Goal: Task Accomplishment & Management: Manage account settings

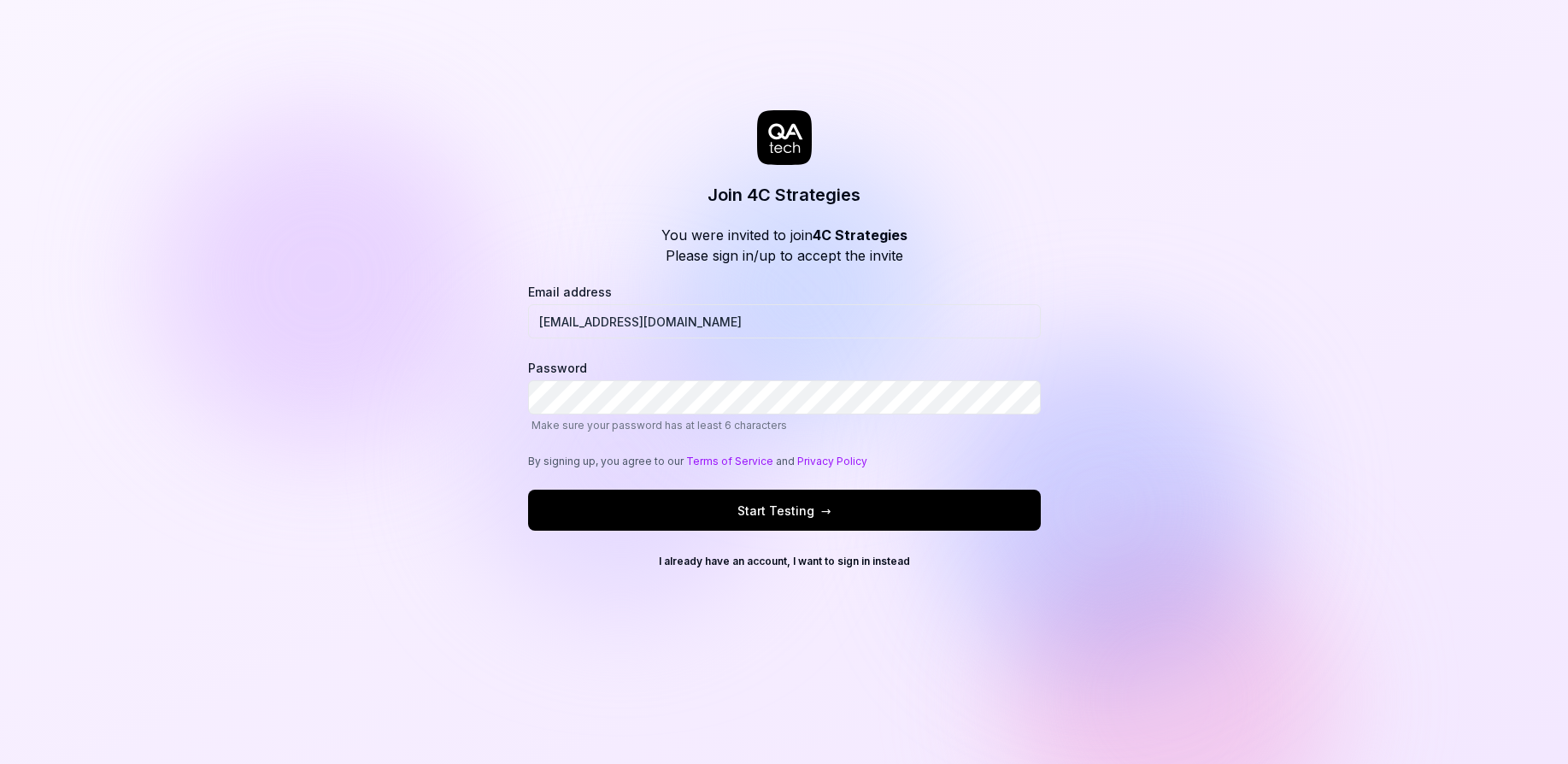
click at [210, 448] on div "Join 4C Strategies You were invited to join 4C Strategies Please sign in/up to …" at bounding box center [784, 382] width 1568 height 764
click at [475, 605] on div "Join 4C Strategies You were invited to join 4C Strategies Please sign in/up to …" at bounding box center [784, 382] width 1568 height 764
click at [1339, 306] on div "Join 4C Strategies You were invited to join 4C Strategies Please sign in/up to …" at bounding box center [784, 382] width 1568 height 764
click at [700, 502] on button "Start Testing →" at bounding box center [784, 511] width 513 height 41
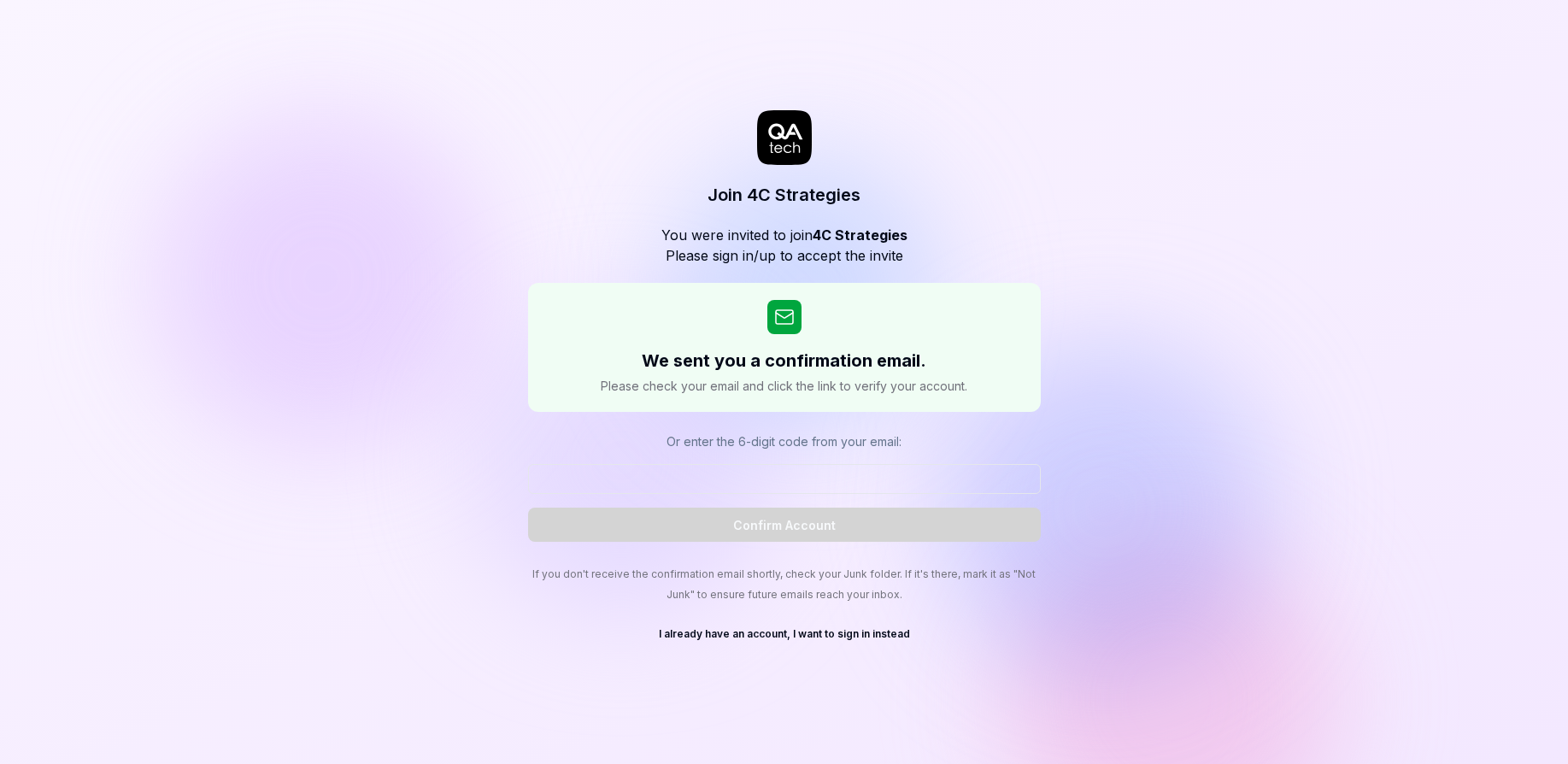
click at [884, 718] on div "Join 4C Strategies You were invited to join 4C Strategies Please sign in/up to …" at bounding box center [784, 382] width 1568 height 764
click at [780, 484] on input at bounding box center [784, 479] width 513 height 29
paste input "664039"
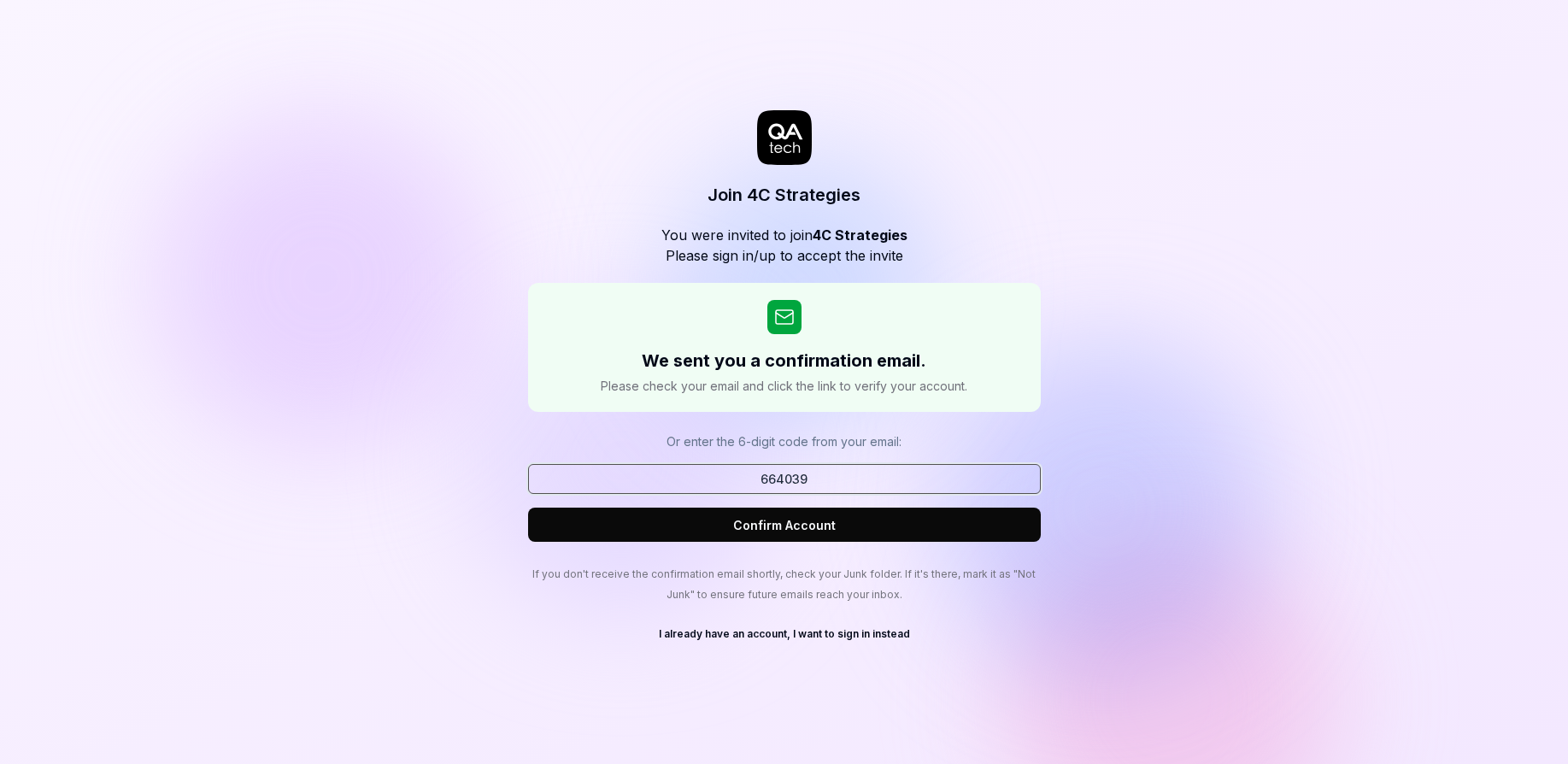
type input "664039"
click at [790, 537] on button "Confirm Account" at bounding box center [784, 524] width 513 height 34
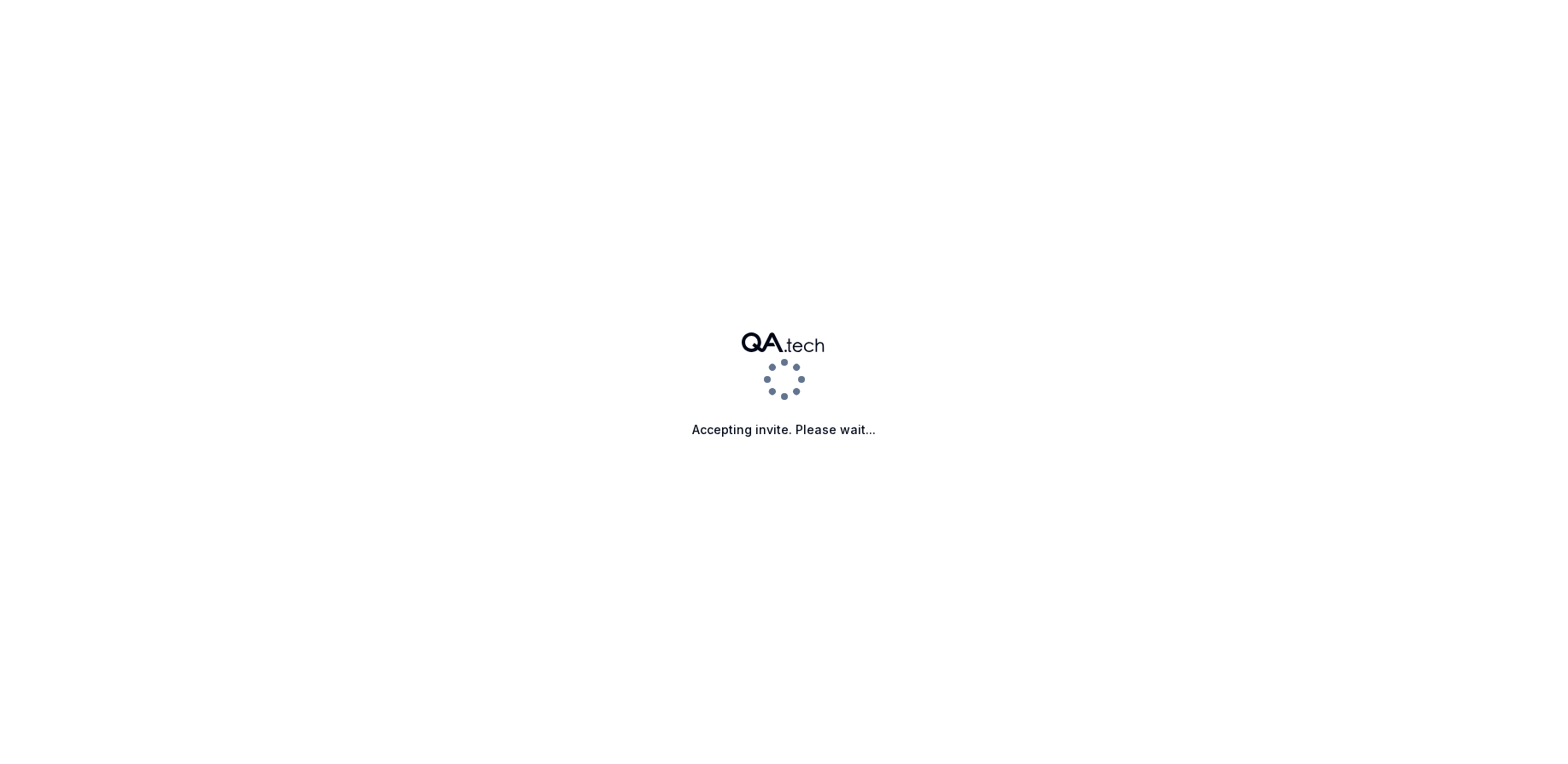
click at [1235, 432] on div "Accepting invite. Please wait..." at bounding box center [784, 382] width 1568 height 764
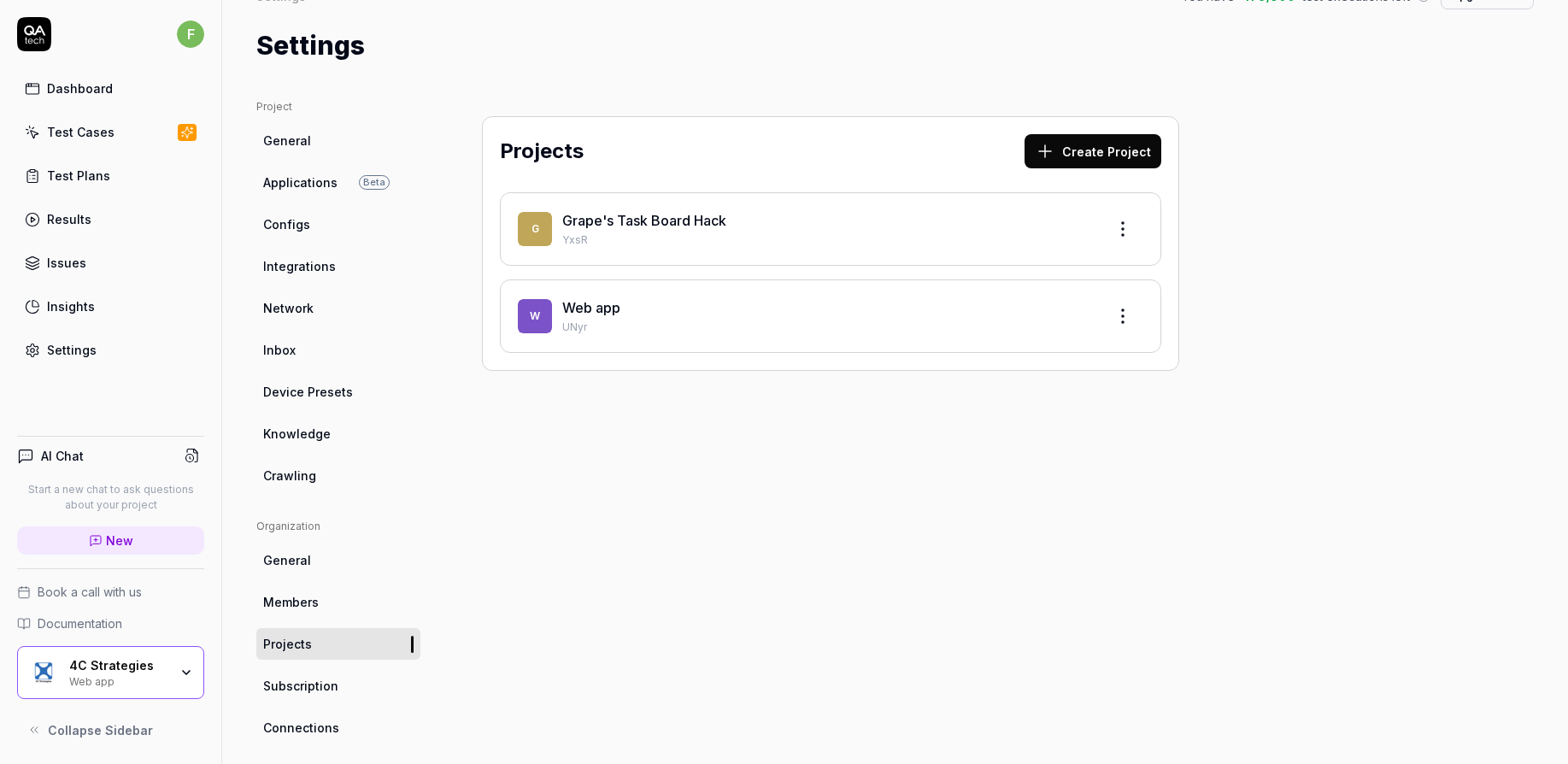
scroll to position [64, 0]
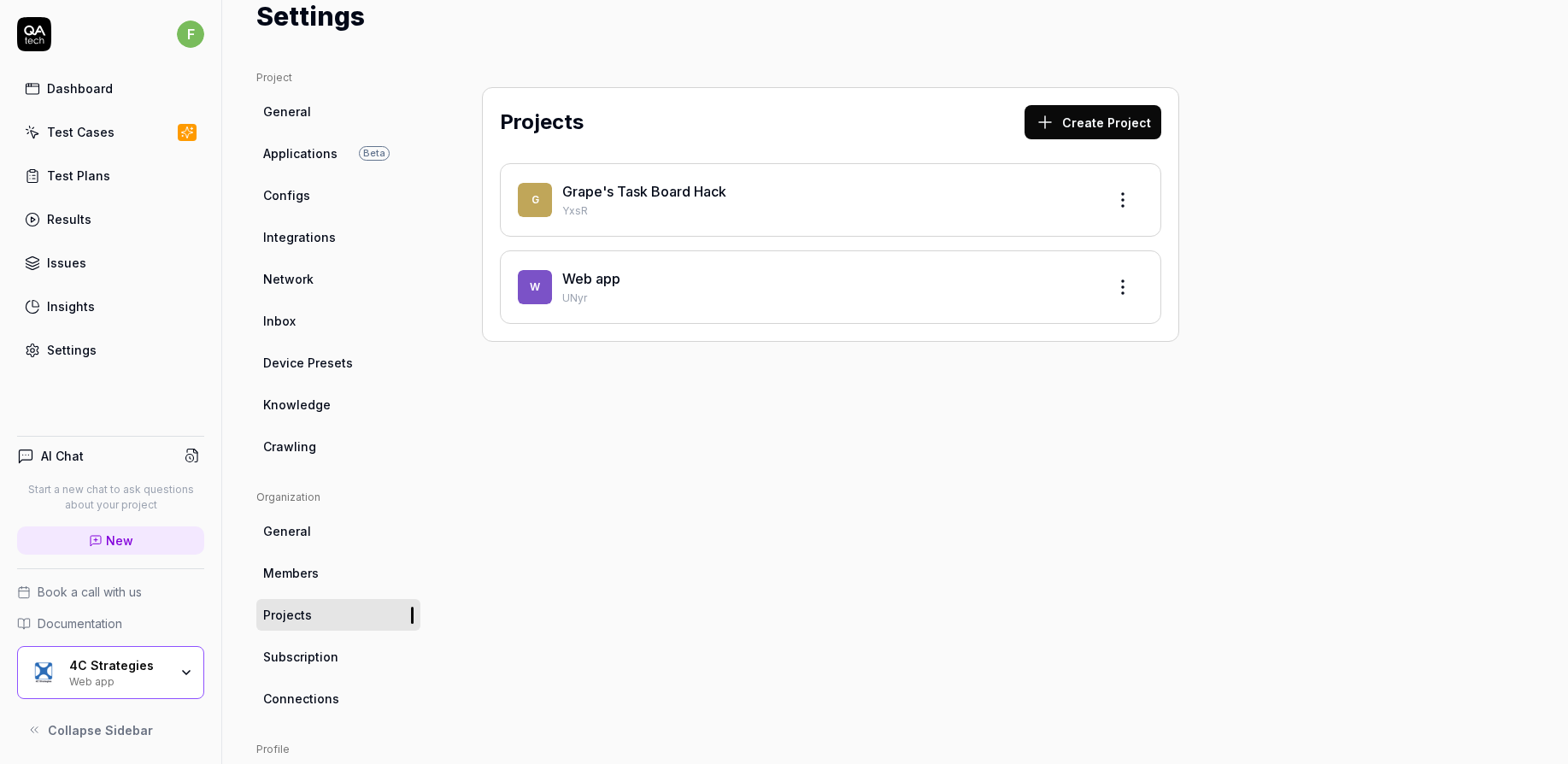
click at [109, 676] on div "Web app" at bounding box center [118, 681] width 99 height 14
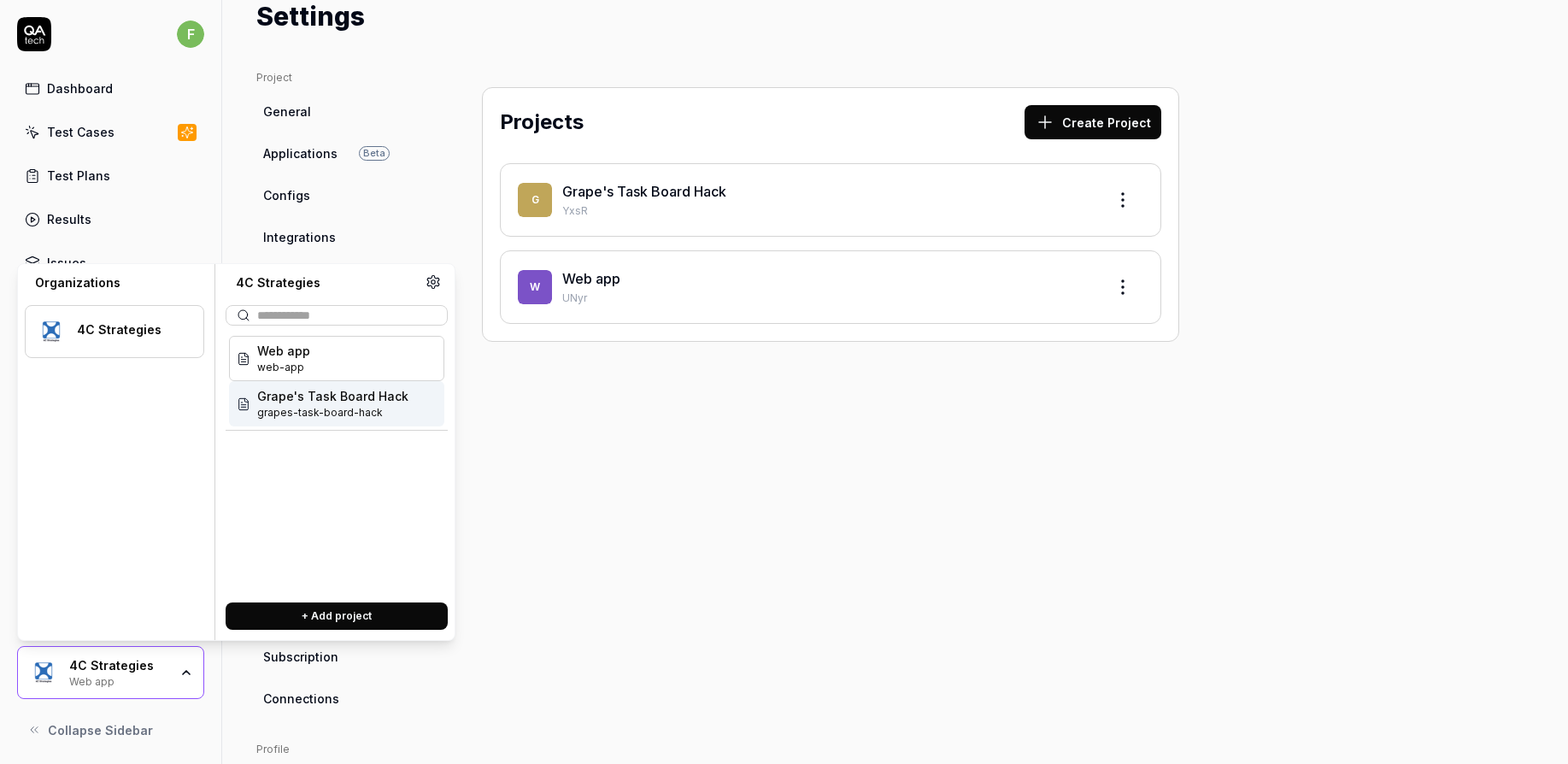
click at [336, 409] on span "grapes-task-board-hack" at bounding box center [333, 413] width 151 height 16
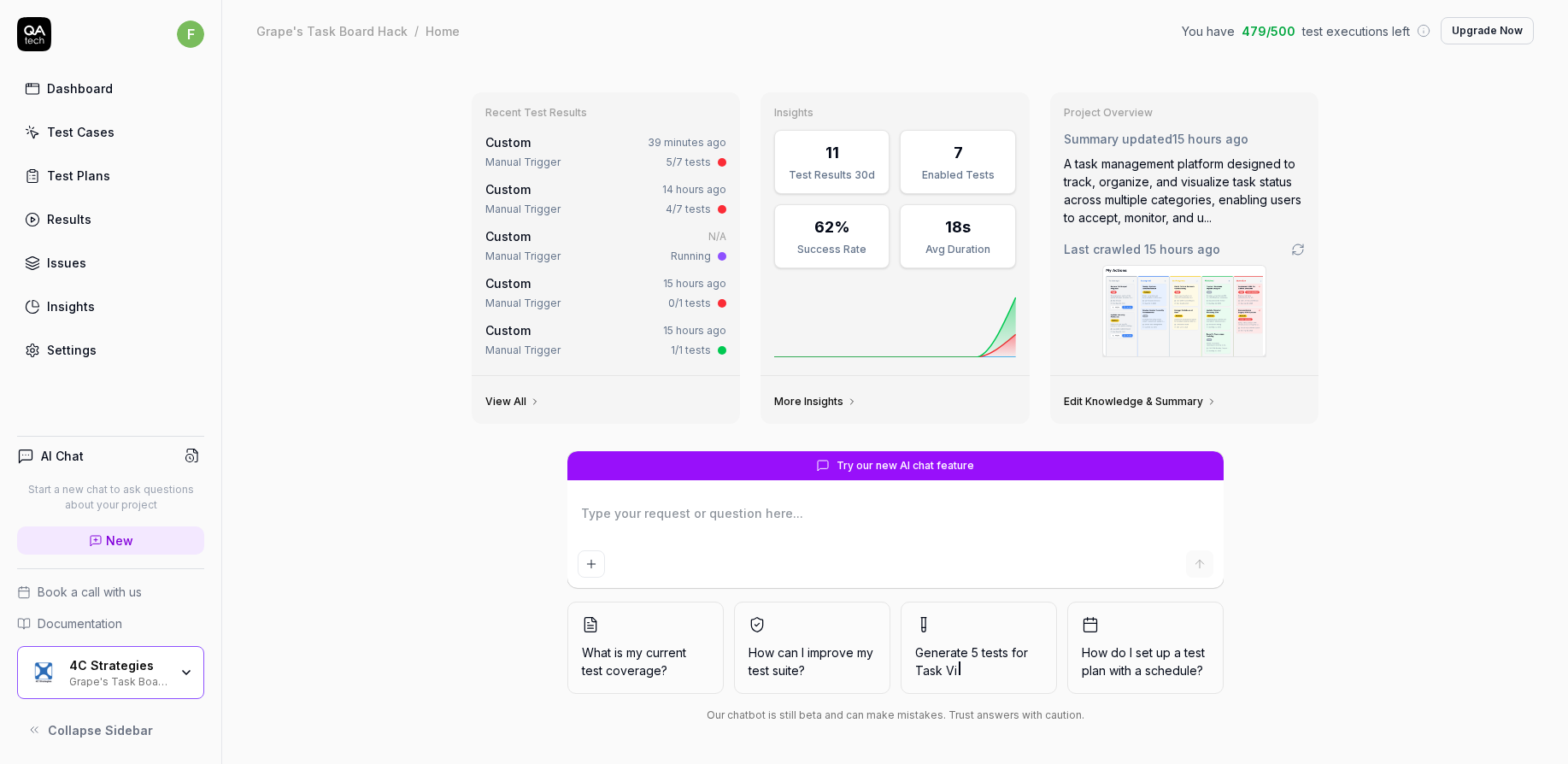
click at [1209, 310] on img at bounding box center [1184, 311] width 162 height 90
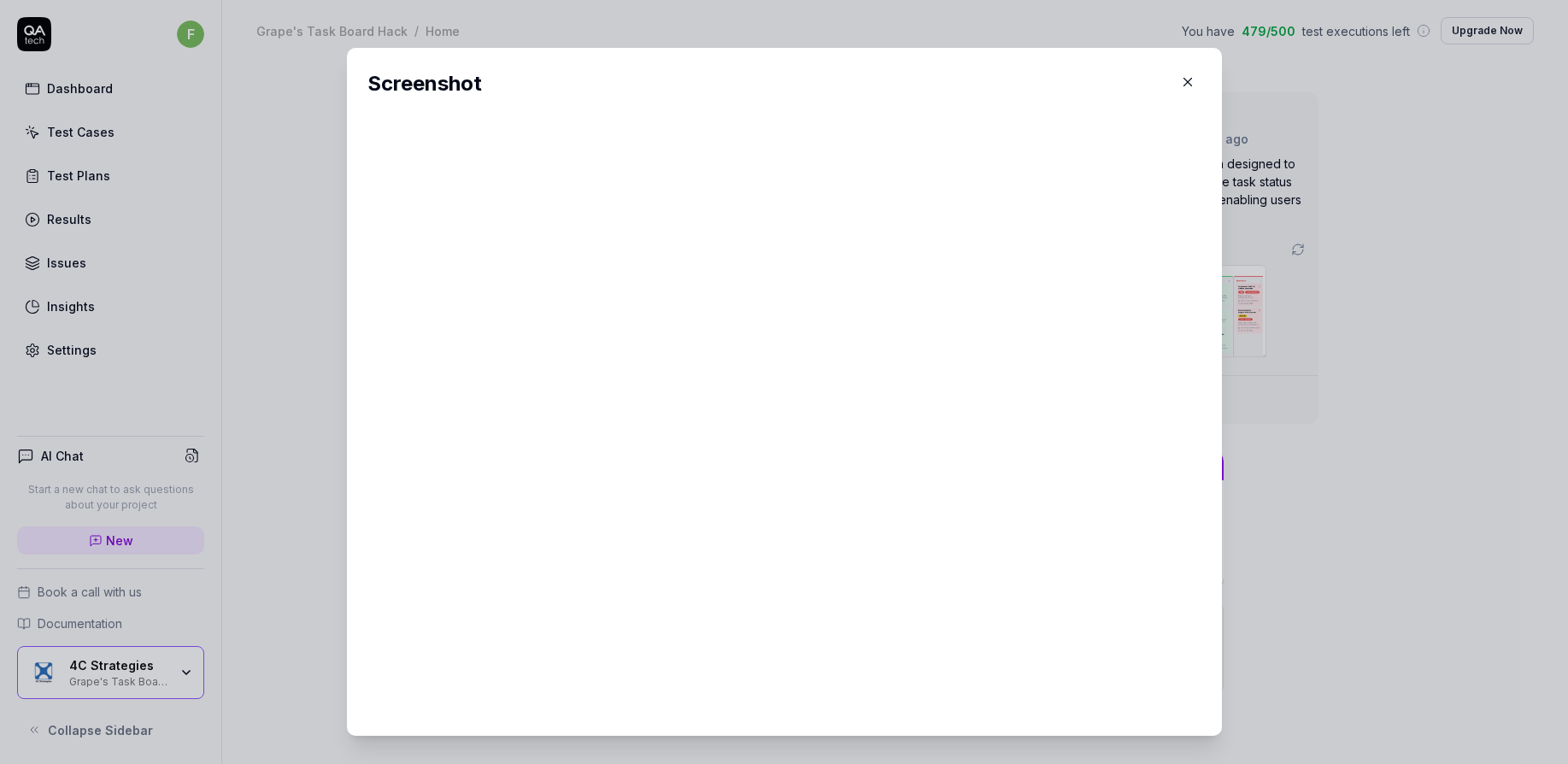
type textarea "*"
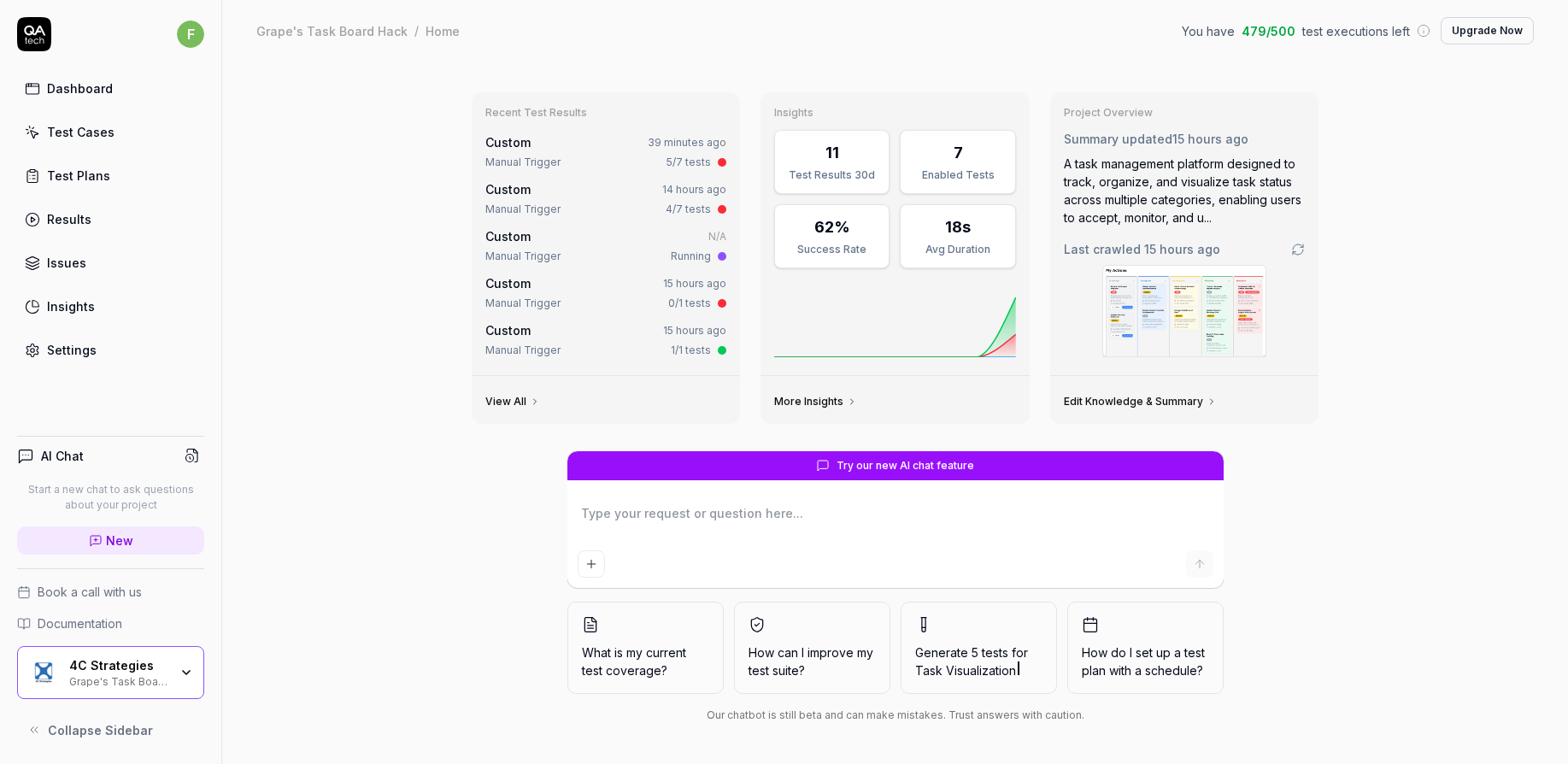
click at [95, 133] on div "Test Cases" at bounding box center [81, 132] width 68 height 18
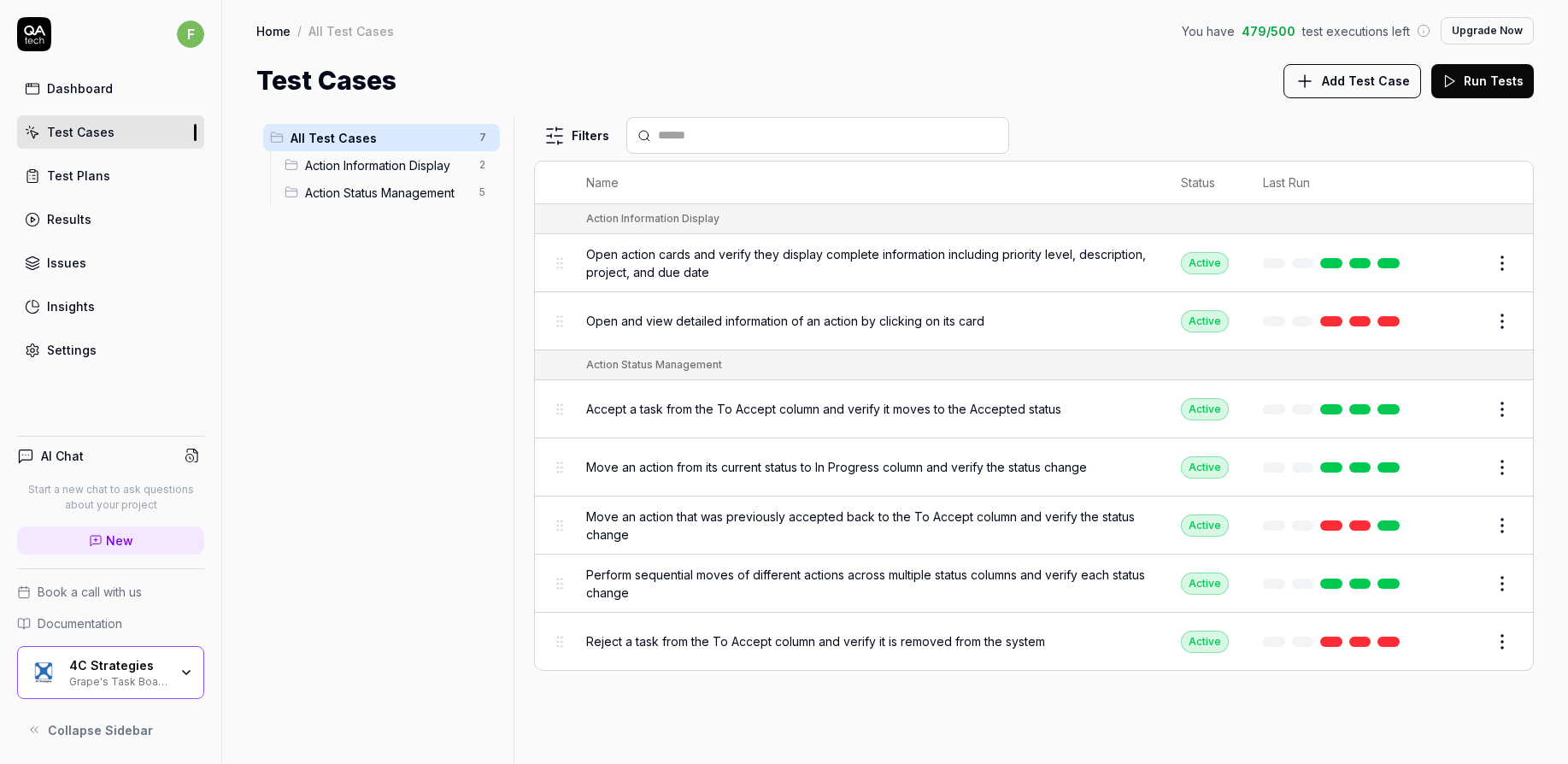
click at [873, 247] on span "Open action cards and verify they display complete information including priori…" at bounding box center [866, 263] width 561 height 36
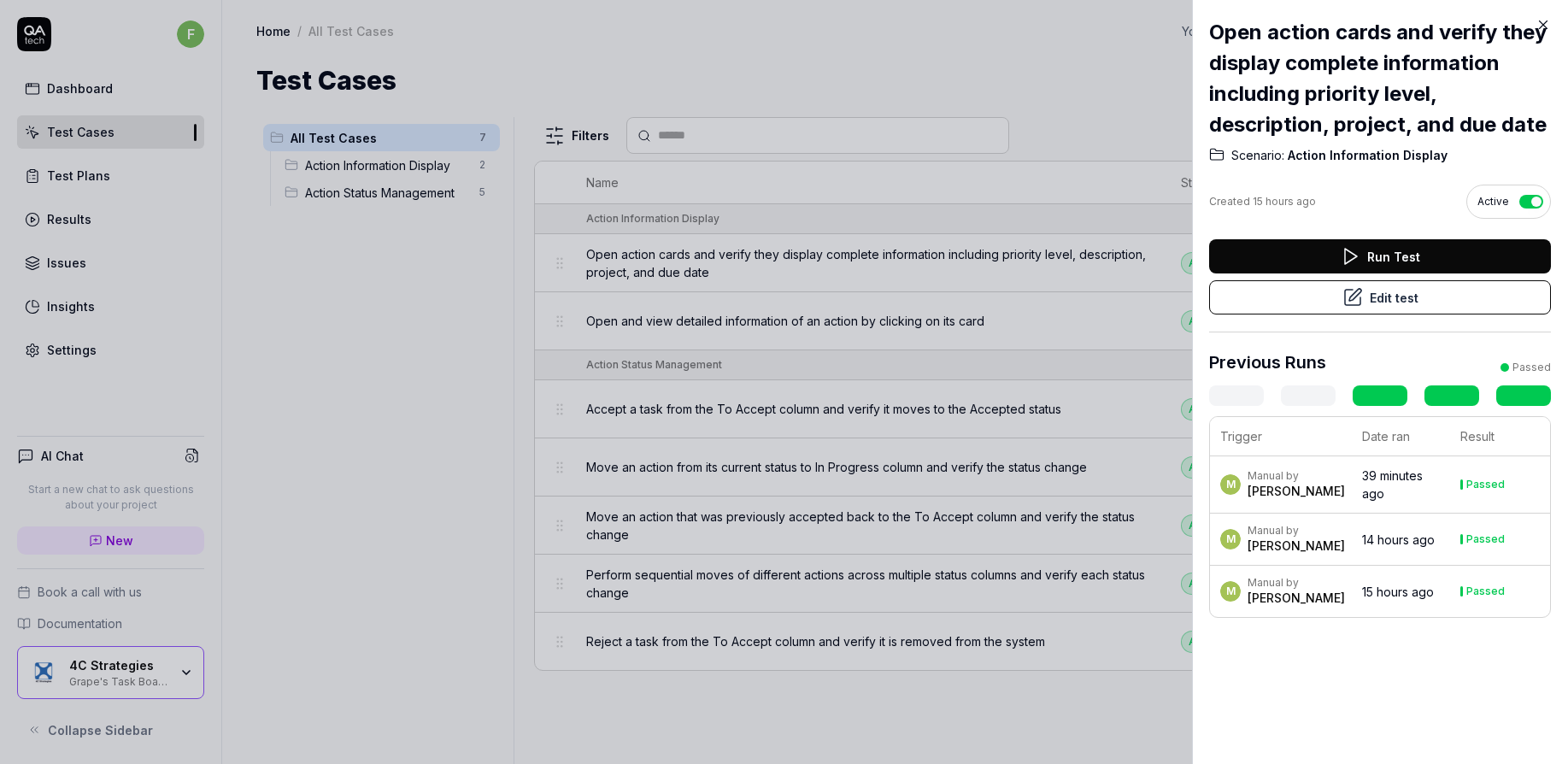
click at [102, 129] on div at bounding box center [784, 382] width 1568 height 764
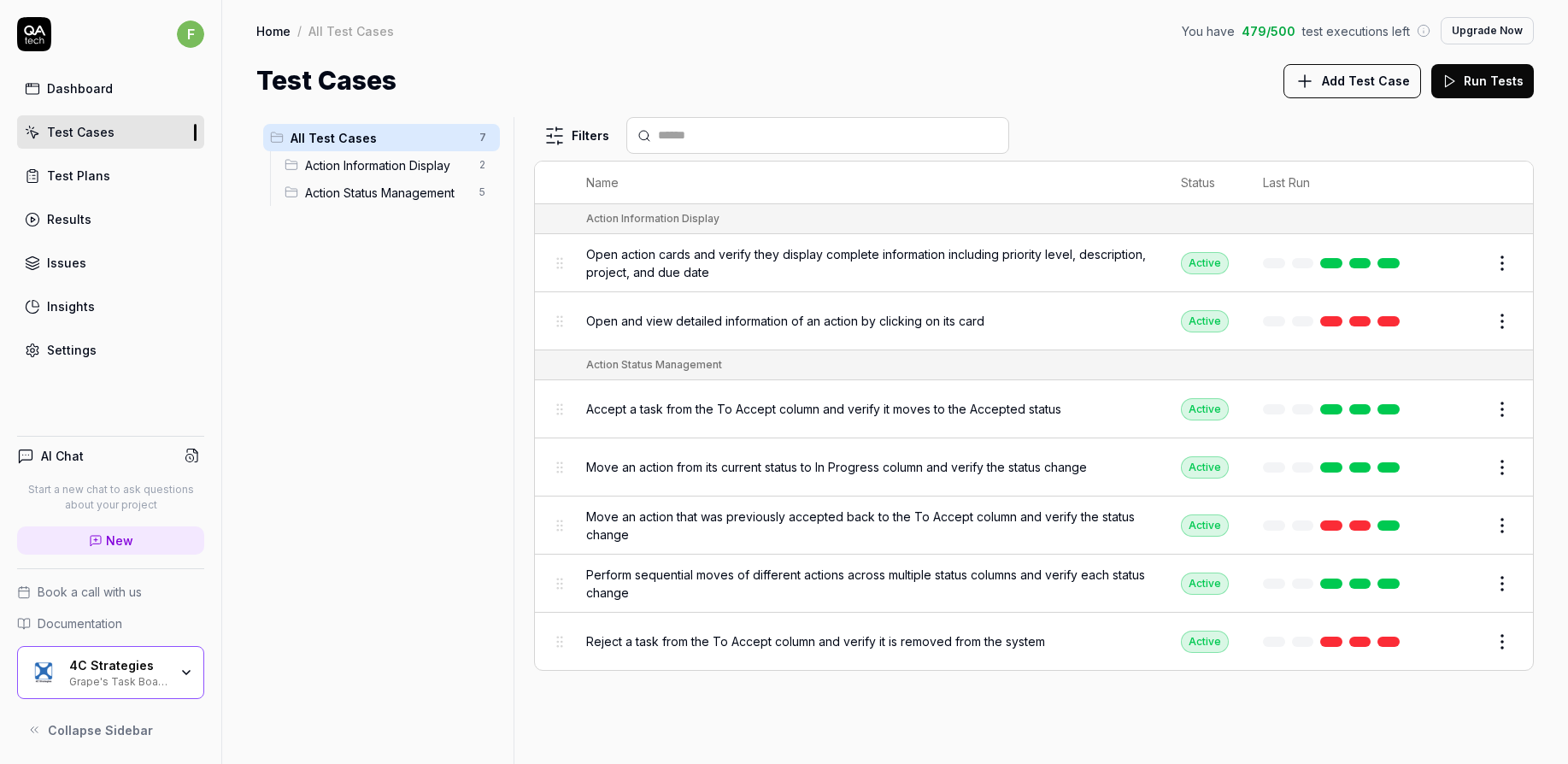
click at [1505, 268] on html "f Dashboard Test Cases Test Plans Results Issues Insights Settings AI Chat Star…" at bounding box center [784, 382] width 1568 height 764
click at [1496, 131] on html "f Dashboard Test Cases Test Plans Results Issues Insights Settings AI Chat Star…" at bounding box center [784, 382] width 1568 height 764
click at [1495, 97] on button "Run Tests" at bounding box center [1483, 81] width 102 height 34
click at [1248, 325] on td at bounding box center [1334, 321] width 178 height 58
click at [1305, 320] on link at bounding box center [1303, 321] width 23 height 10
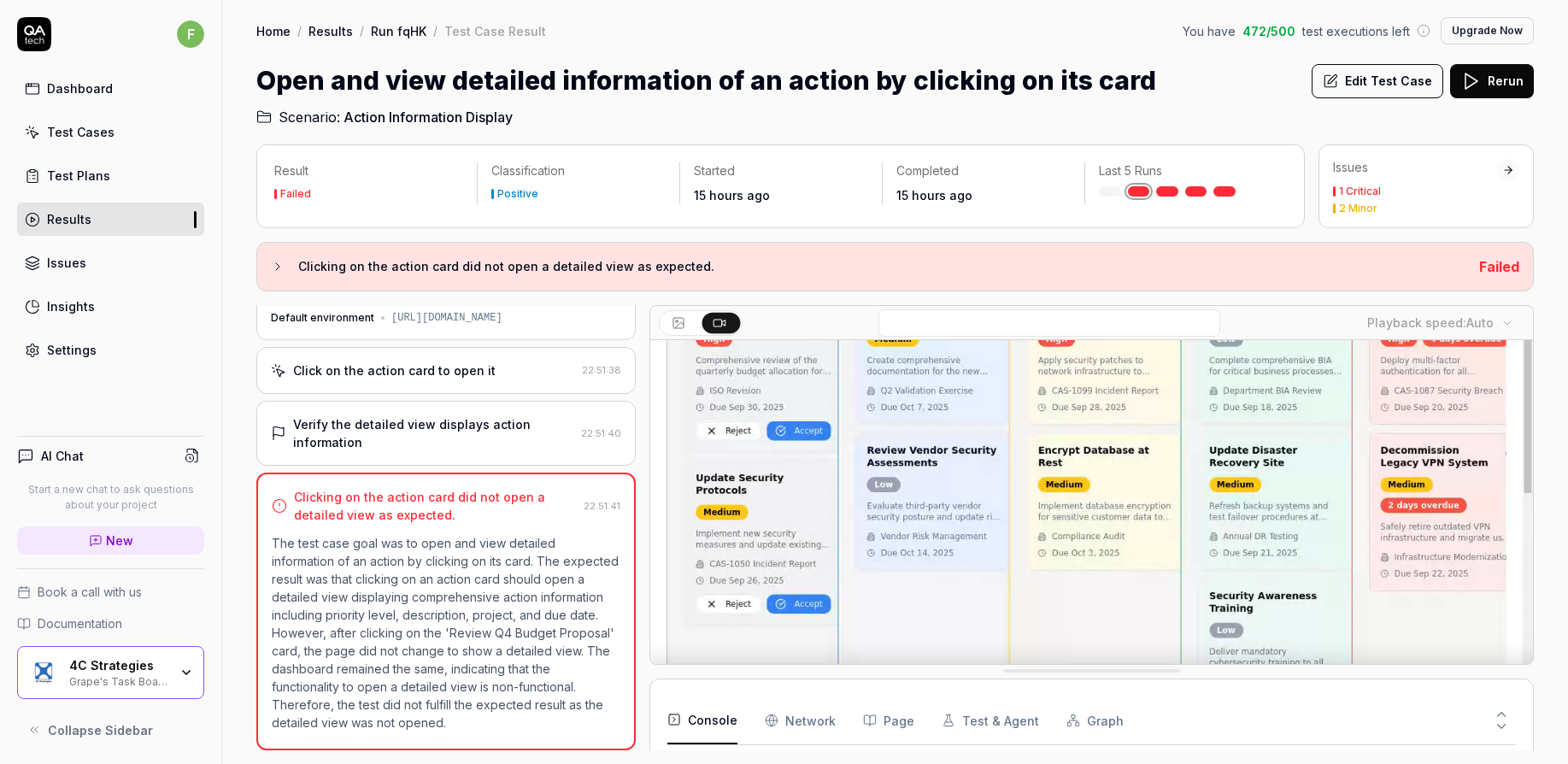
scroll to position [220, 0]
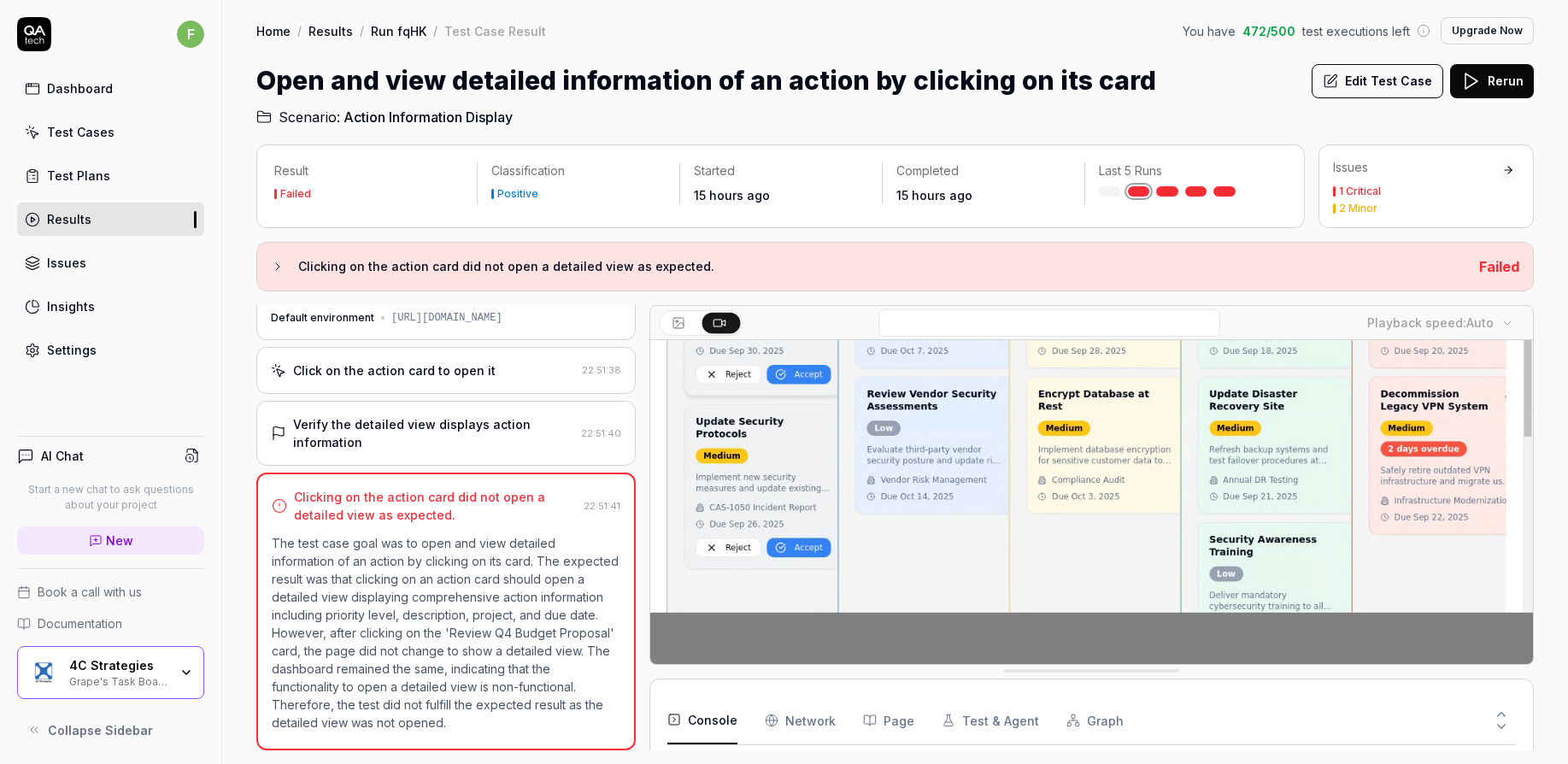
click at [1442, 190] on div "1 Critical" at bounding box center [1415, 191] width 164 height 10
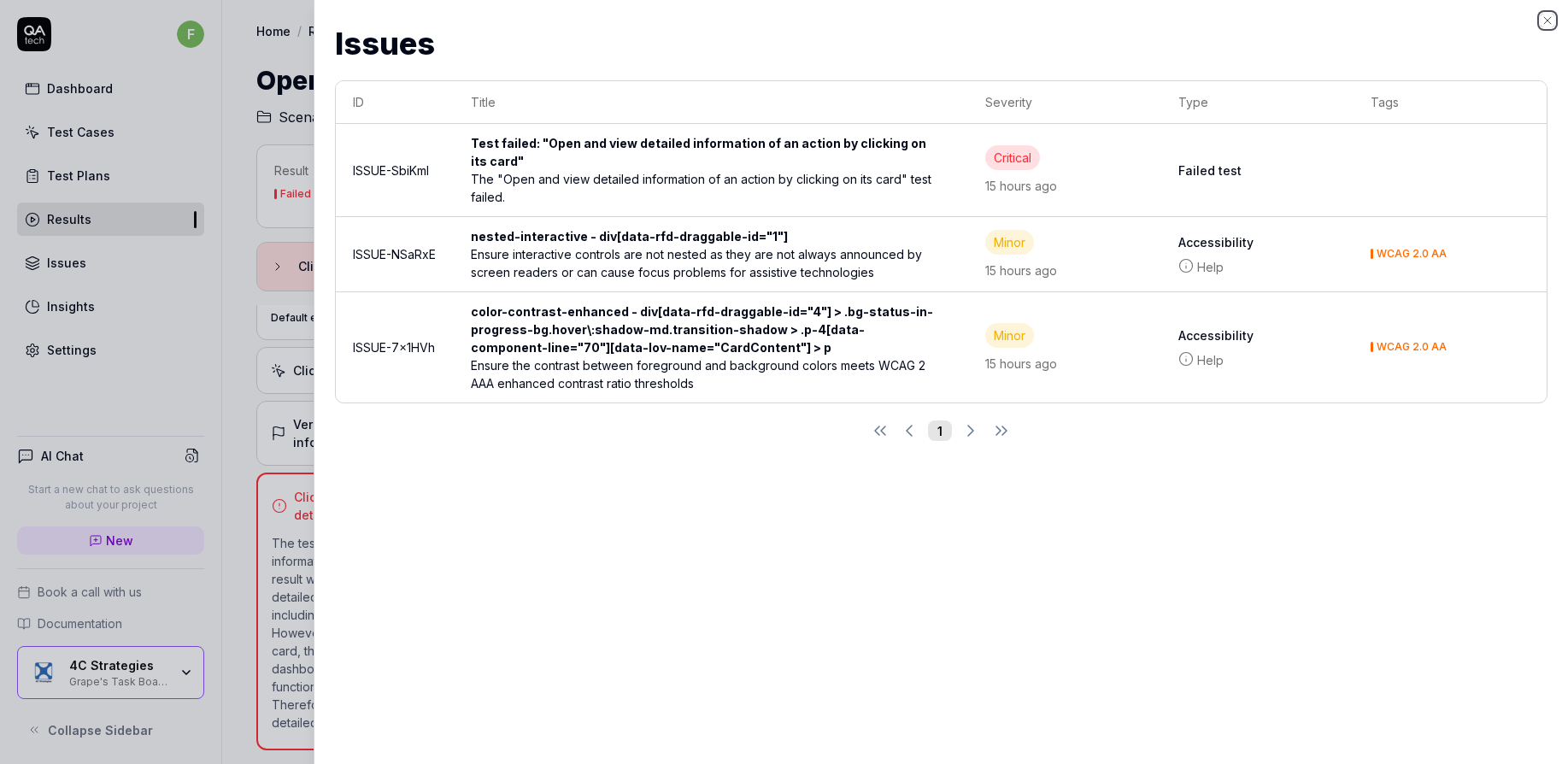
click at [1541, 17] on icon "button" at bounding box center [1547, 21] width 14 height 14
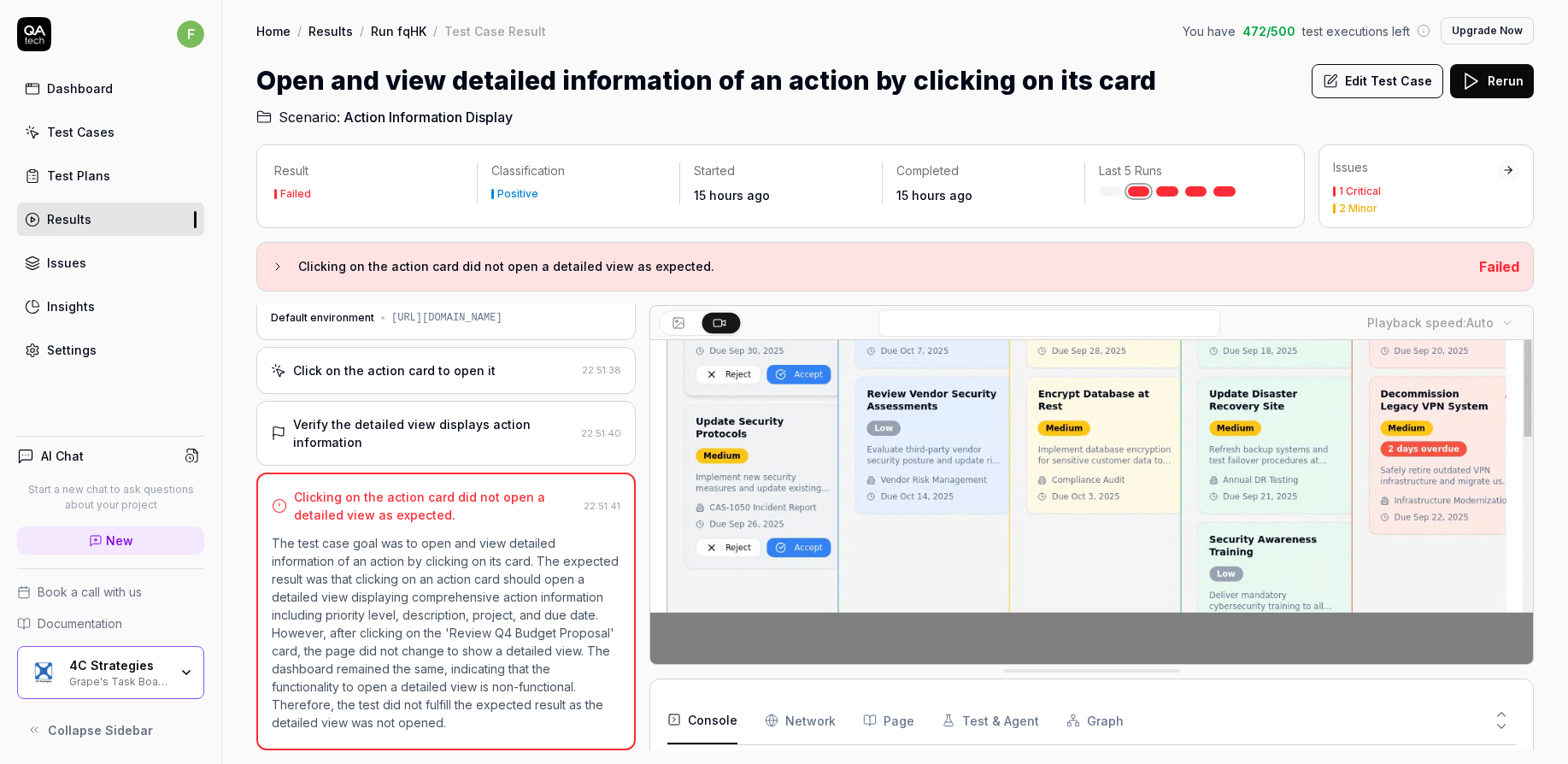
click at [71, 331] on div "Dashboard Test Cases Test Plans Results Issues Insights Settings" at bounding box center [110, 219] width 188 height 295
click at [74, 341] on div "Settings" at bounding box center [72, 350] width 49 height 18
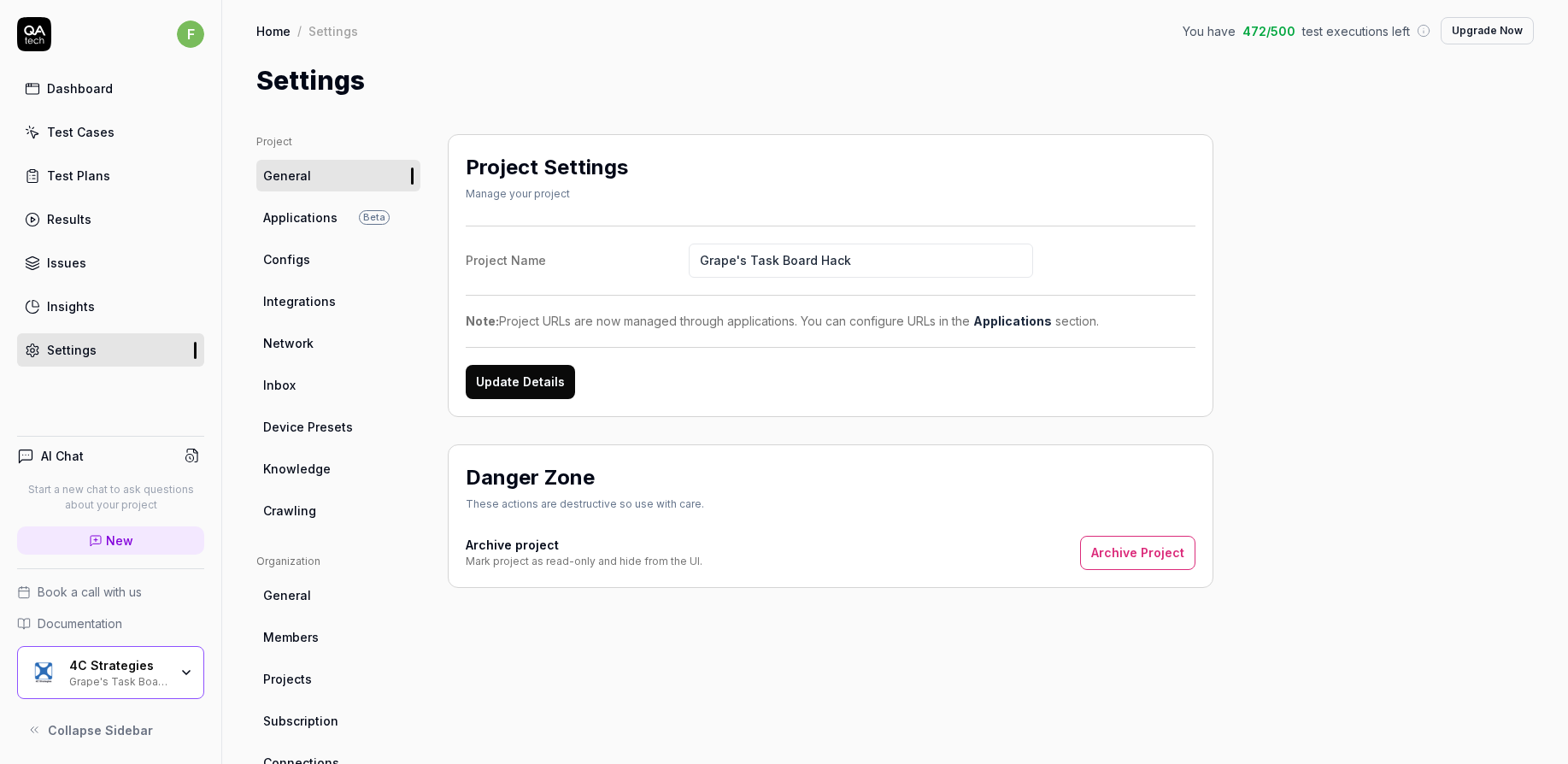
click at [92, 132] on div "Test Cases" at bounding box center [81, 132] width 68 height 18
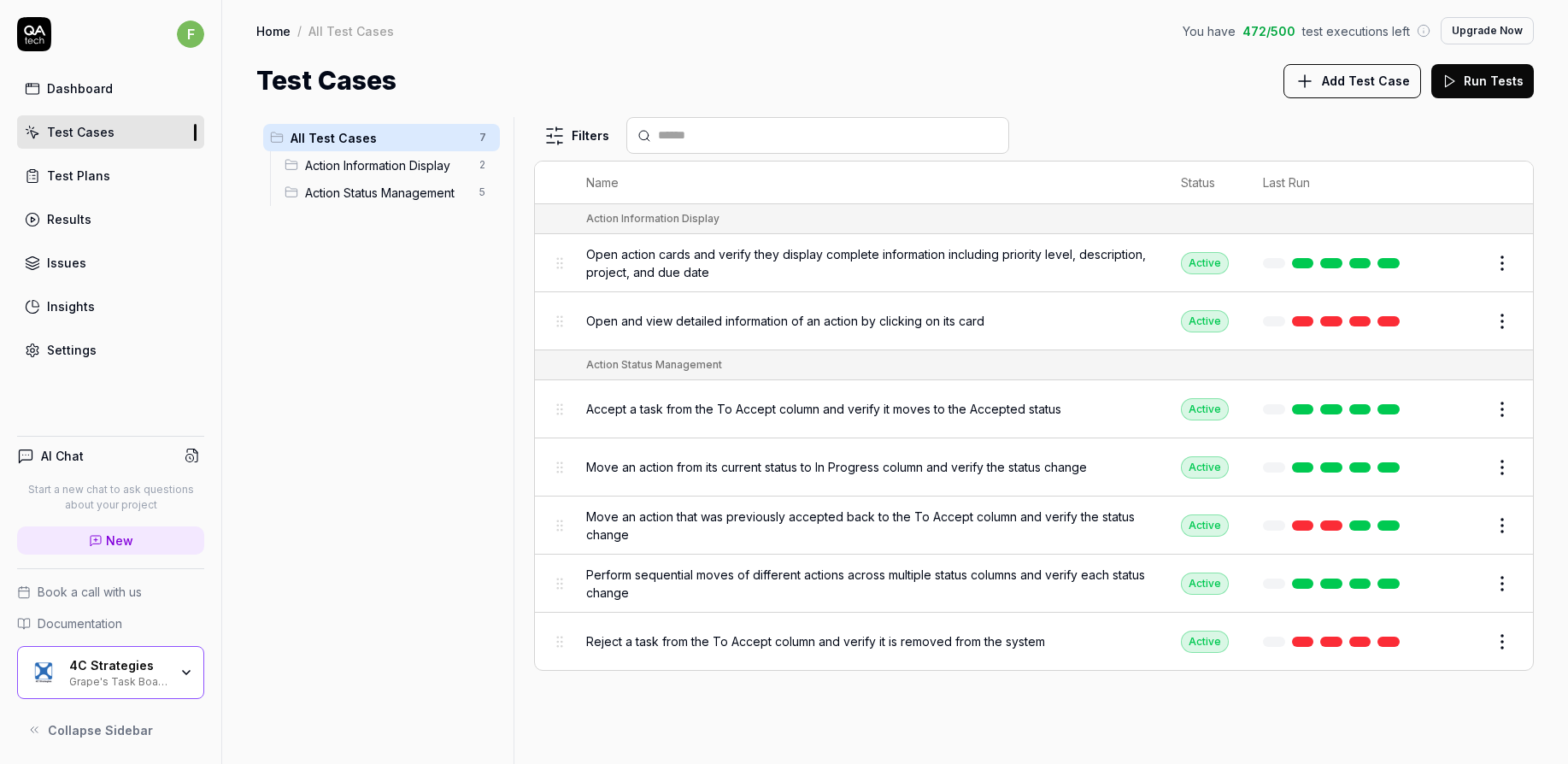
click at [1392, 80] on span "Add Test Case" at bounding box center [1366, 81] width 88 height 18
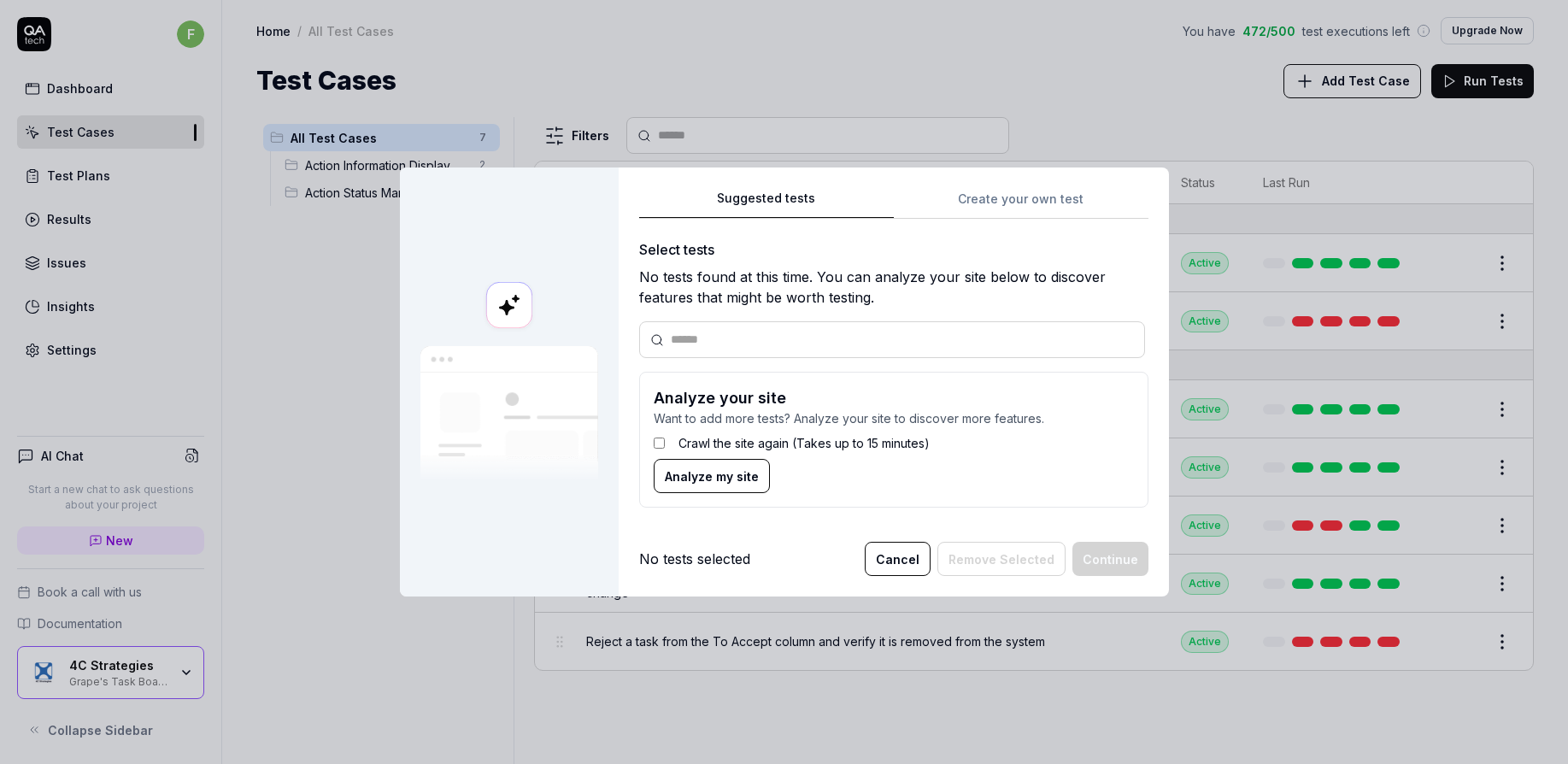
click at [734, 483] on span "Analyze my site" at bounding box center [712, 476] width 94 height 18
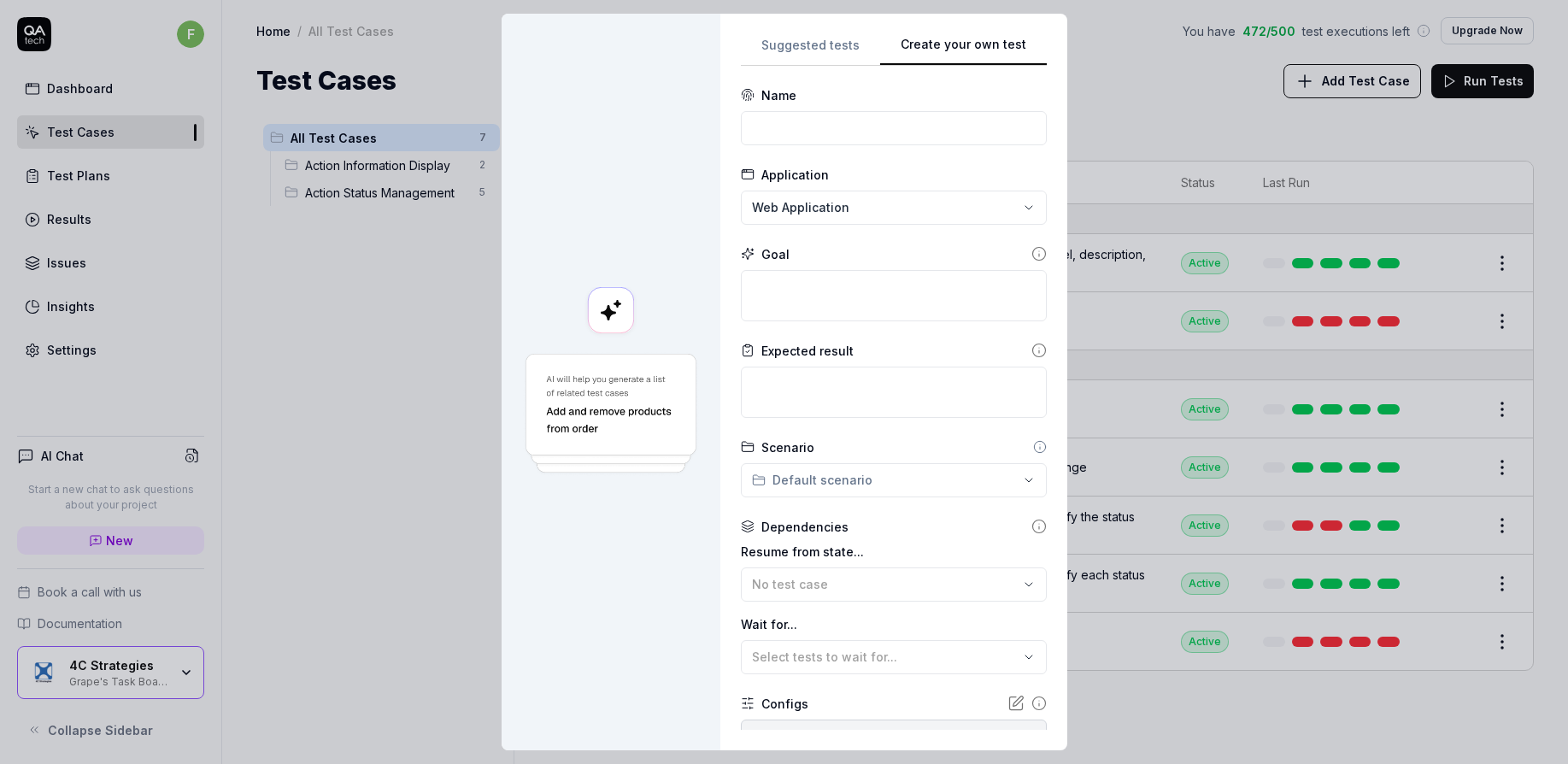
click at [998, 213] on div "Suggested tests Create your own test Name Application Web Application Goal Expe…" at bounding box center [894, 382] width 306 height 695
click at [930, 199] on div "**********" at bounding box center [784, 382] width 1568 height 764
click at [916, 125] on div "**********" at bounding box center [784, 382] width 1568 height 764
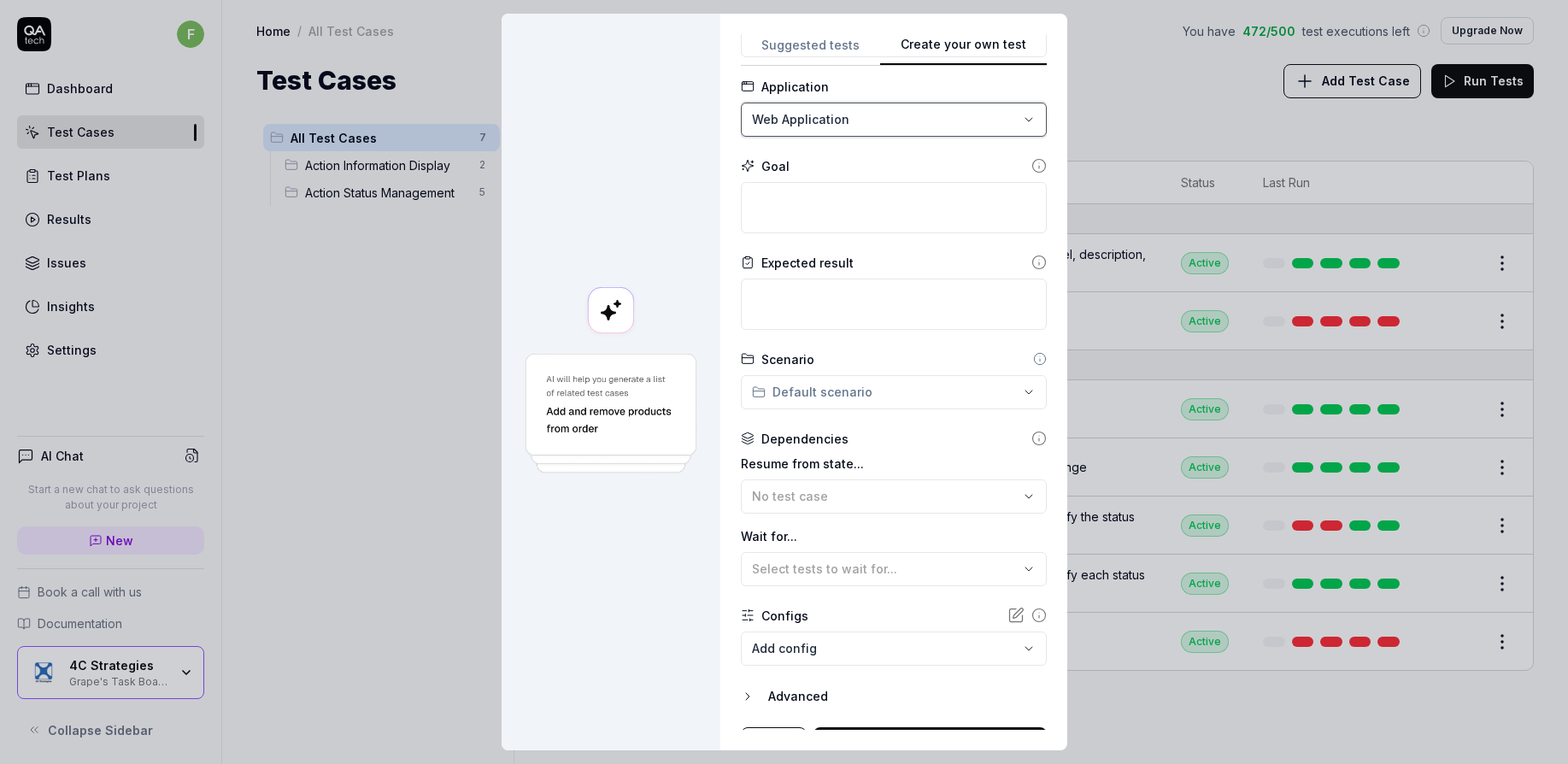
scroll to position [116, 0]
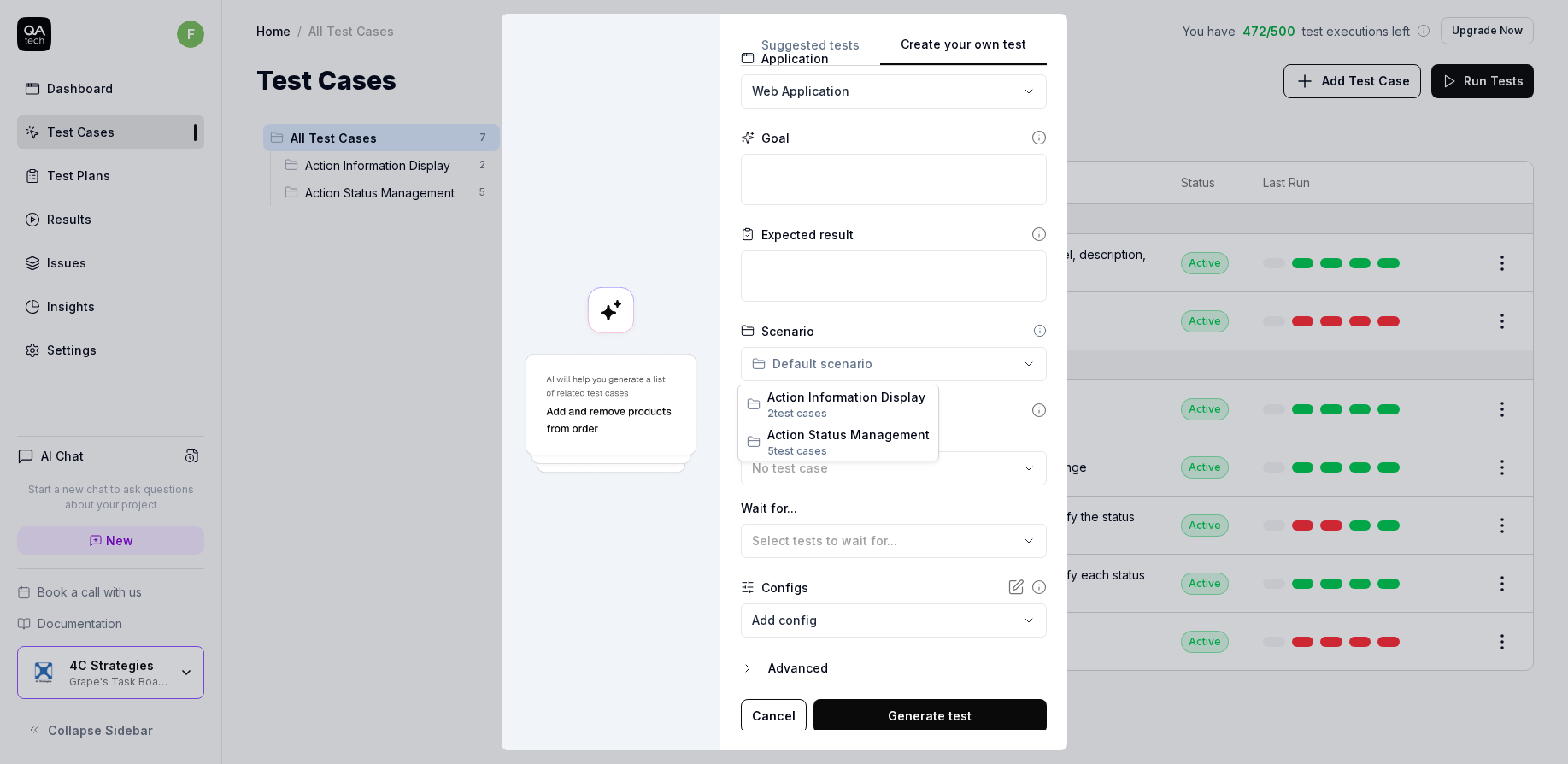
click at [970, 366] on div "**********" at bounding box center [784, 382] width 1568 height 764
click at [982, 406] on div "**********" at bounding box center [784, 382] width 1568 height 764
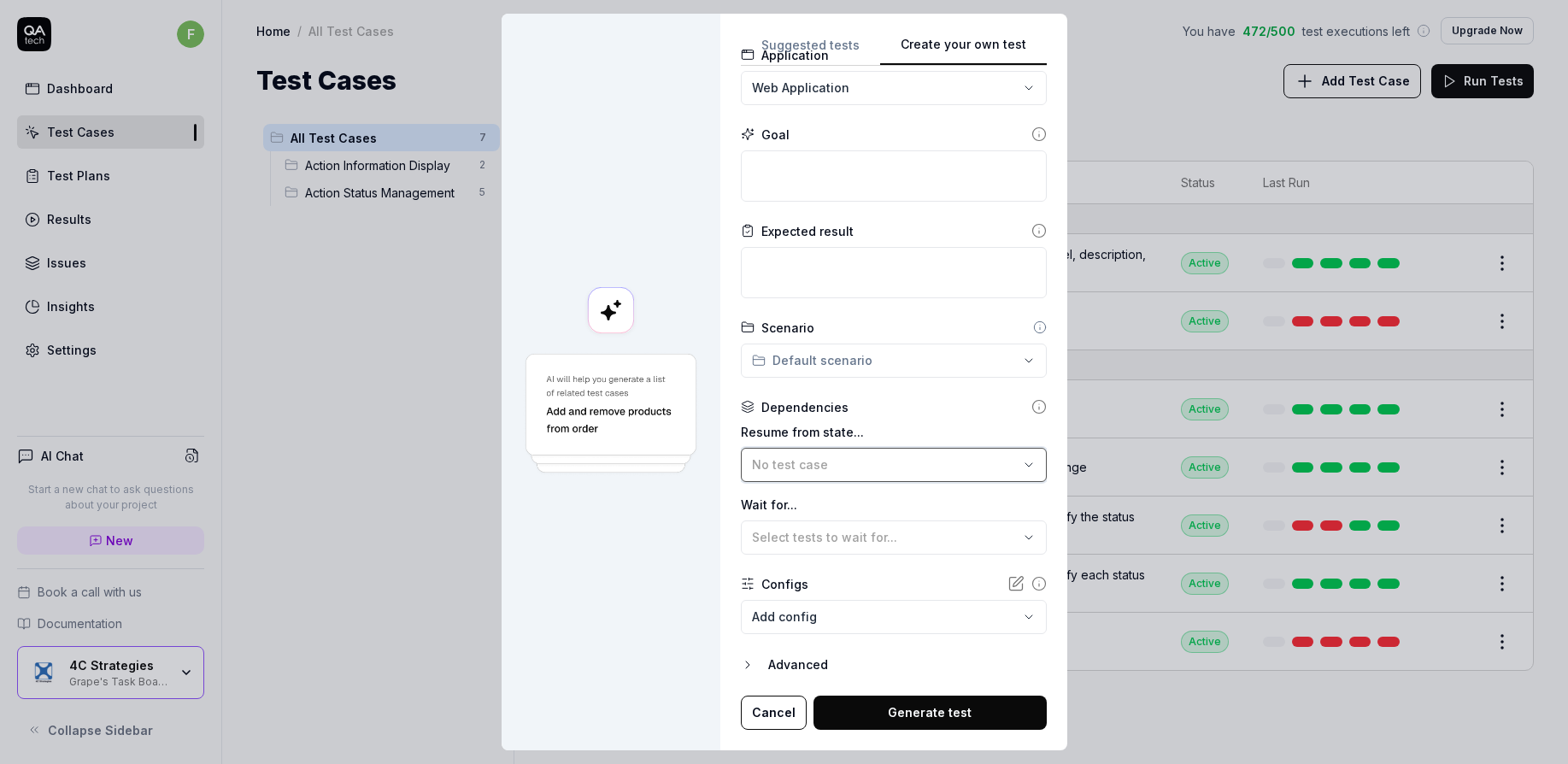
click at [939, 469] on div "No test case" at bounding box center [886, 464] width 267 height 18
click at [978, 494] on div "Resume from state... No test case Wait for... Select tests to wait for..." at bounding box center [894, 489] width 306 height 132
click at [948, 539] on div "Select tests to wait for..." at bounding box center [886, 537] width 267 height 18
click at [947, 573] on form "**********" at bounding box center [894, 348] width 306 height 763
click at [783, 704] on button "Cancel" at bounding box center [774, 712] width 66 height 34
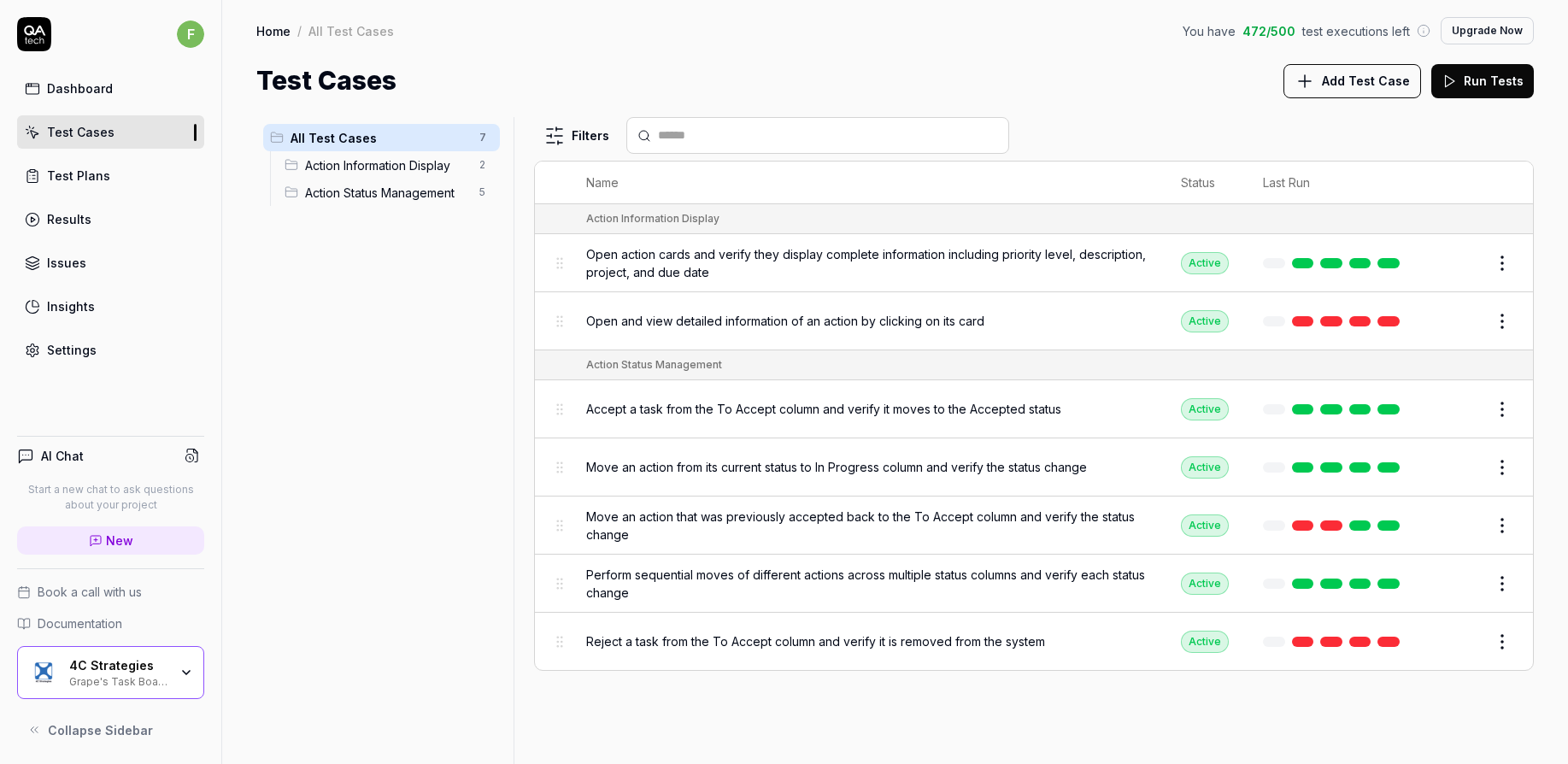
click at [117, 354] on link "Settings" at bounding box center [110, 350] width 188 height 33
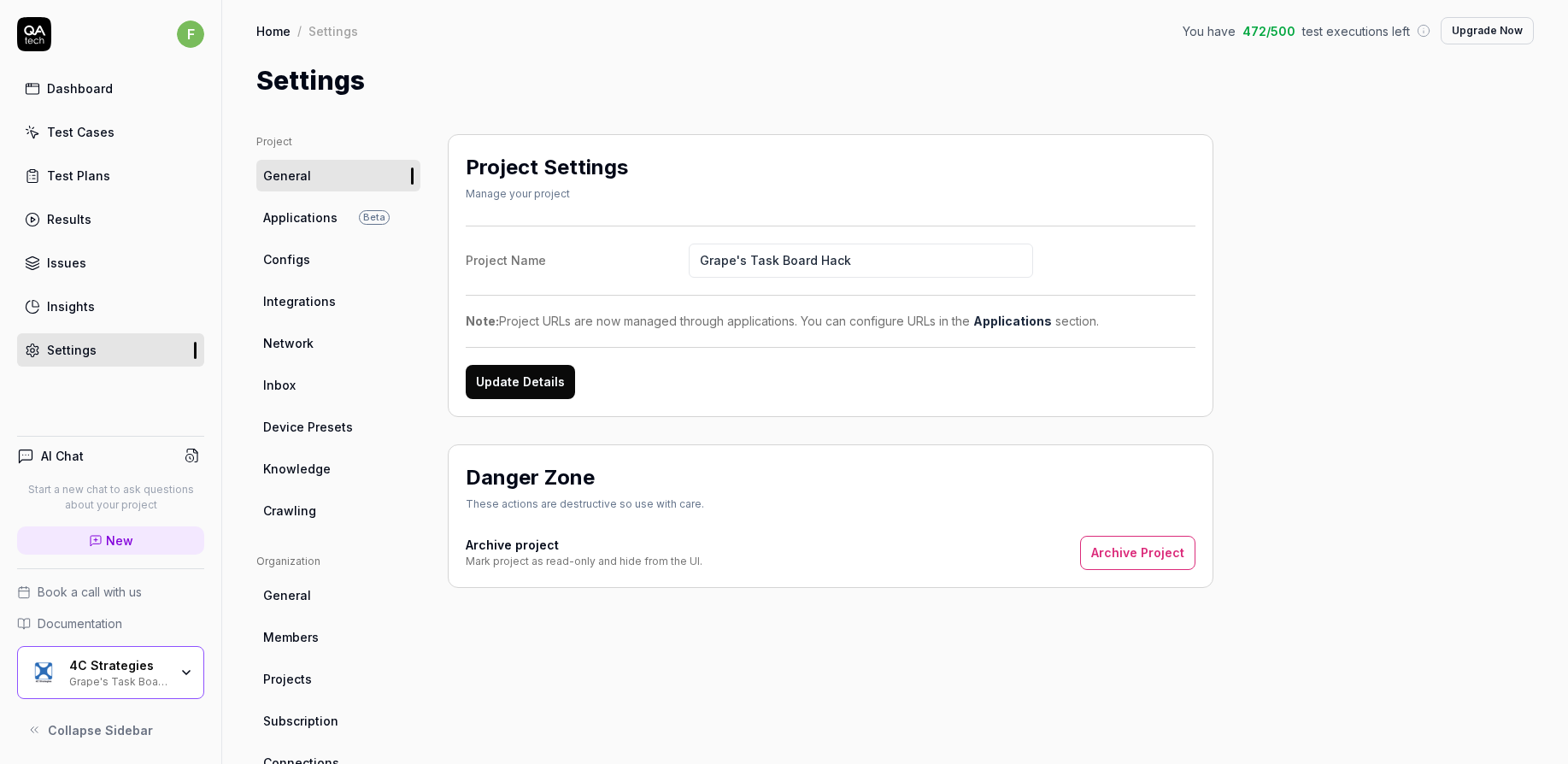
click at [325, 220] on span "Applications" at bounding box center [300, 217] width 75 height 18
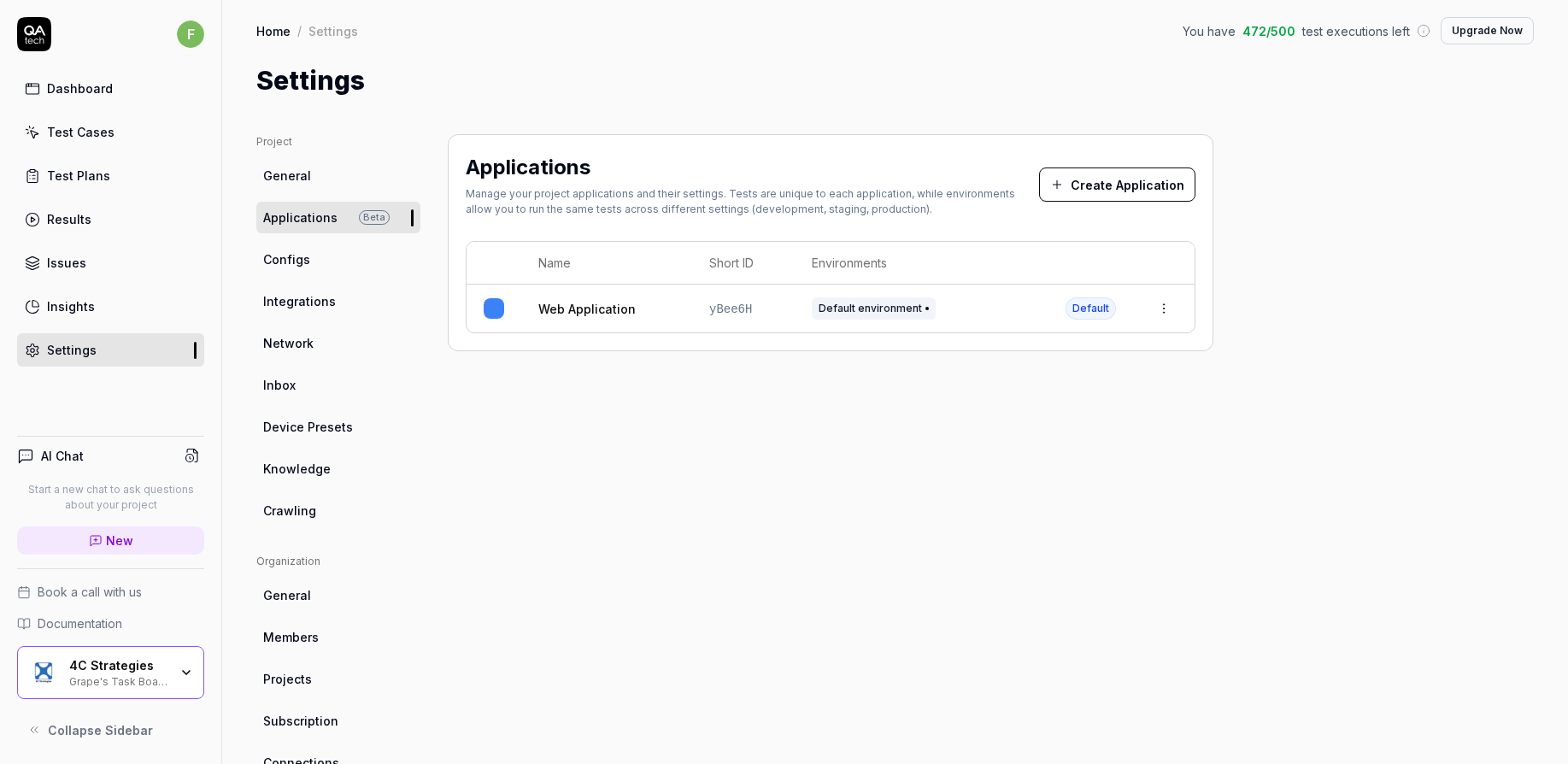
click at [1156, 197] on button "Create Application" at bounding box center [1116, 185] width 156 height 34
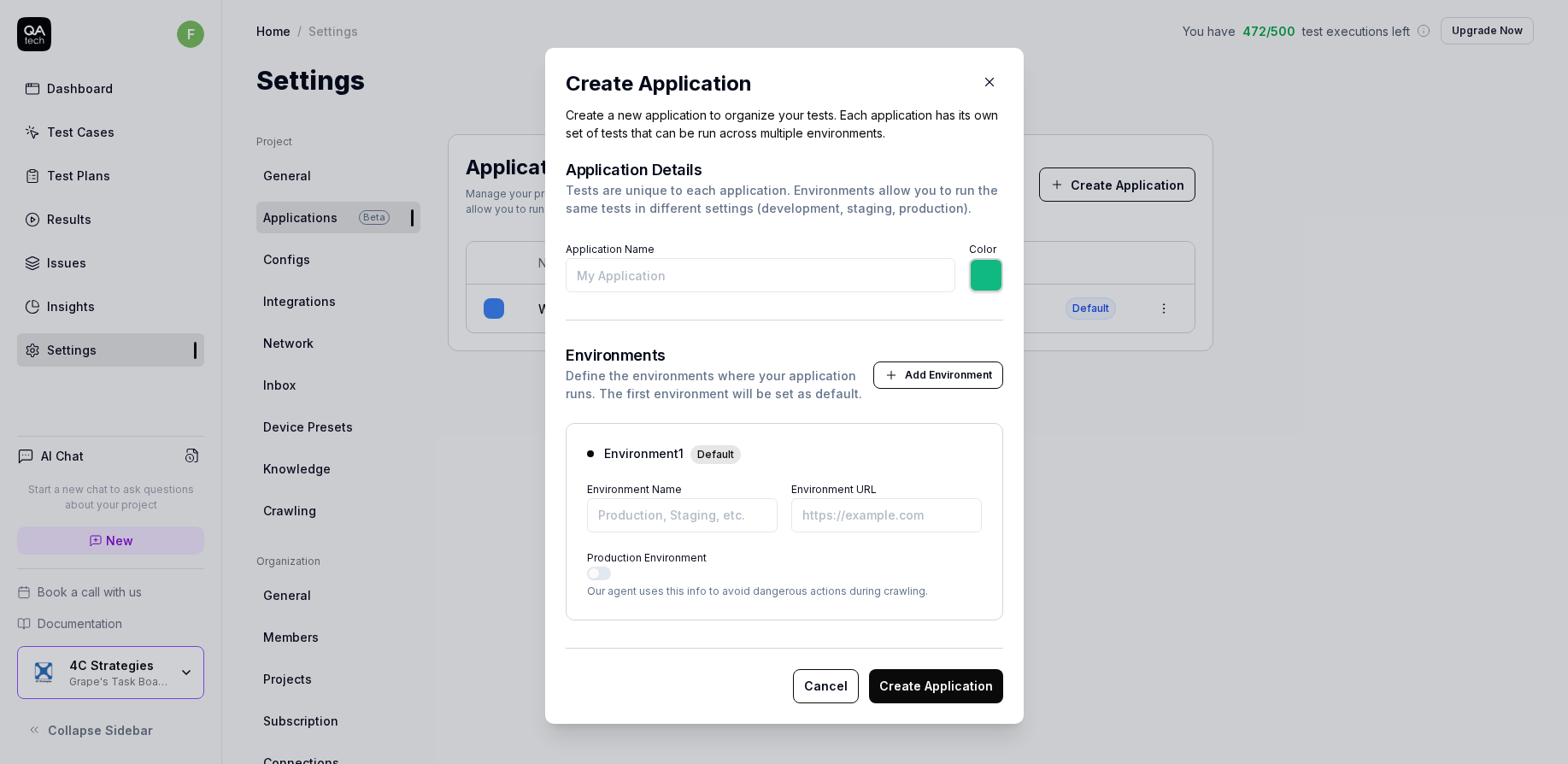
scroll to position [8, 0]
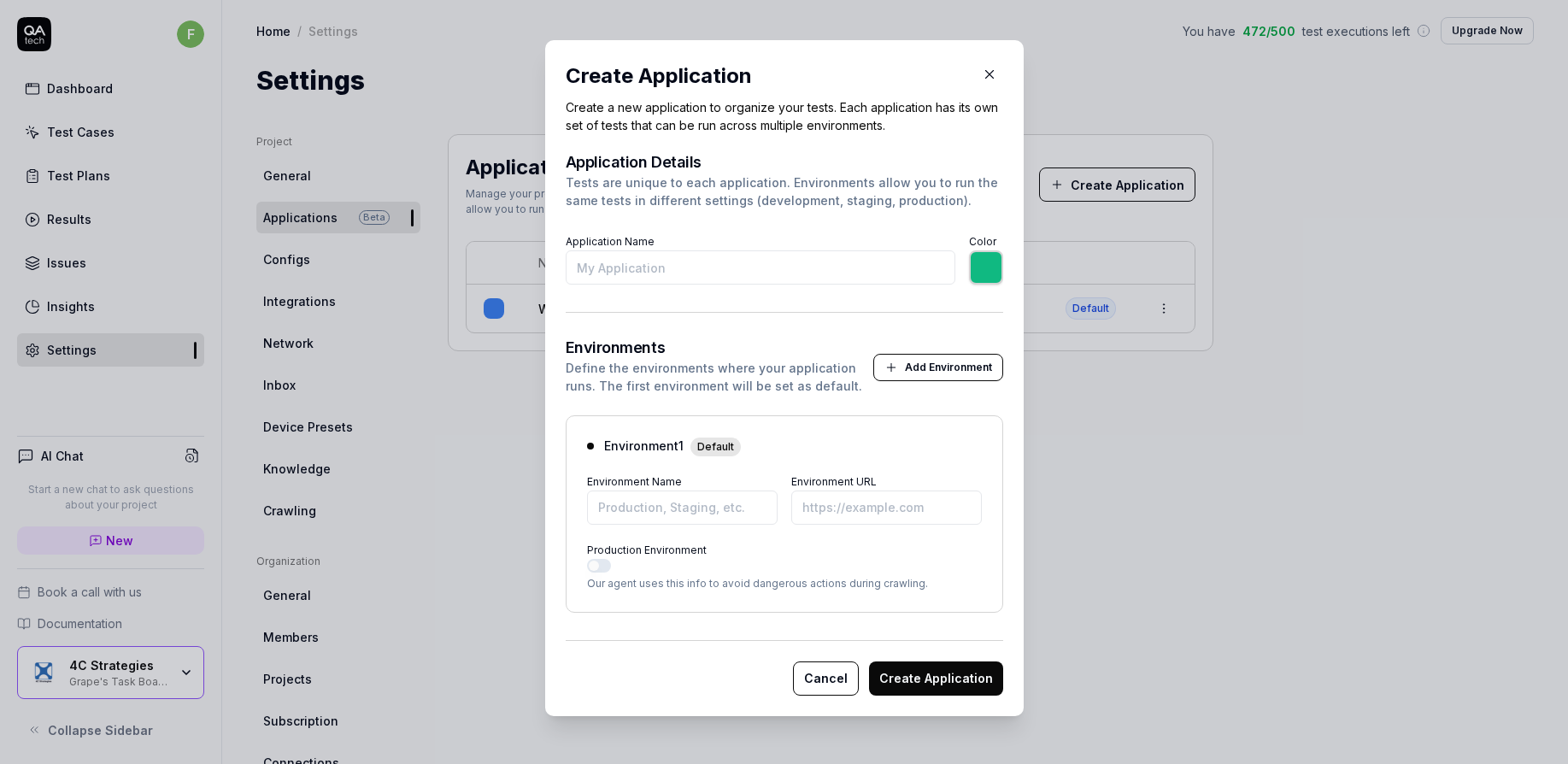
type input "*******"
click at [835, 674] on button "Cancel" at bounding box center [826, 679] width 66 height 34
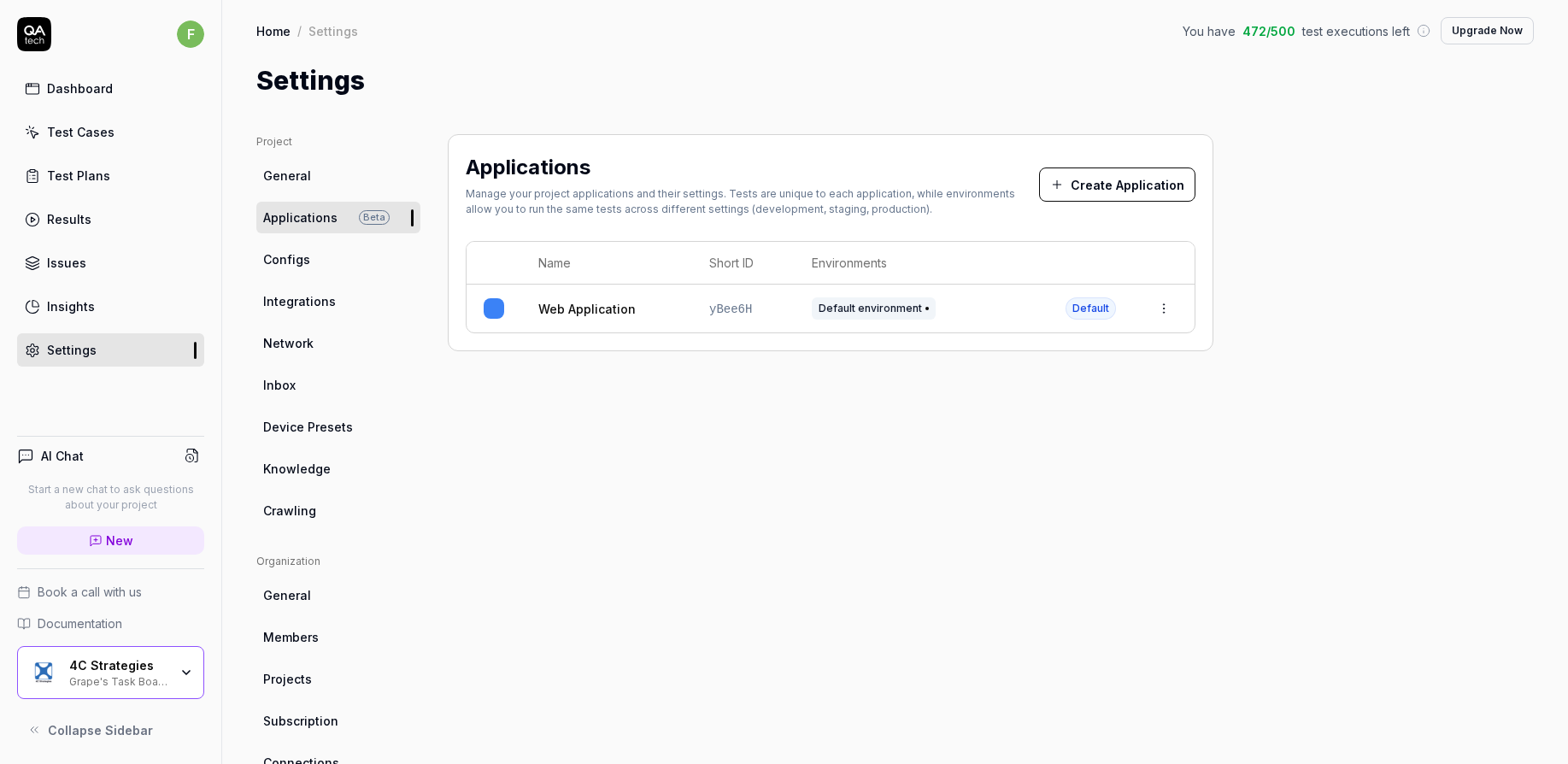
click at [358, 269] on link "Configs" at bounding box center [338, 259] width 164 height 31
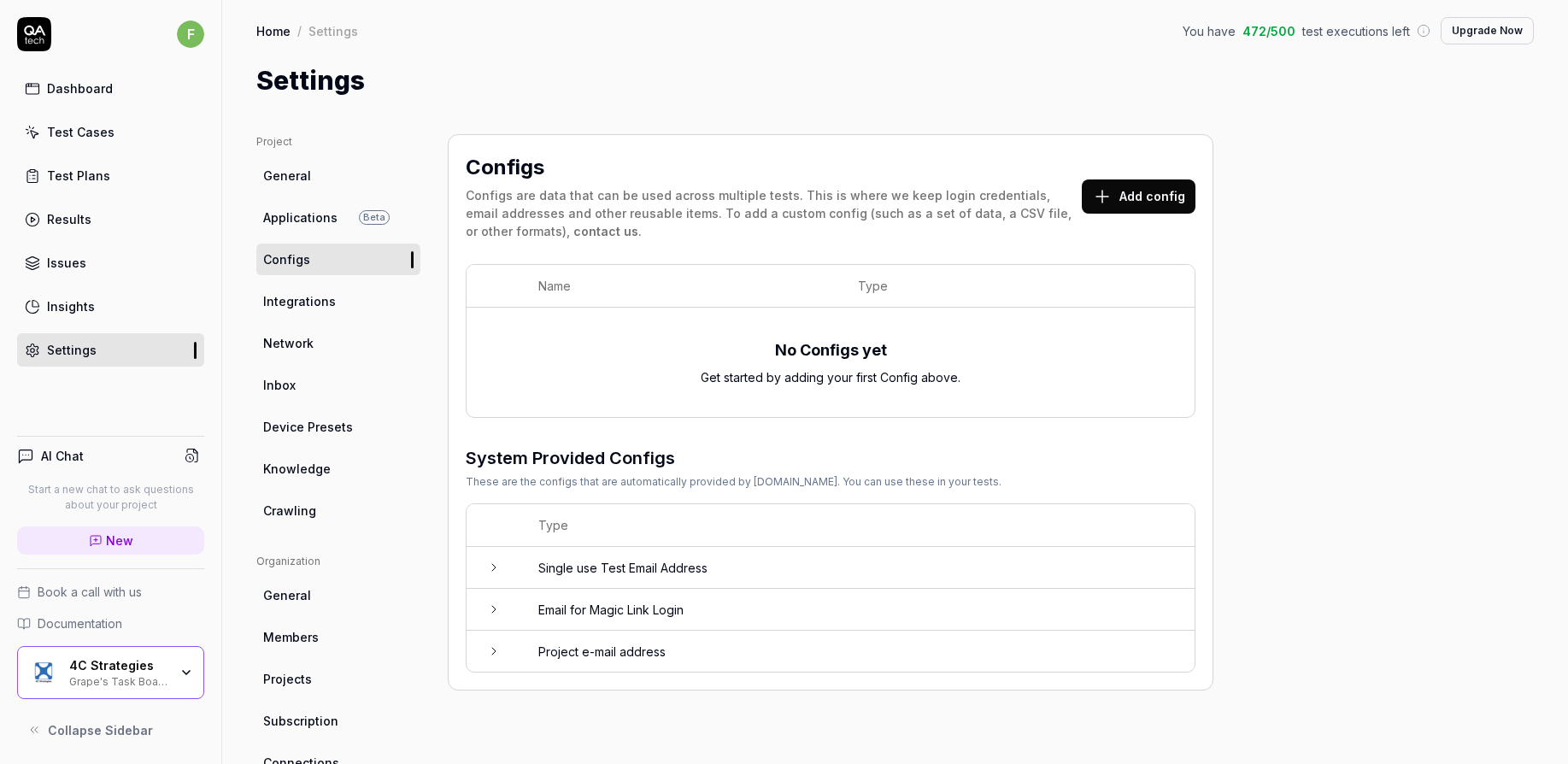
click at [499, 575] on td at bounding box center [494, 568] width 55 height 42
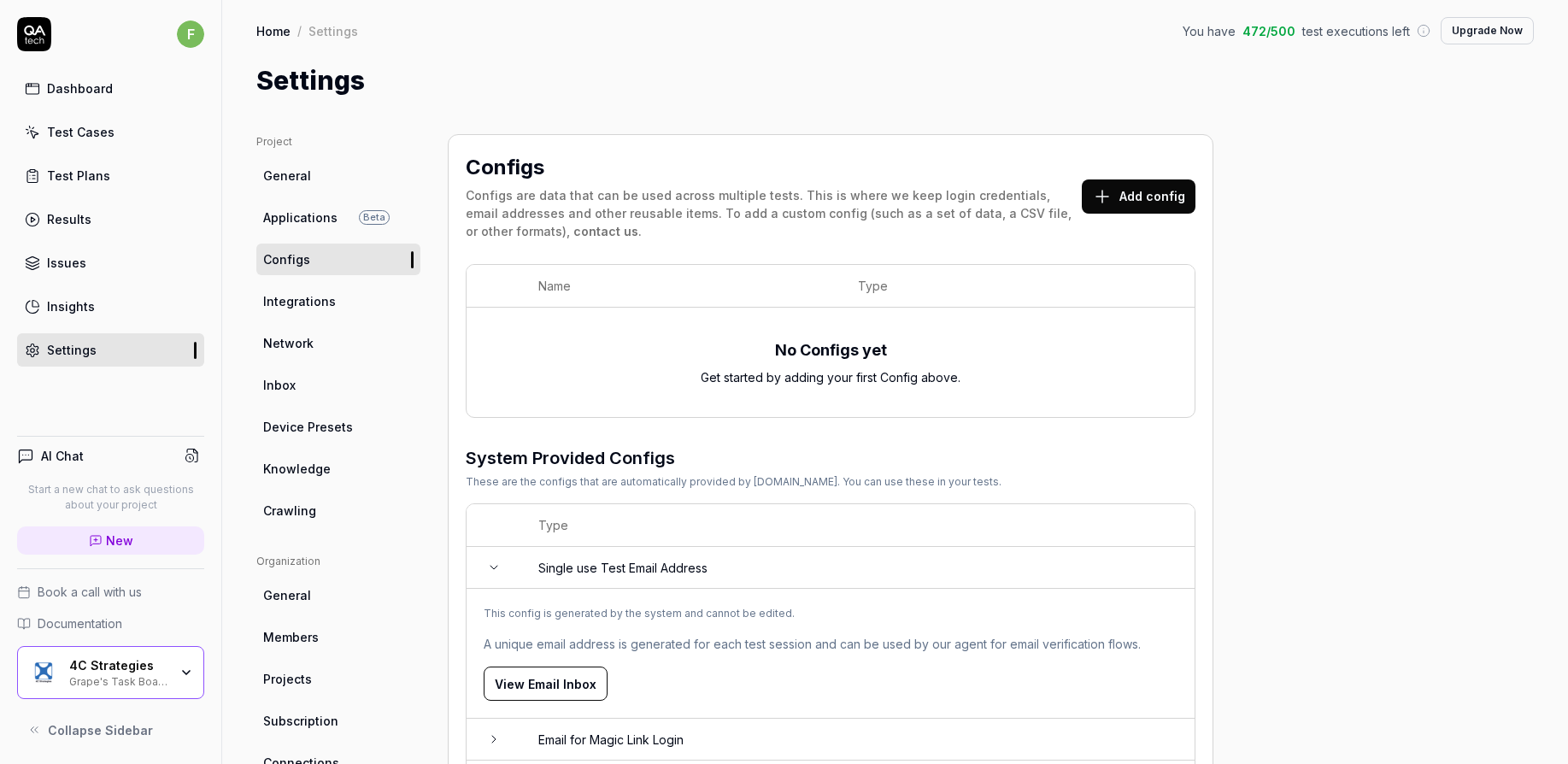
click at [1104, 187] on icon at bounding box center [1102, 196] width 21 height 21
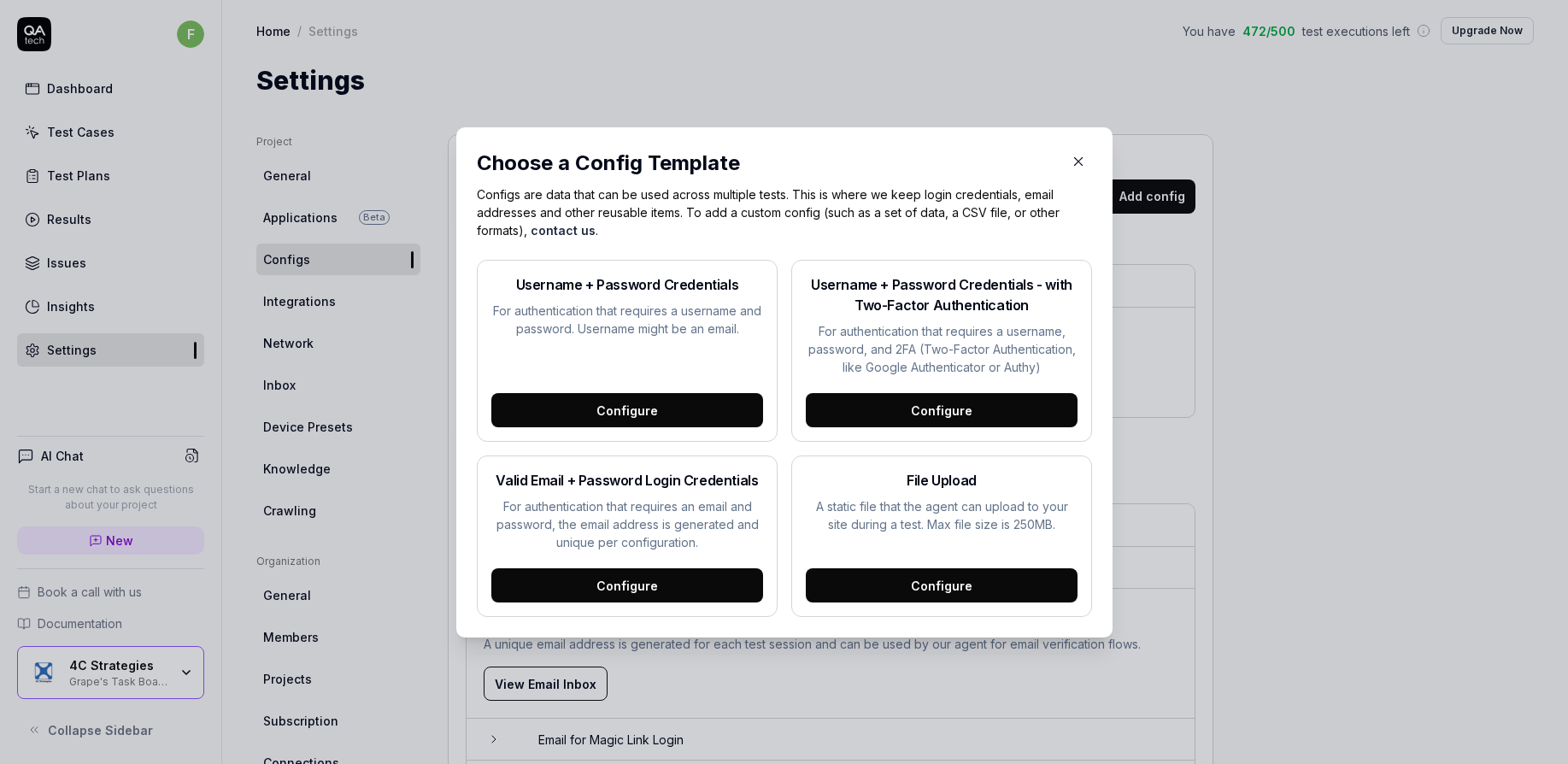
click at [1077, 158] on icon "button" at bounding box center [1078, 162] width 16 height 16
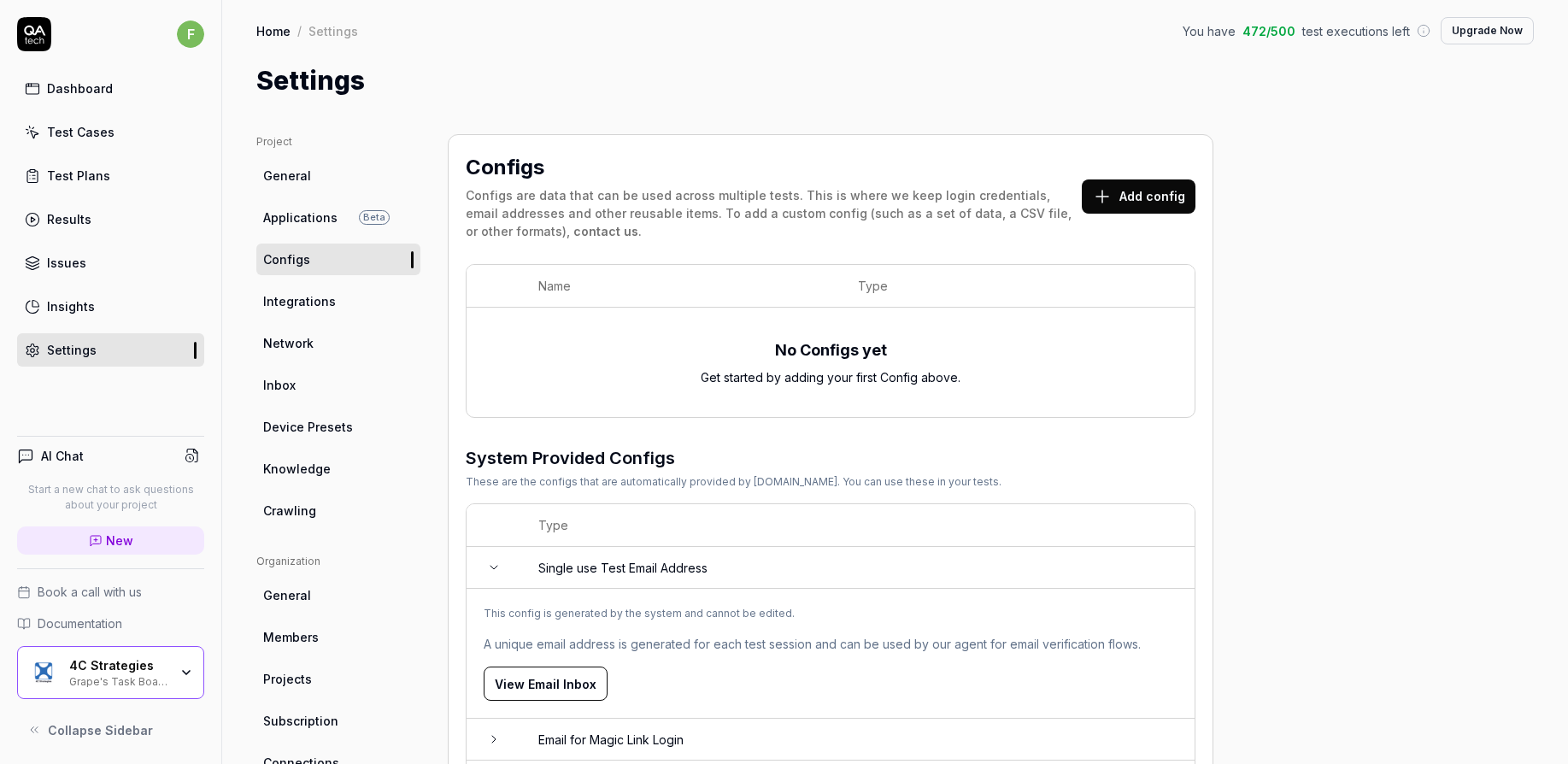
click at [349, 300] on link "Integrations" at bounding box center [338, 301] width 164 height 31
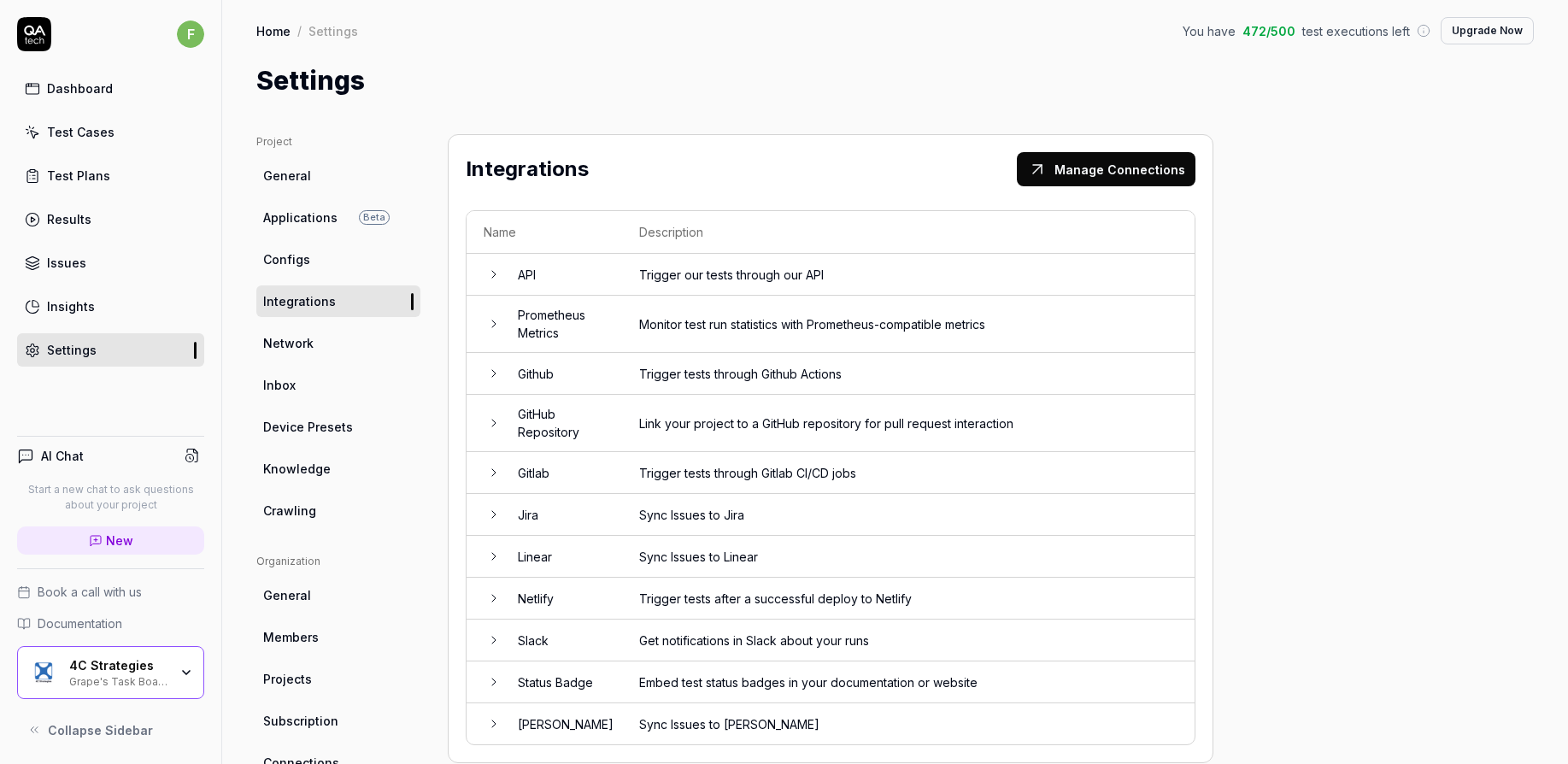
click at [607, 477] on td "Gitlab" at bounding box center [562, 472] width 122 height 42
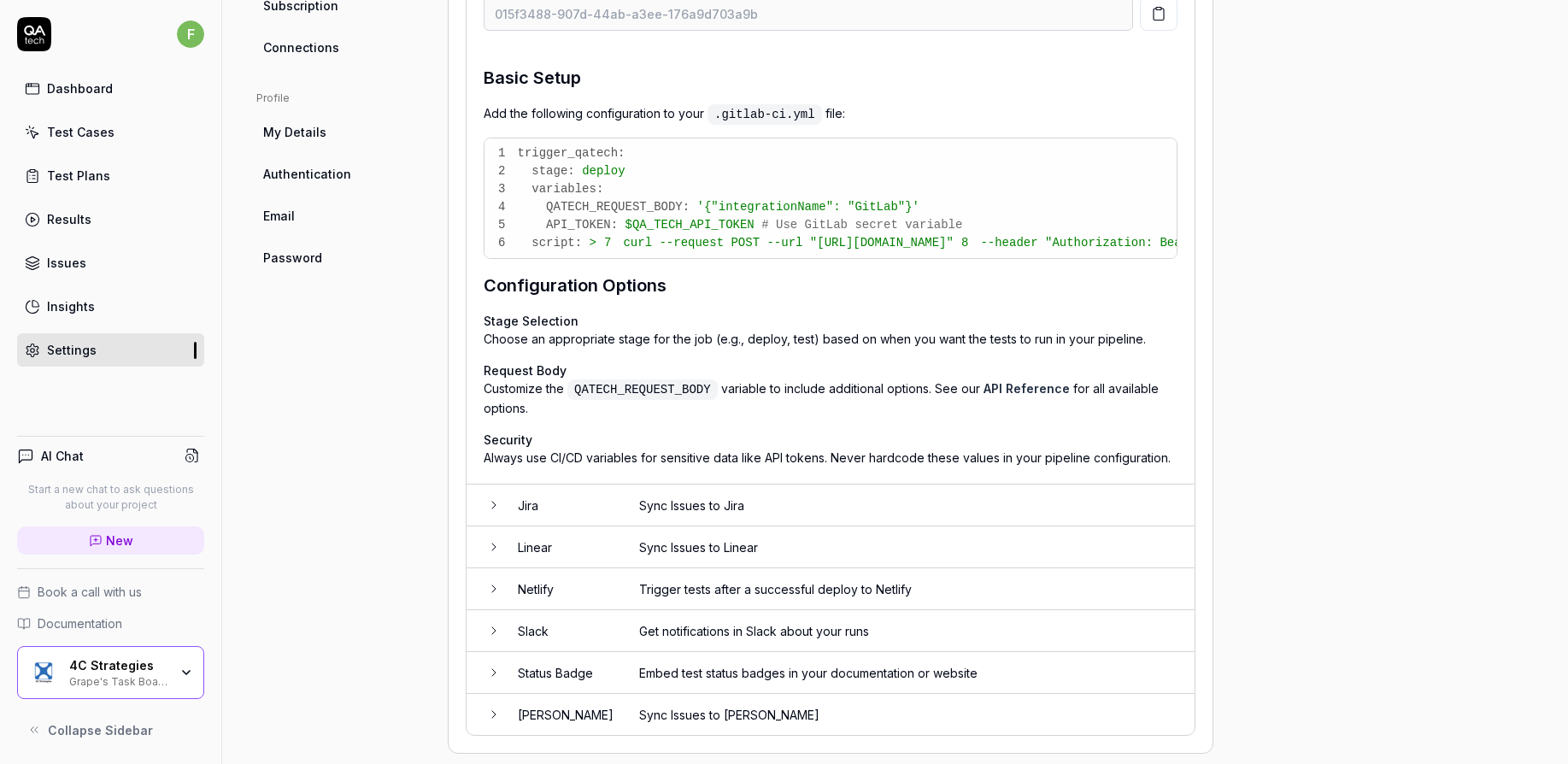
scroll to position [804, 0]
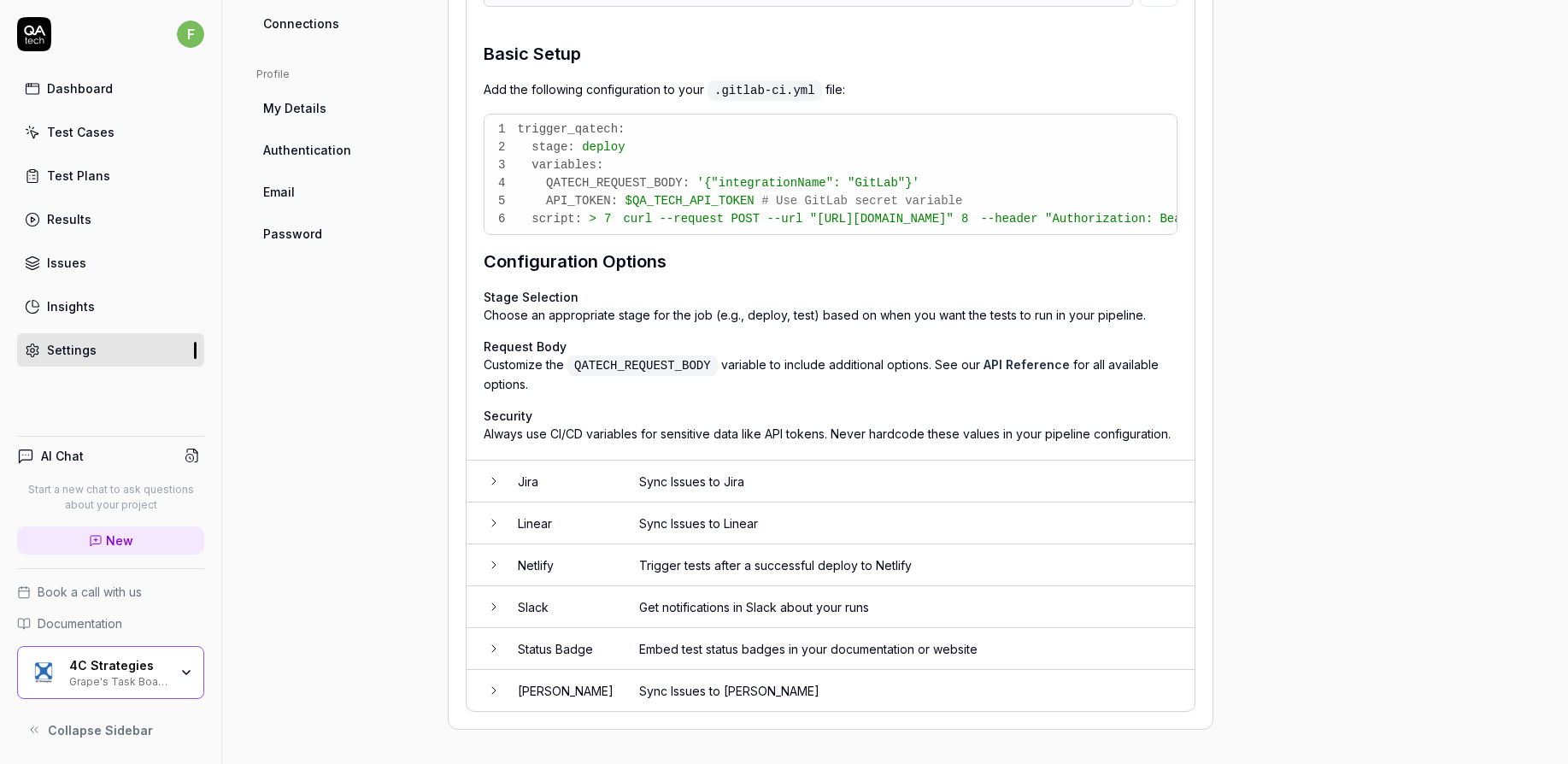
click at [497, 480] on icon at bounding box center [494, 481] width 14 height 14
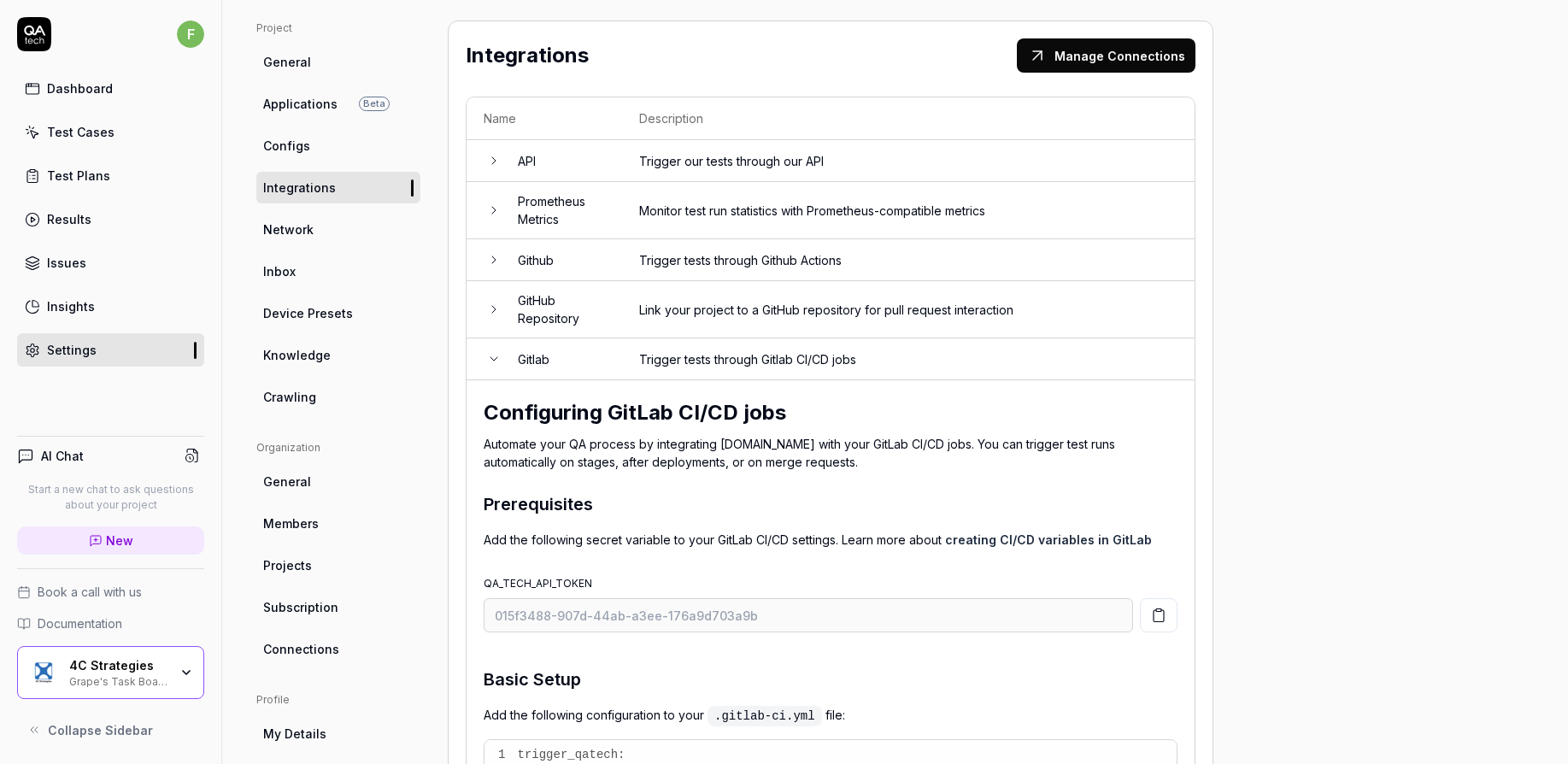
scroll to position [108, 0]
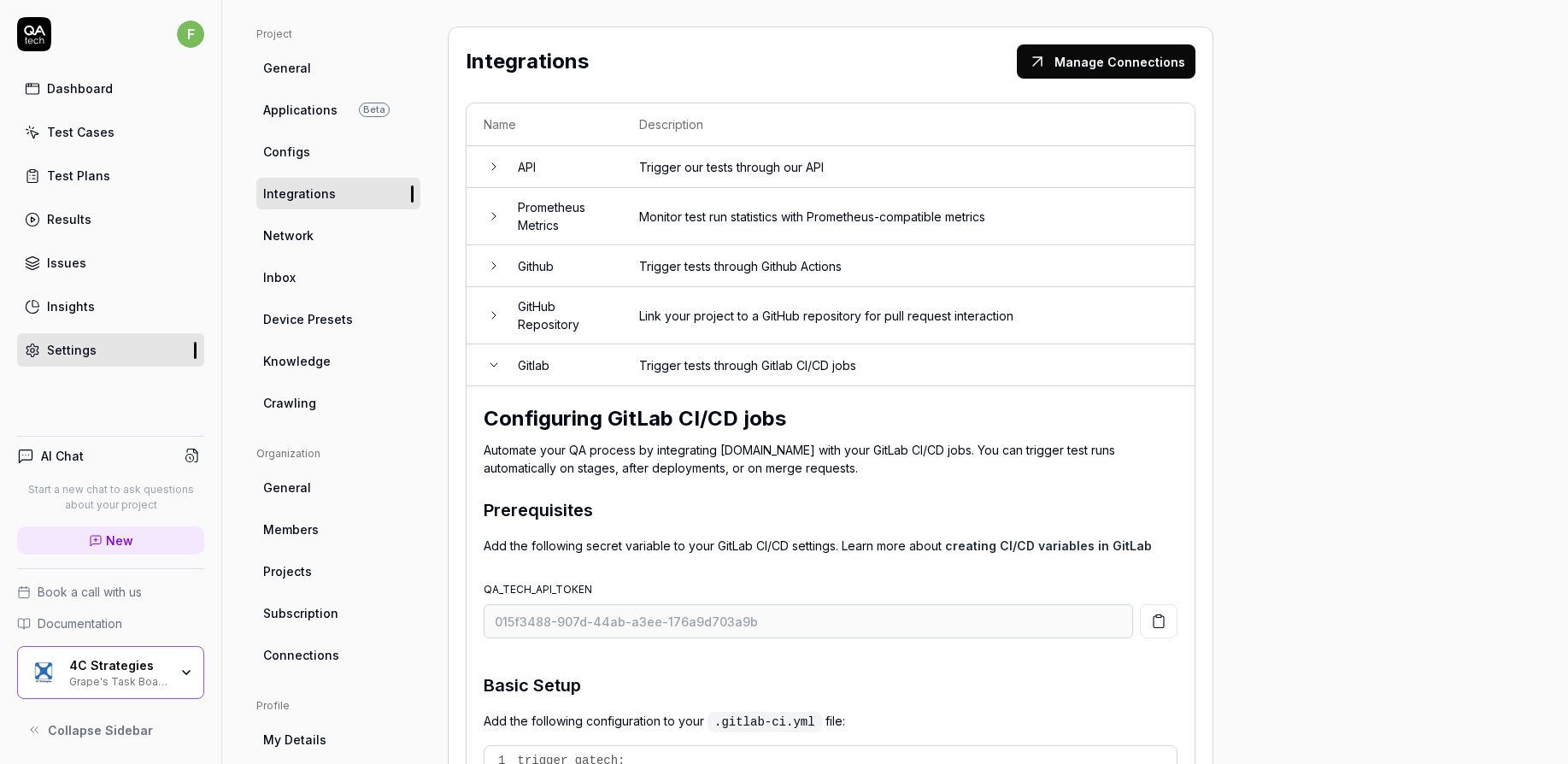
click at [347, 313] on span "Device Presets" at bounding box center [307, 319] width 89 height 18
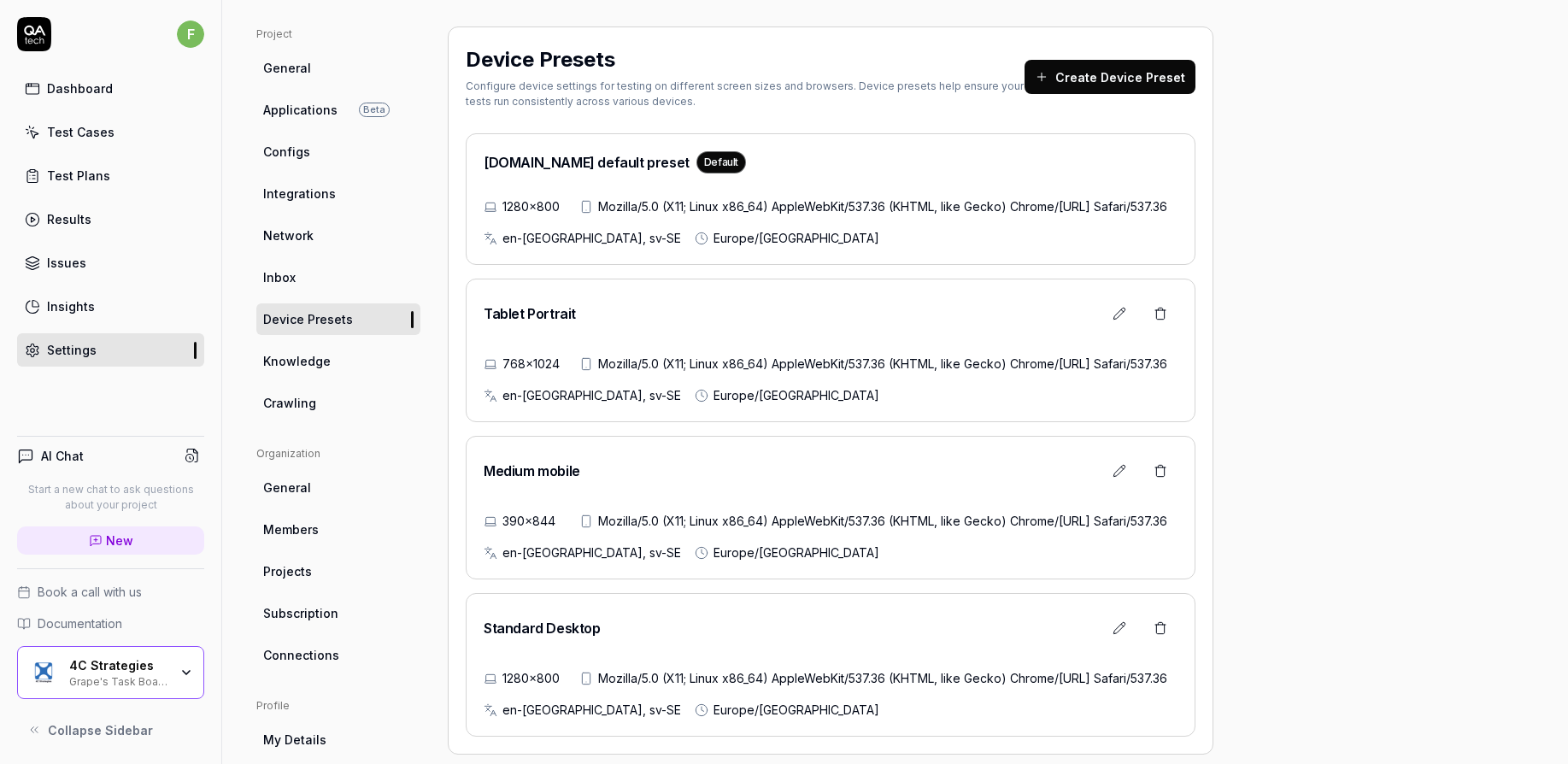
click at [339, 284] on link "Inbox" at bounding box center [338, 277] width 164 height 31
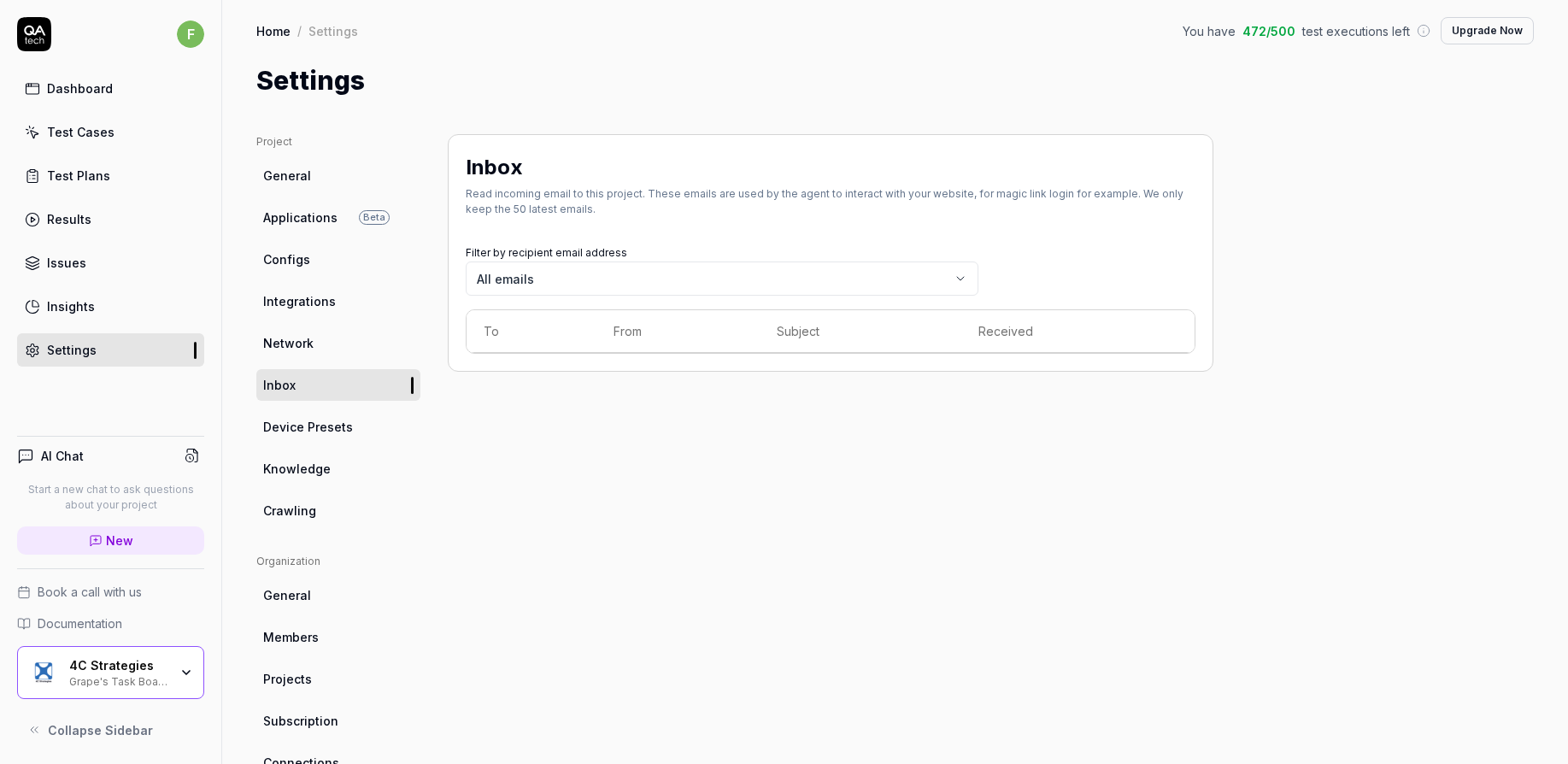
click at [339, 425] on span "Device Presets" at bounding box center [307, 427] width 89 height 18
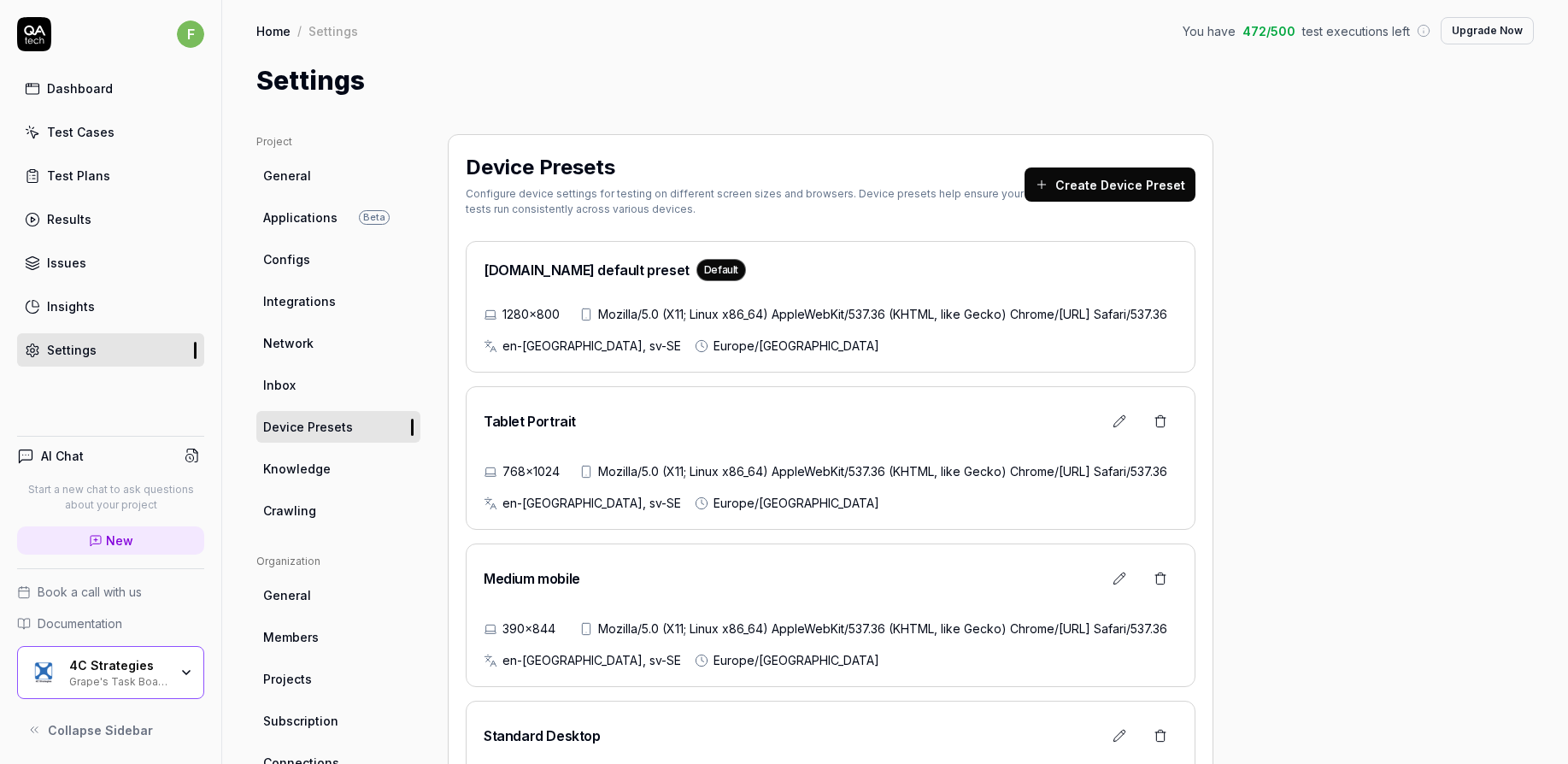
click at [1149, 188] on button "Create Device Preset" at bounding box center [1109, 185] width 171 height 34
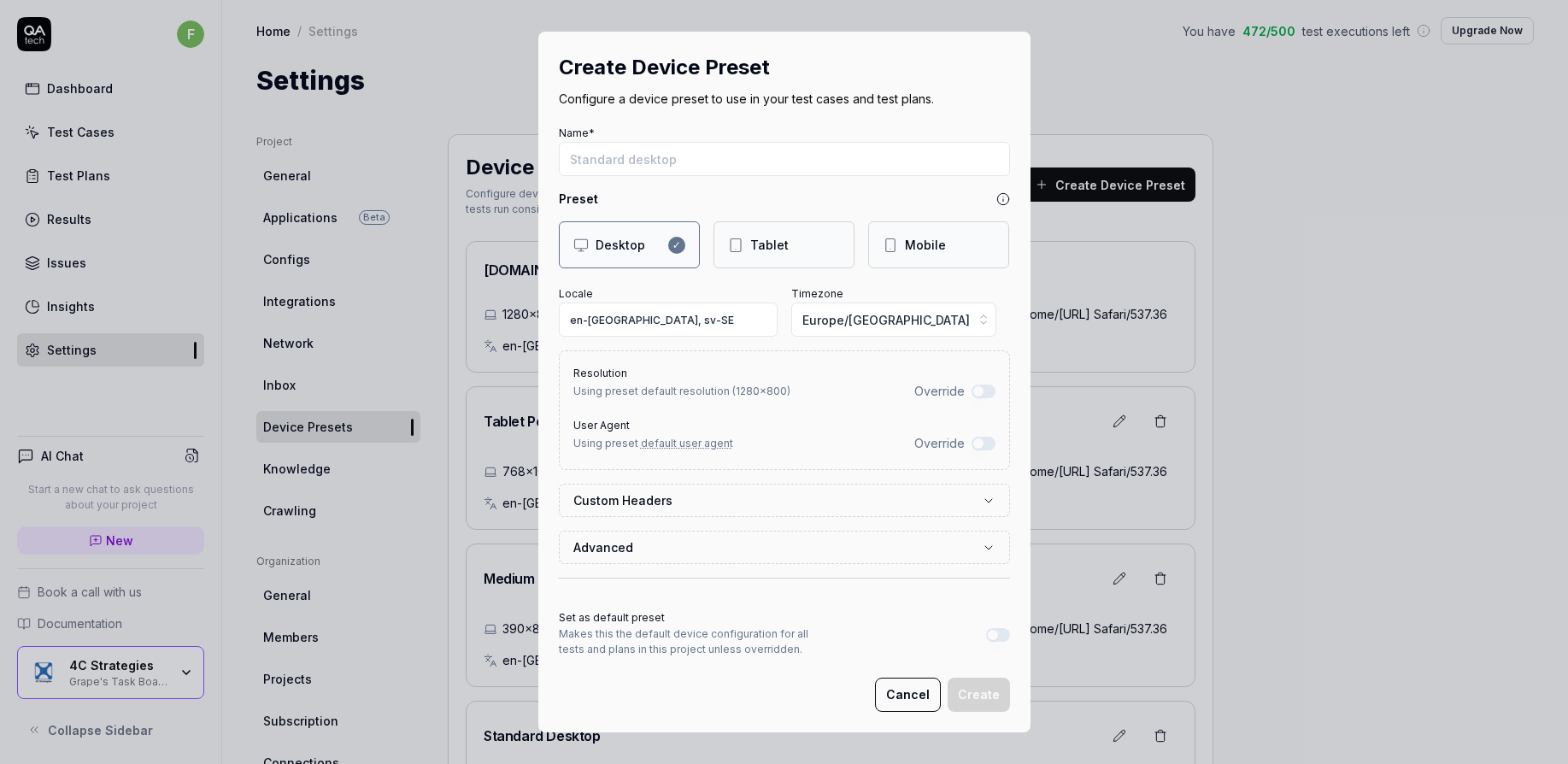
click at [936, 240] on div "Mobile" at bounding box center [926, 245] width 41 height 18
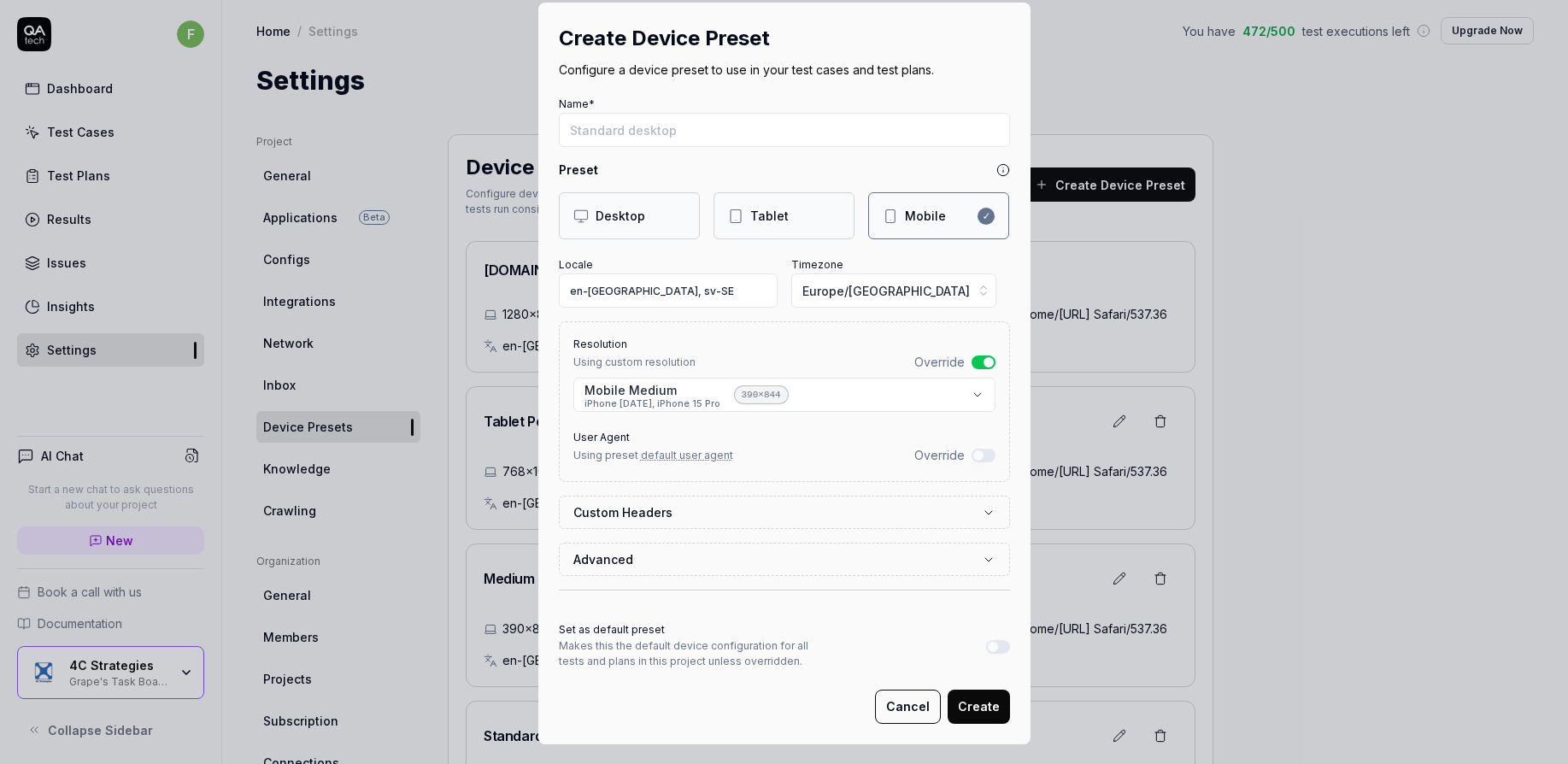
scroll to position [32, 0]
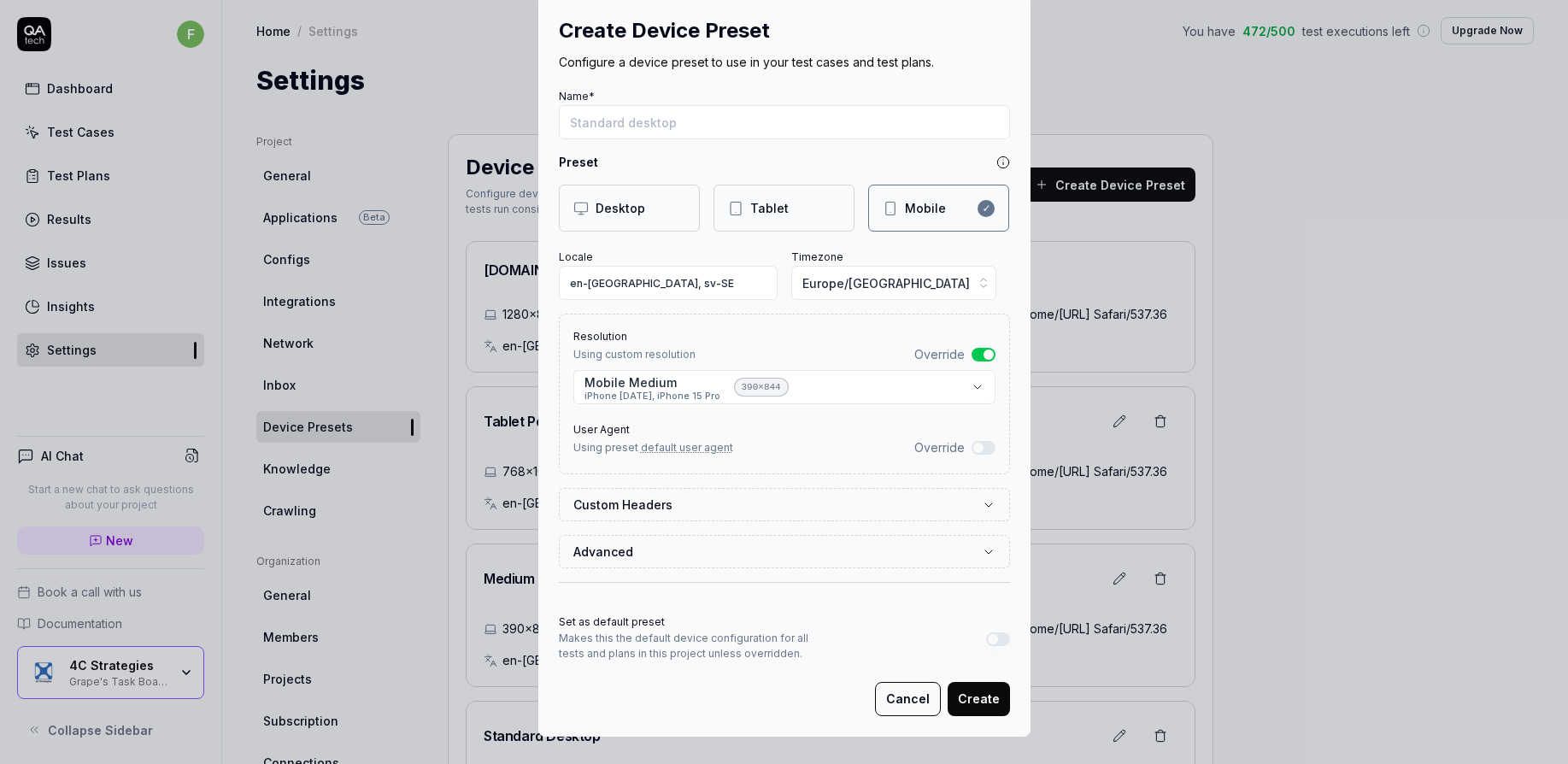
click at [908, 511] on label "Custom Headers" at bounding box center [778, 505] width 408 height 18
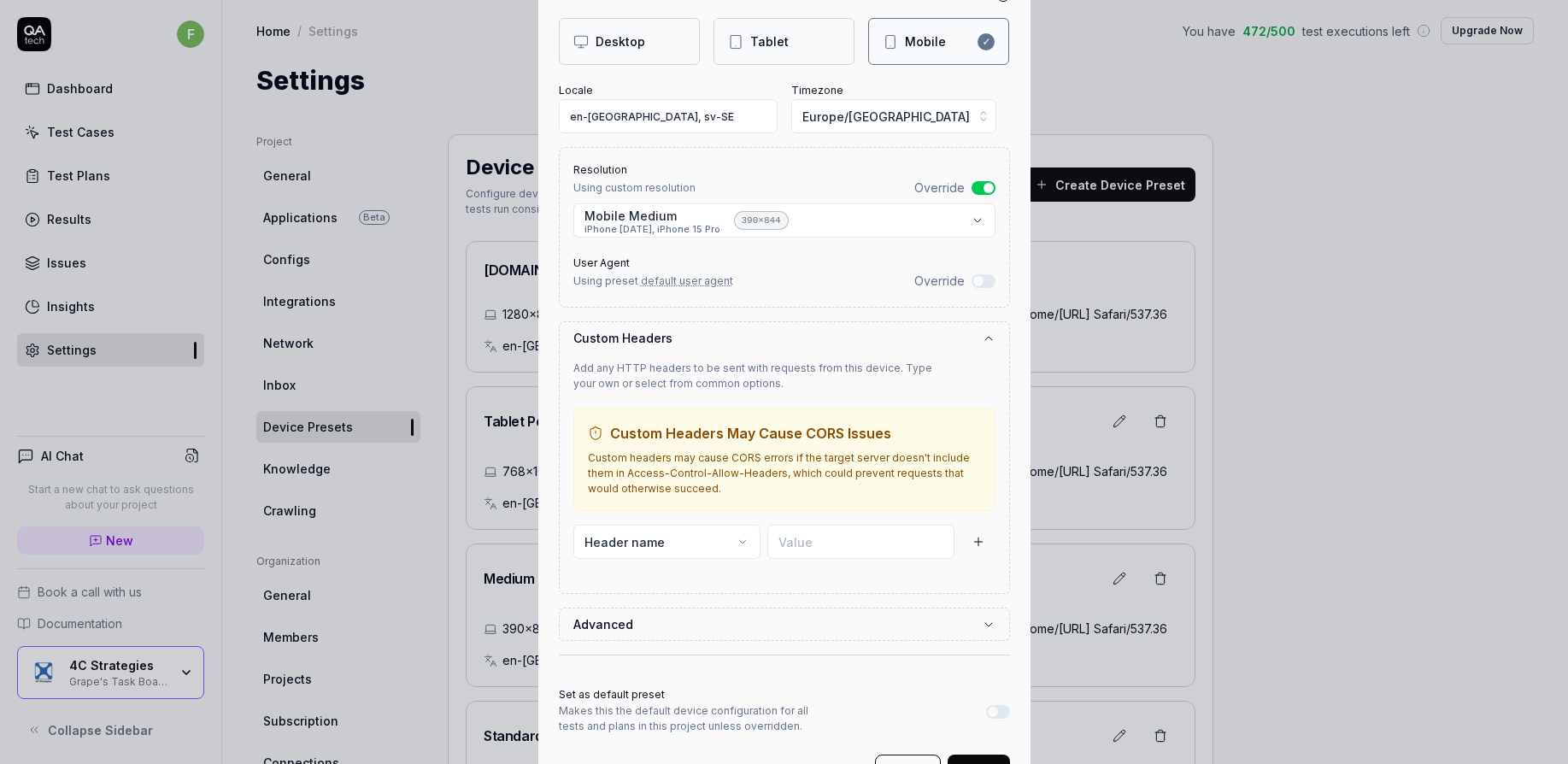
scroll to position [208, 0]
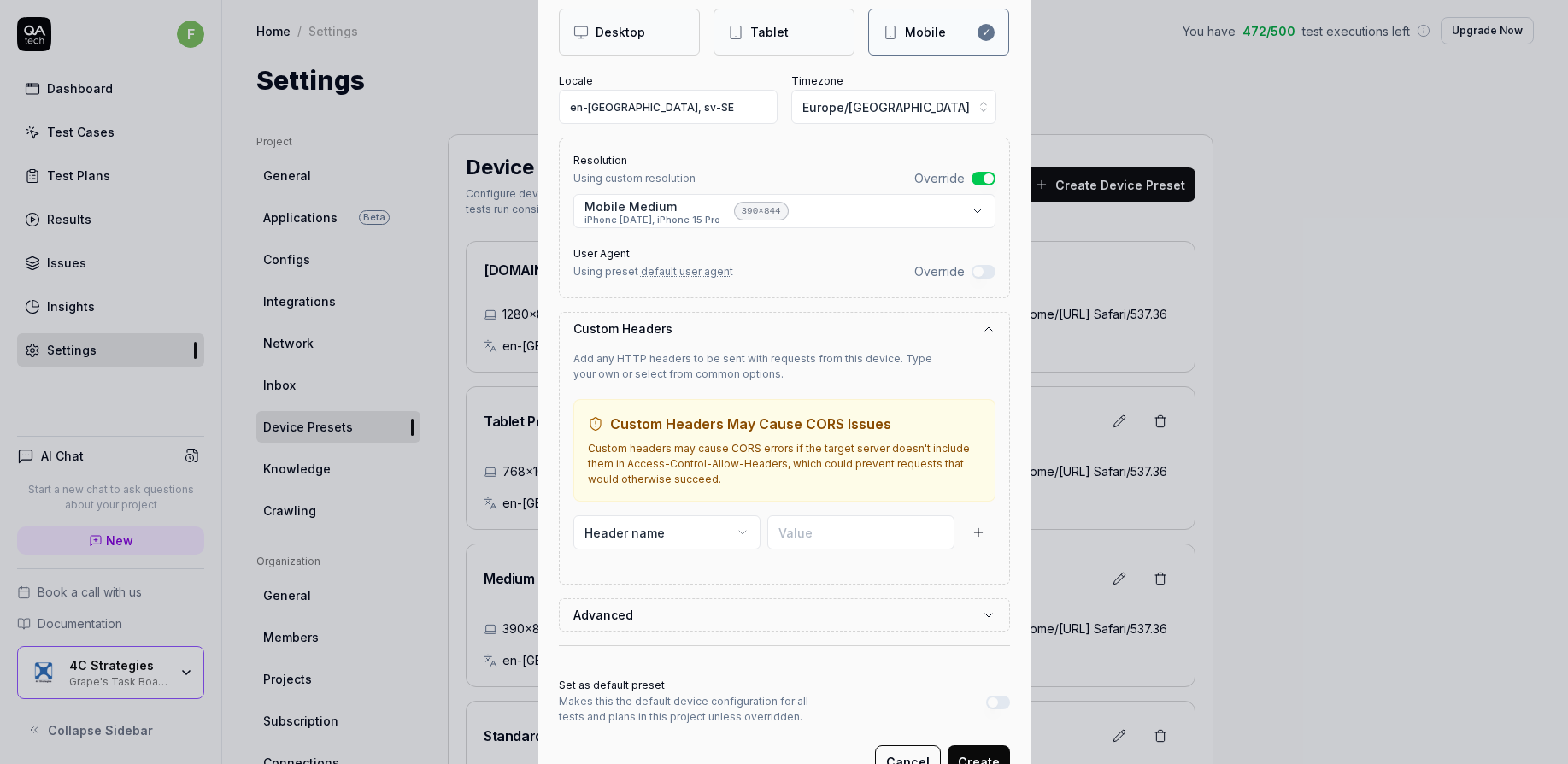
click at [886, 623] on button "Advanced" at bounding box center [784, 615] width 422 height 31
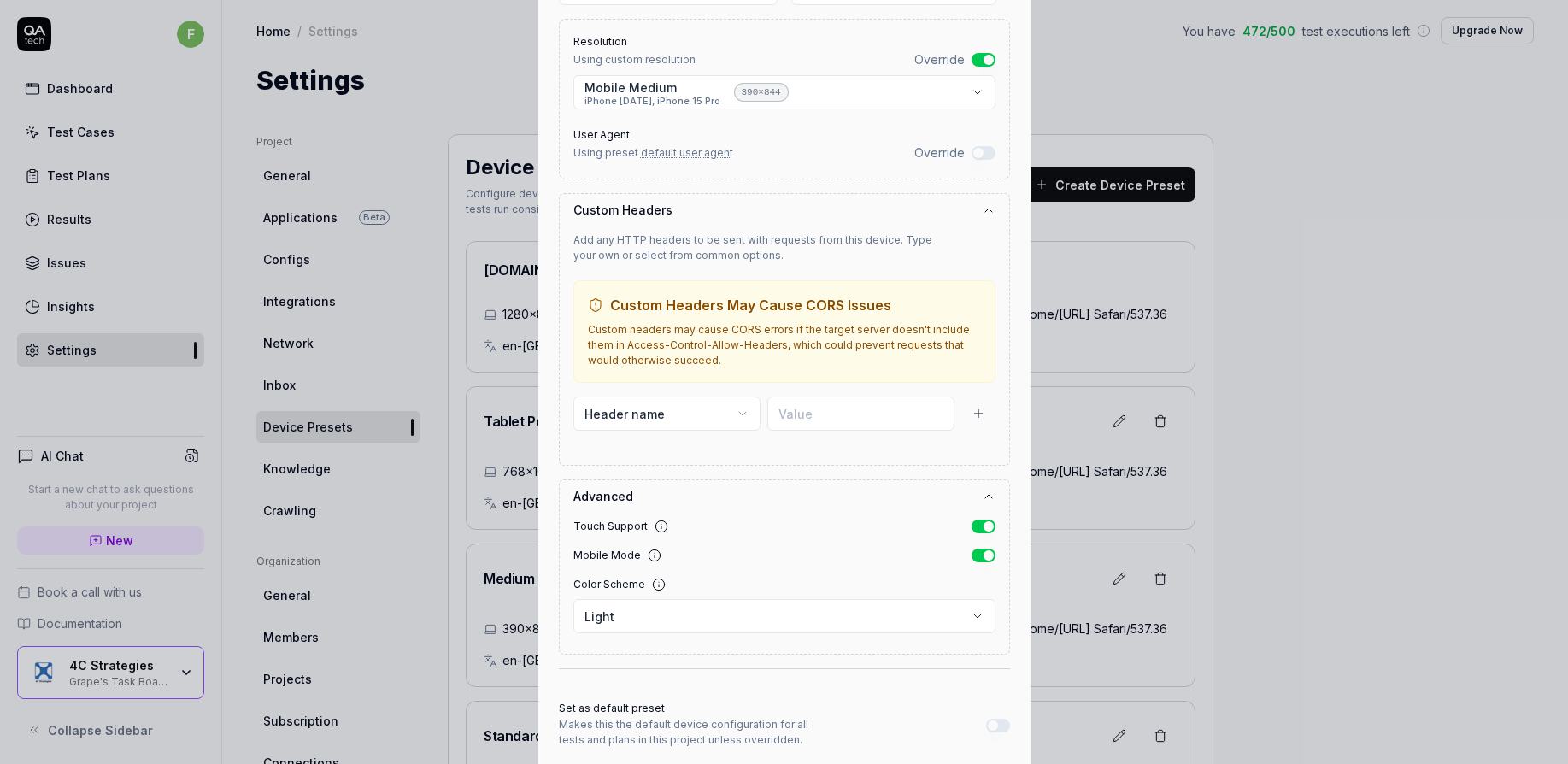
scroll to position [274, 0]
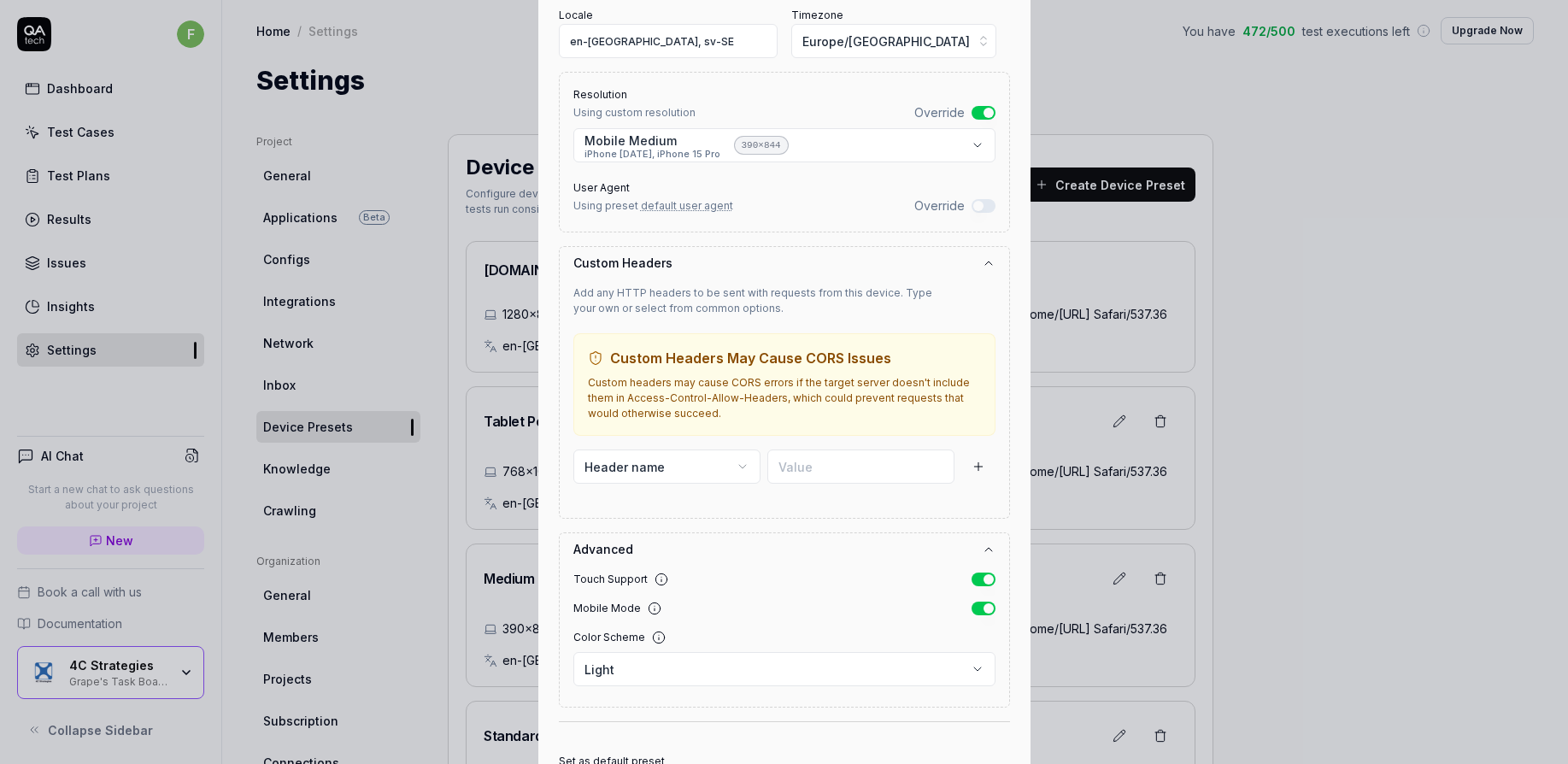
click at [865, 551] on button "Advanced" at bounding box center [784, 549] width 422 height 31
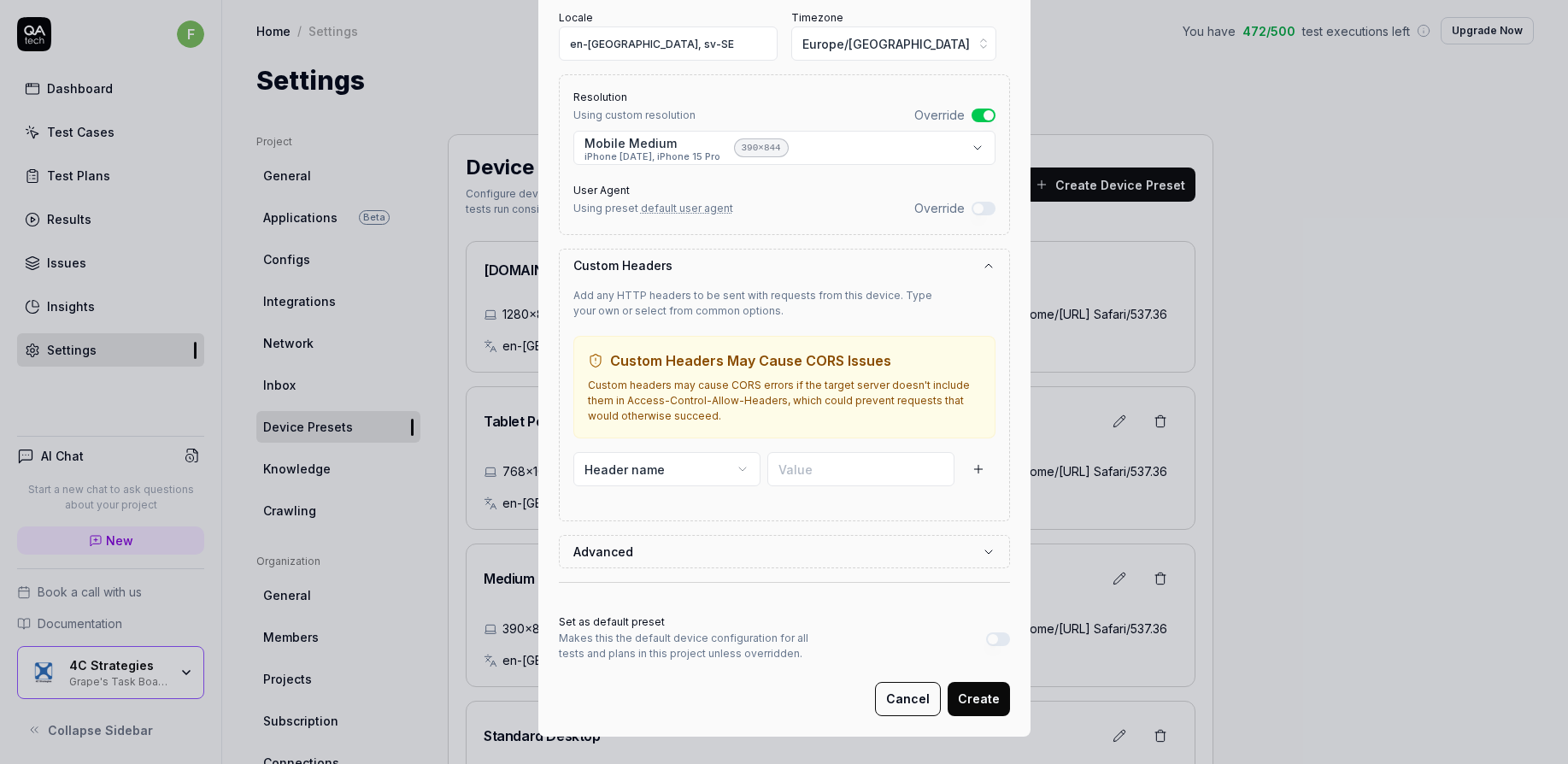
scroll to position [272, 0]
click at [894, 262] on label "Custom Headers" at bounding box center [778, 265] width 408 height 18
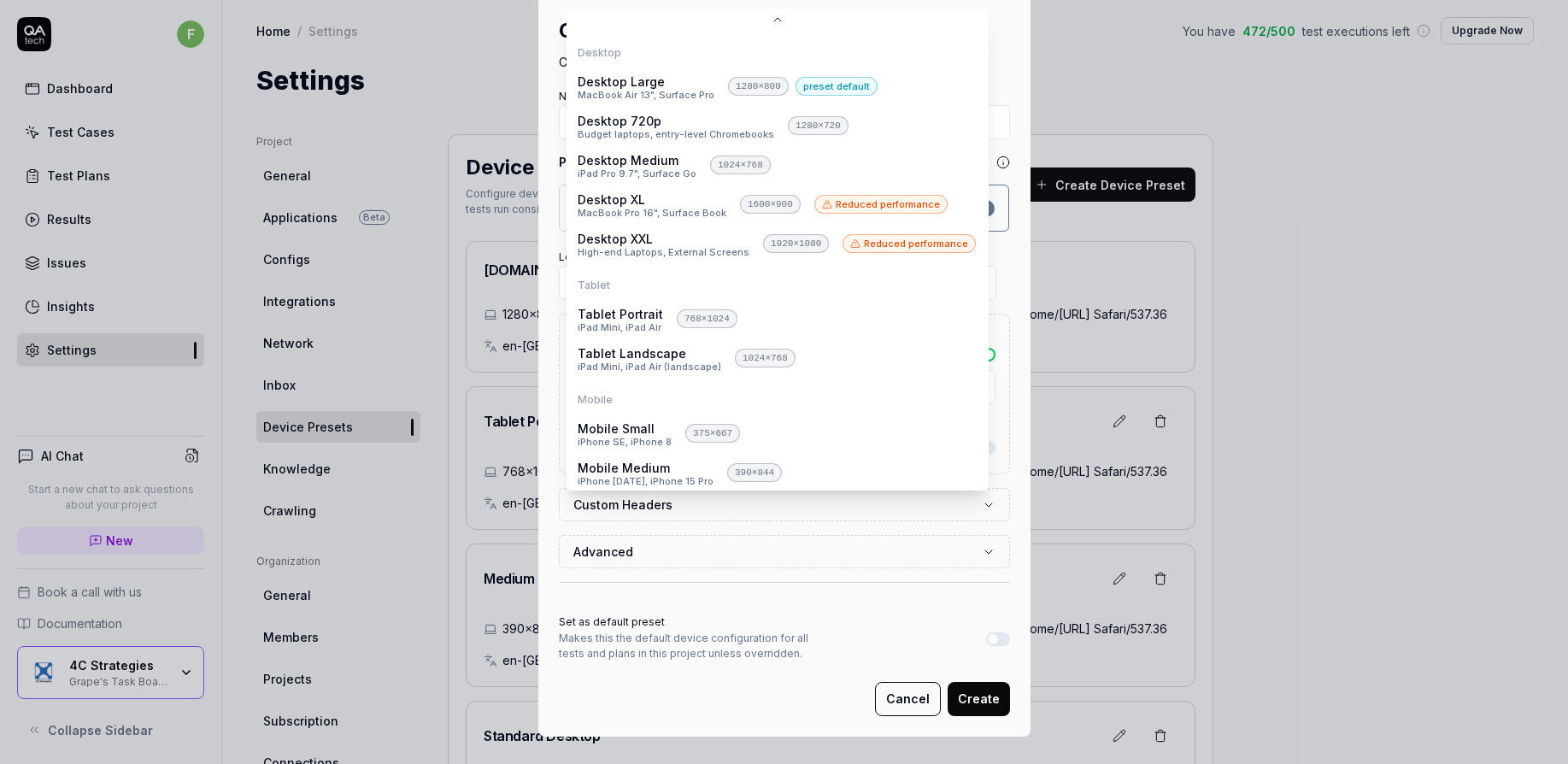
click at [968, 378] on body "f Dashboard Test Cases Test Plans Results Issues Insights Settings AI Chat Star…" at bounding box center [784, 382] width 1568 height 764
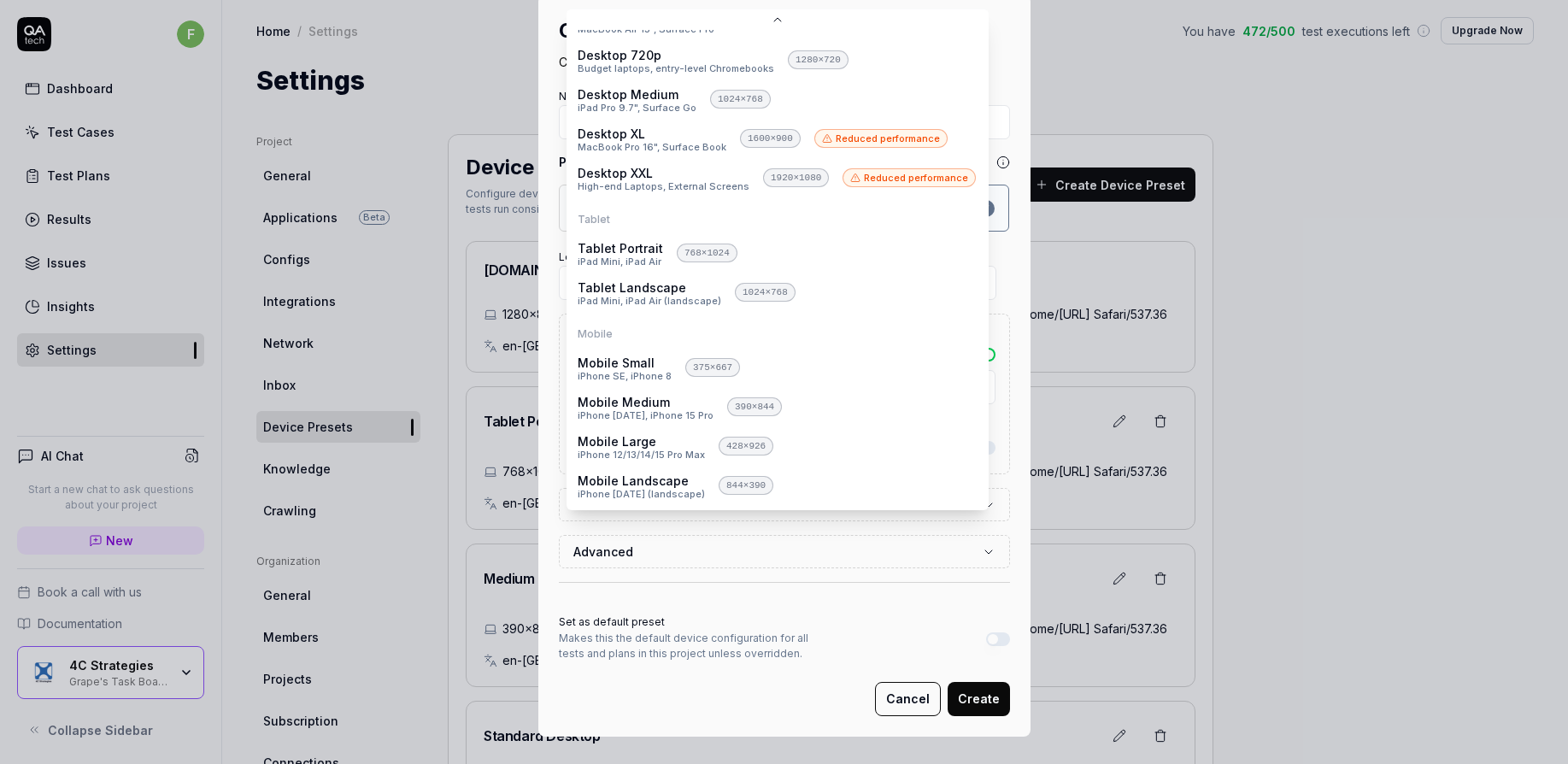
scroll to position [0, 0]
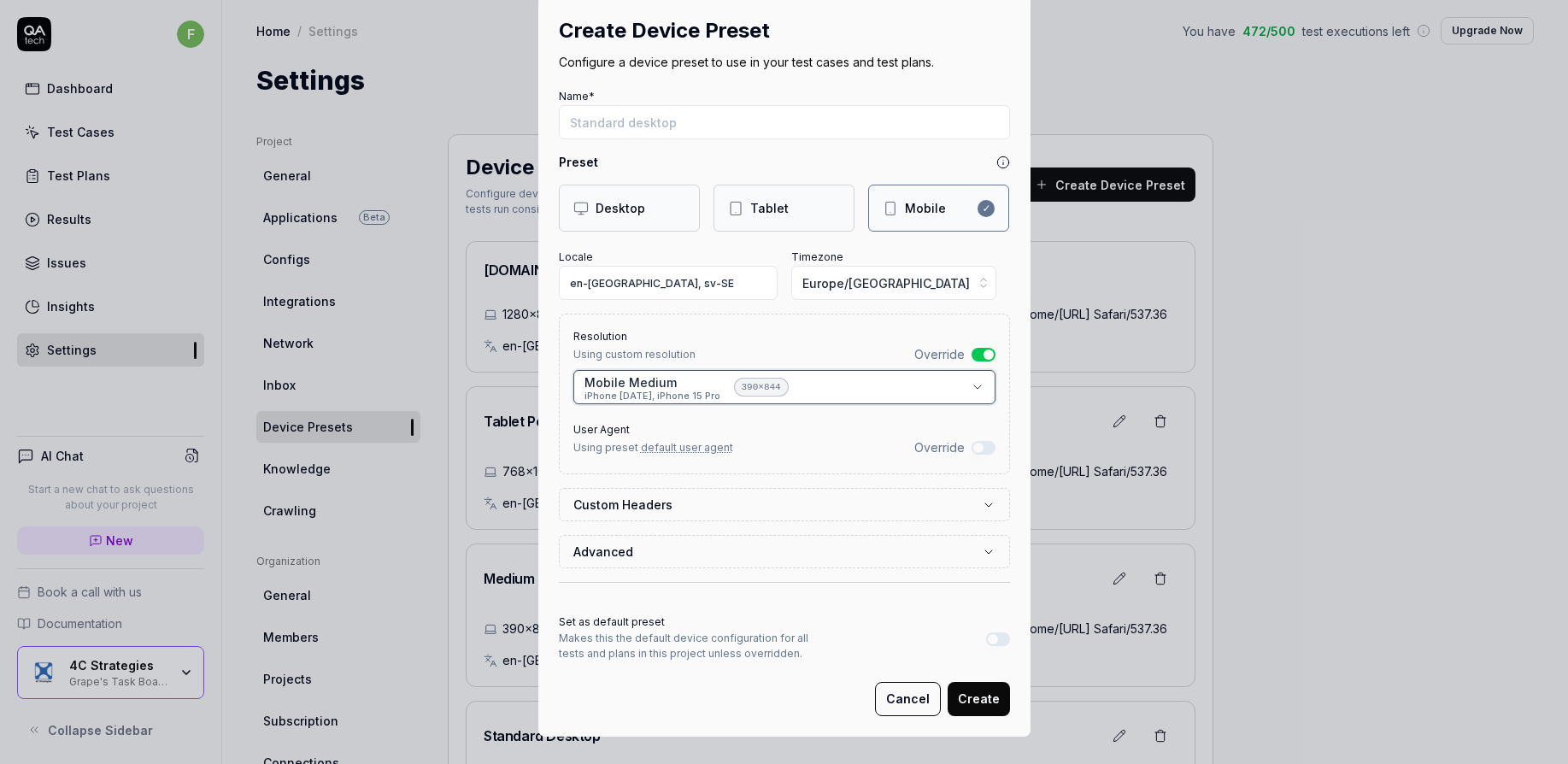
click at [918, 601] on div "**********" at bounding box center [784, 382] width 1568 height 764
click at [925, 691] on button "Cancel" at bounding box center [907, 698] width 66 height 34
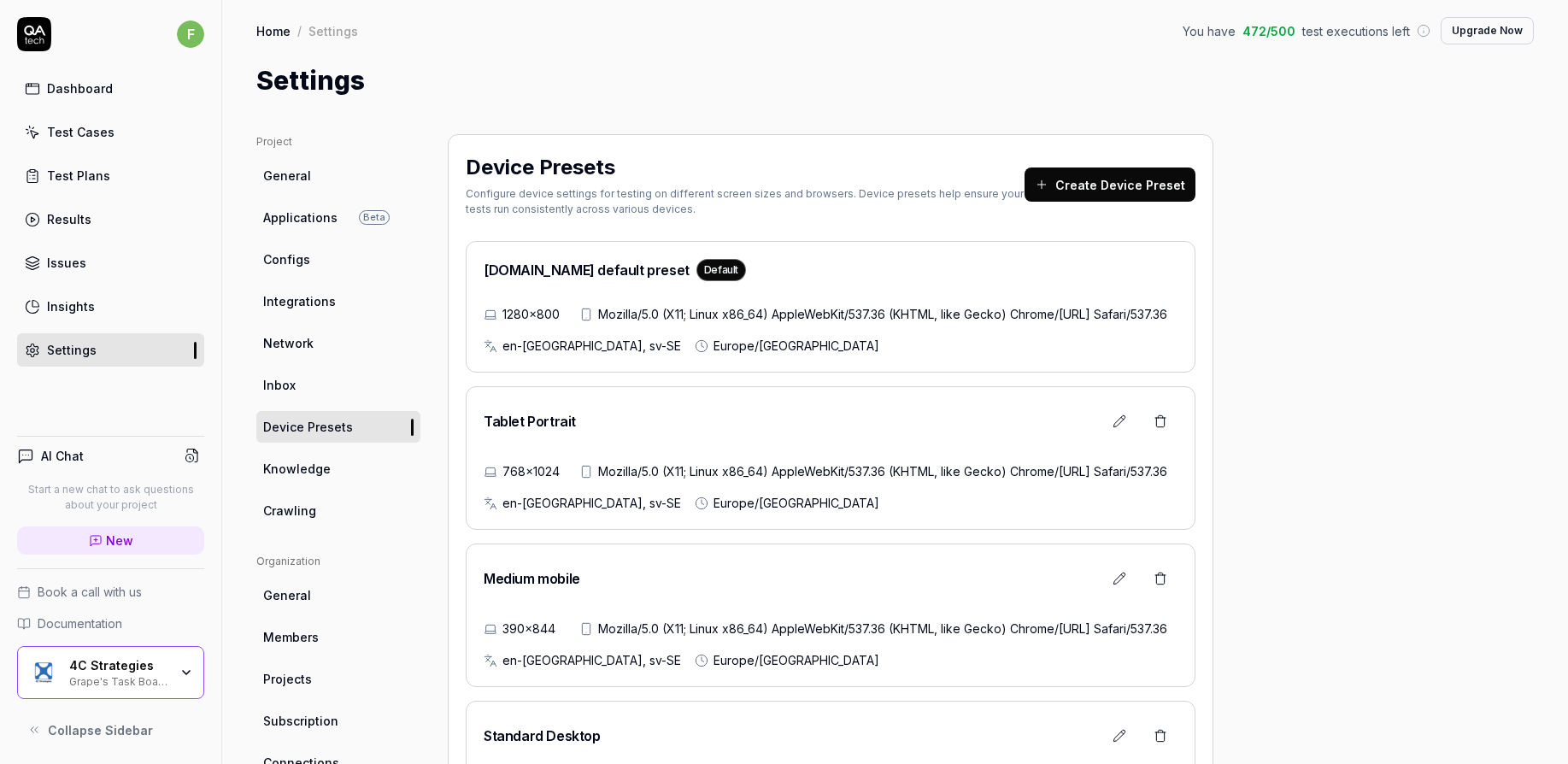
click at [351, 465] on link "Knowledge" at bounding box center [338, 468] width 164 height 31
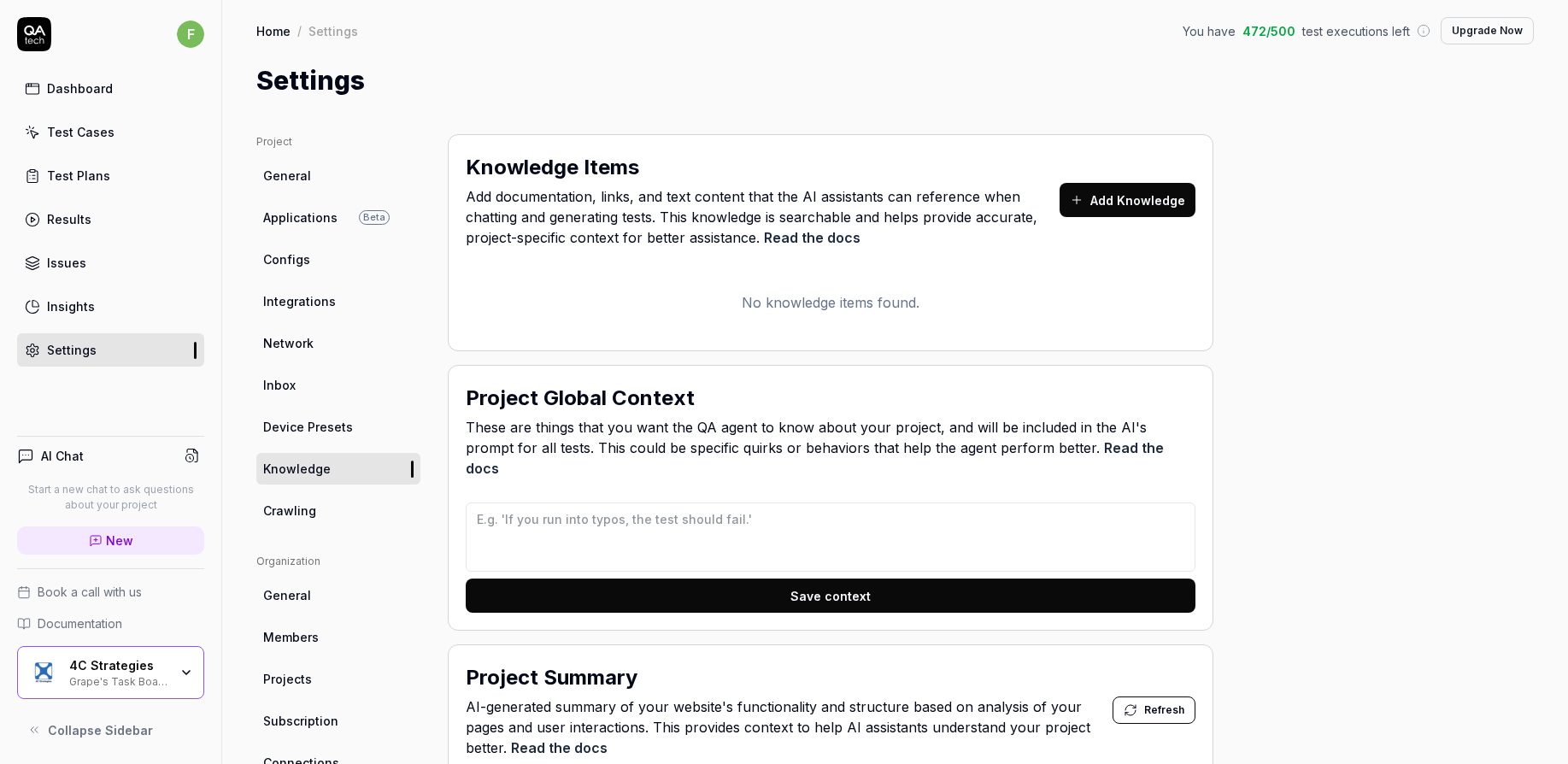
click at [352, 518] on link "Crawling" at bounding box center [338, 511] width 164 height 31
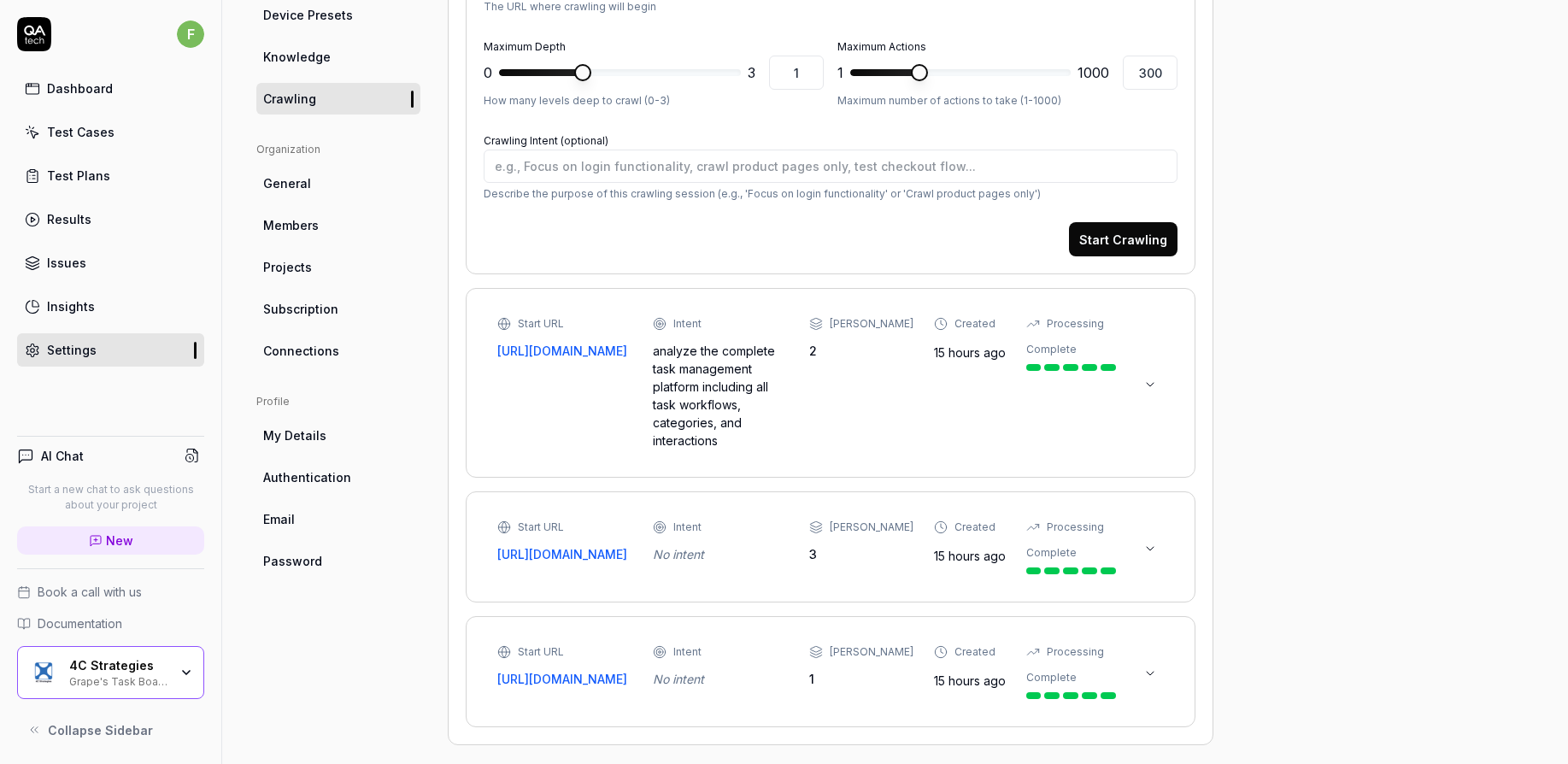
scroll to position [423, 0]
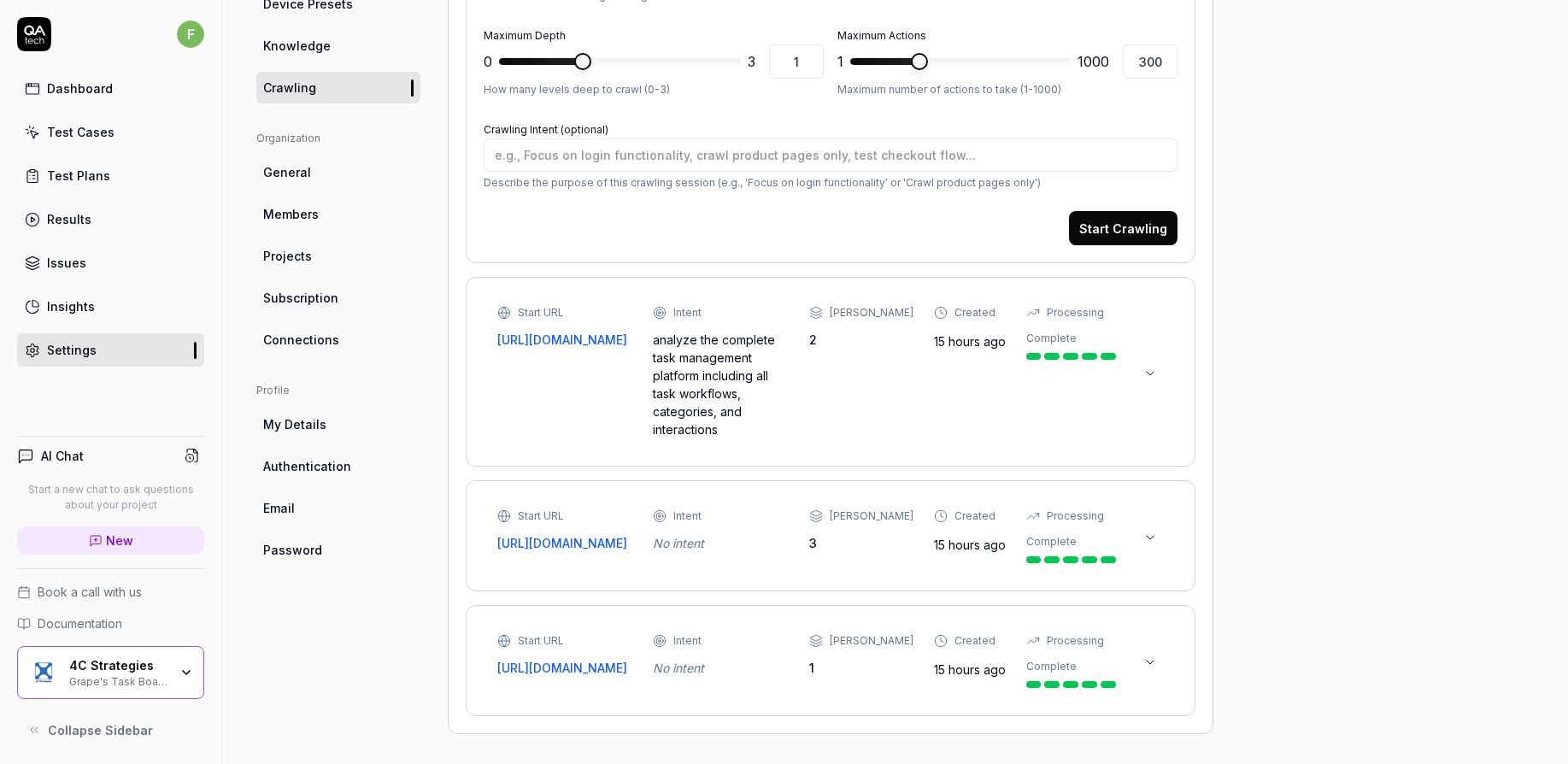
click at [344, 339] on link "Connections" at bounding box center [338, 340] width 164 height 31
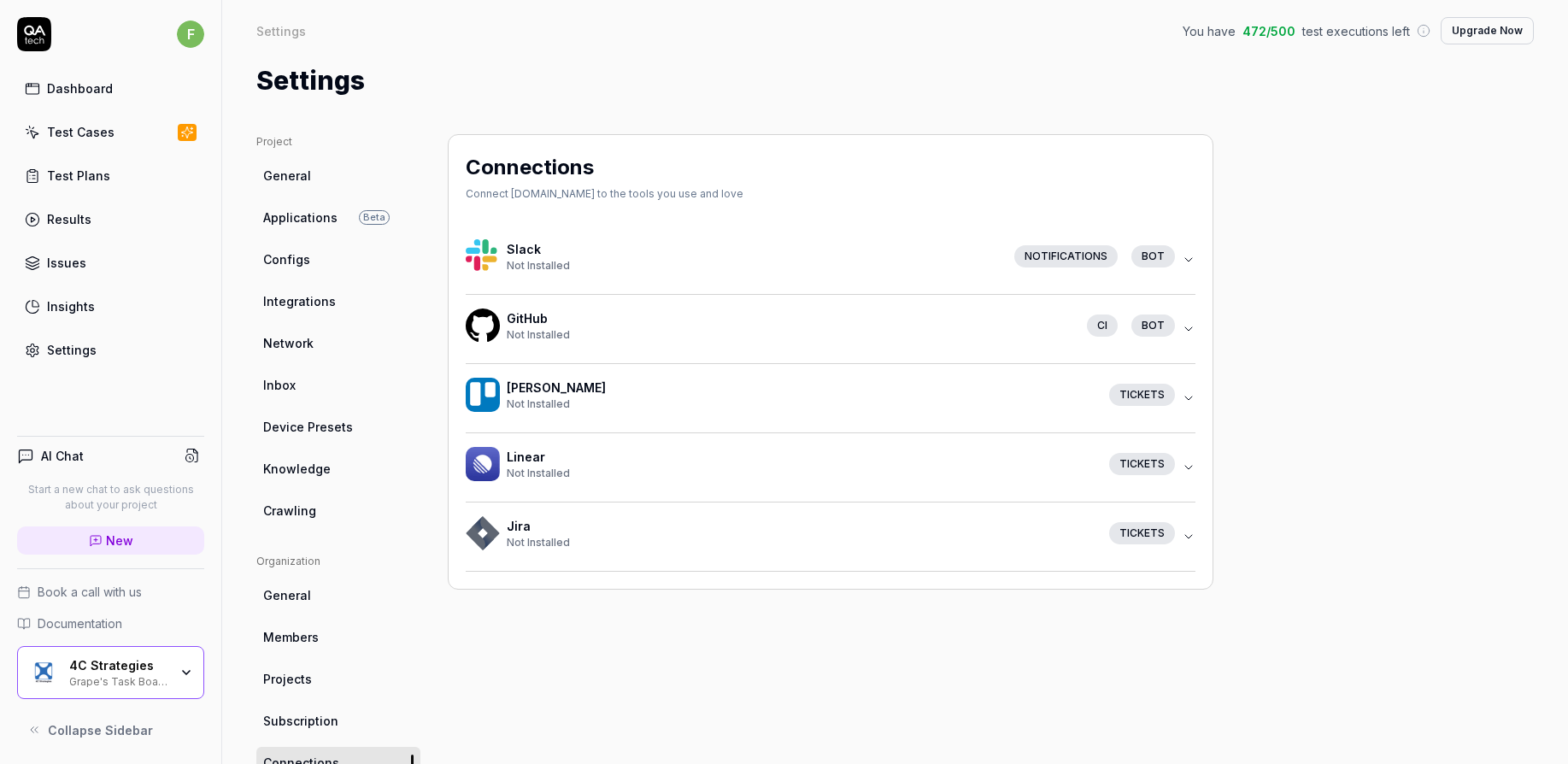
click at [1195, 537] on icon "button" at bounding box center [1189, 537] width 14 height 14
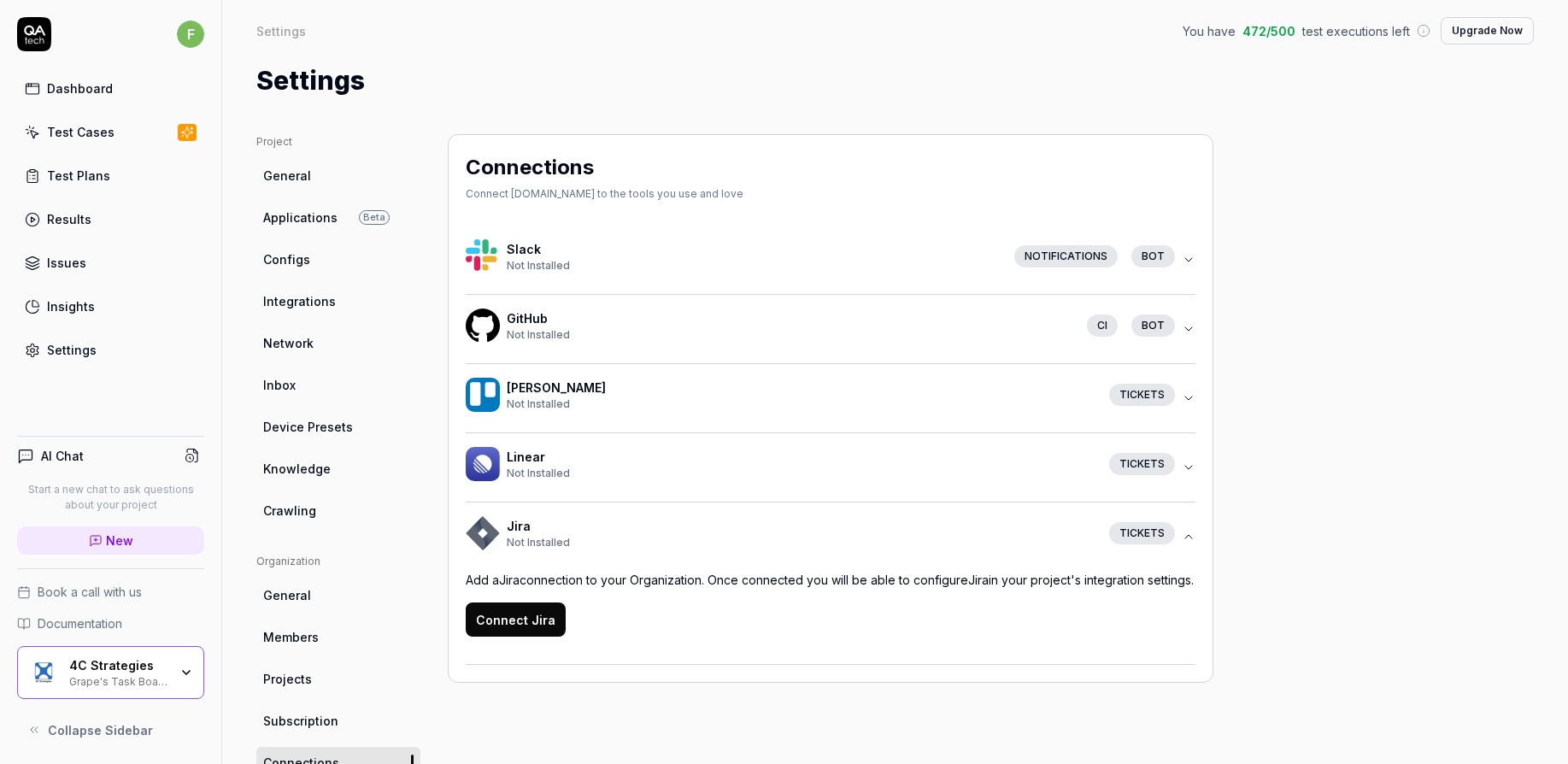
click at [1360, 511] on div "Project General Applications Beta Configs Integrations Network Inbox Device Pre…" at bounding box center [894, 562] width 1277 height 854
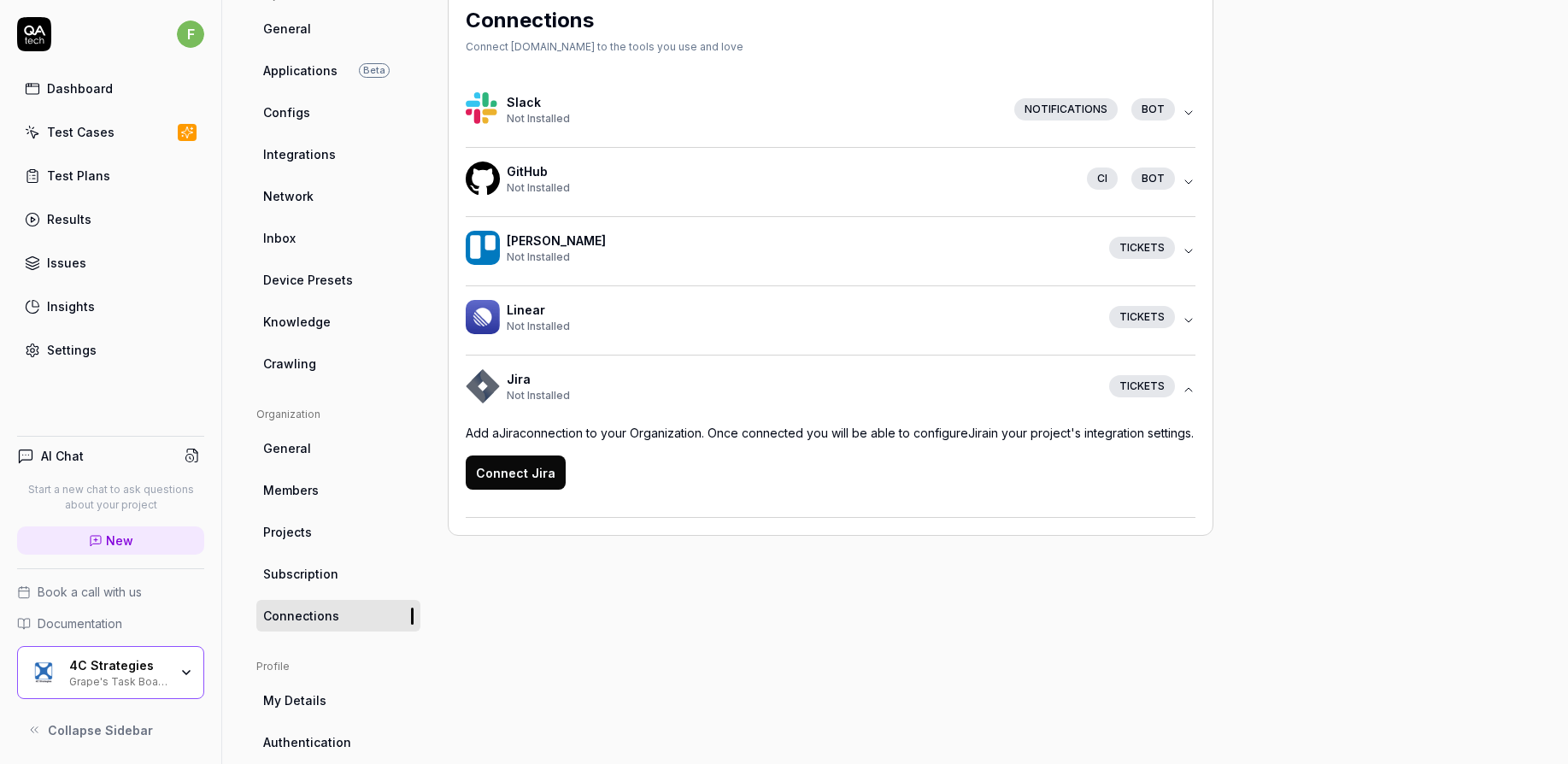
scroll to position [259, 0]
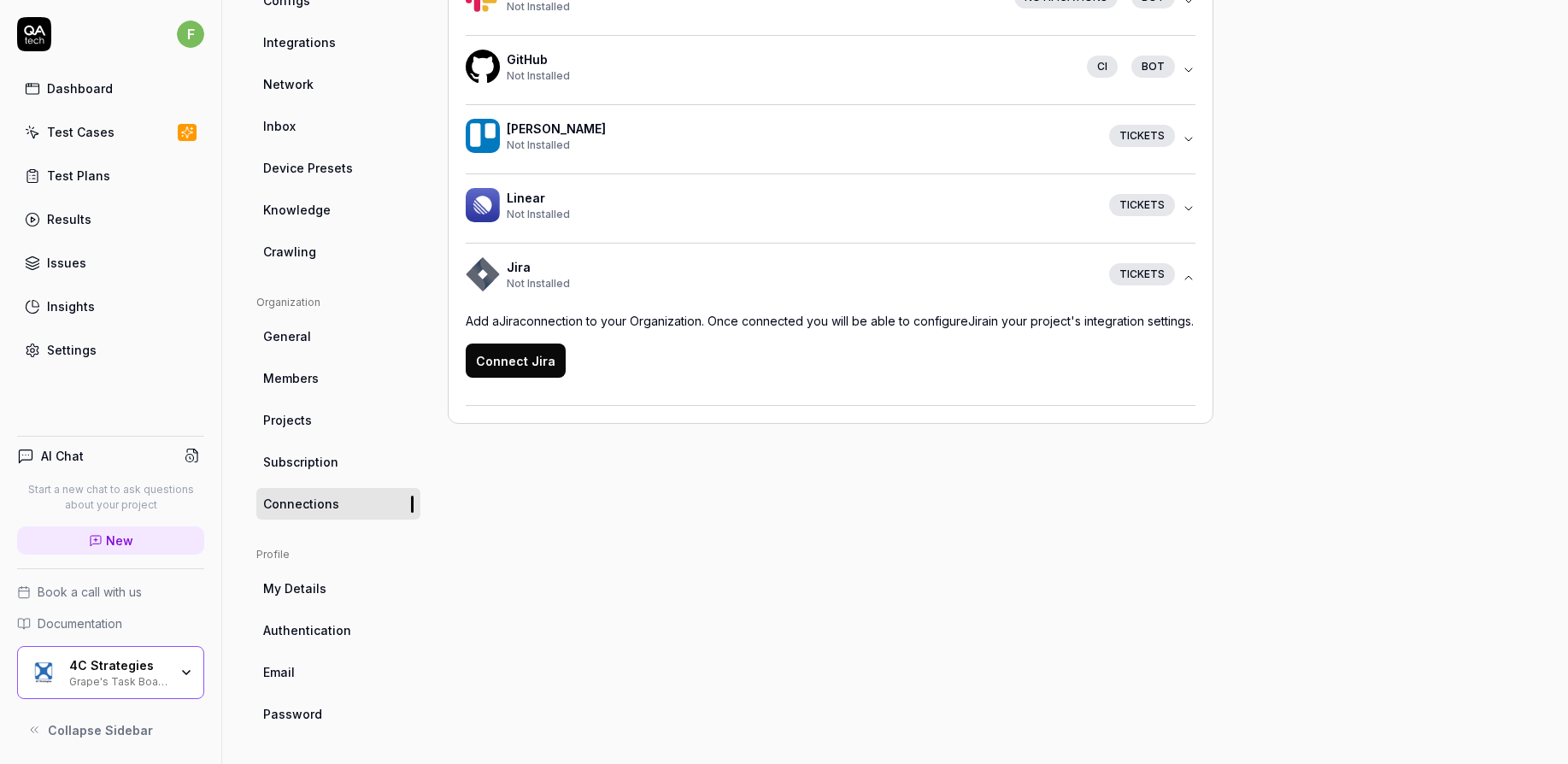
click at [333, 597] on link "My Details" at bounding box center [338, 588] width 164 height 31
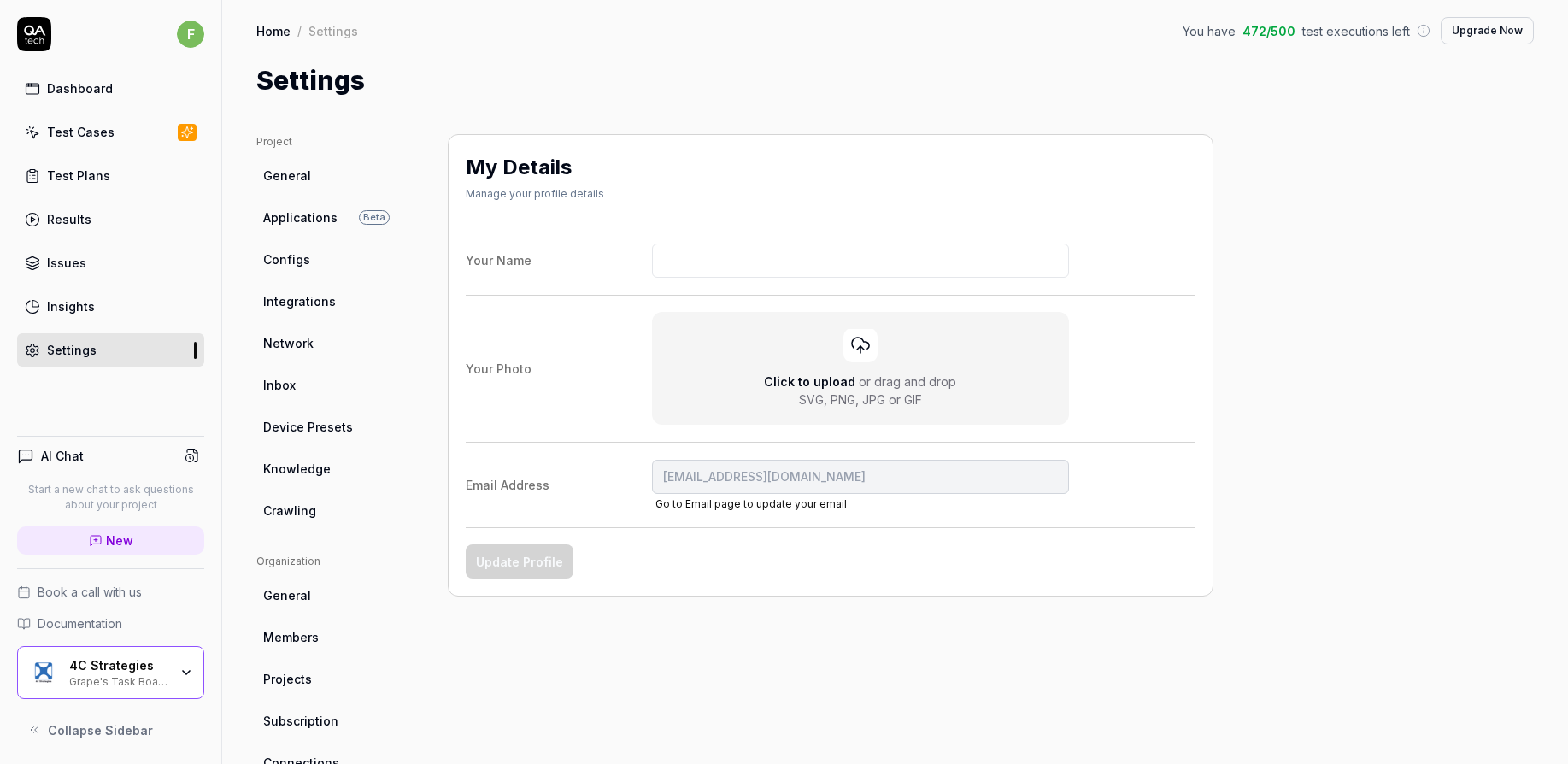
click at [330, 516] on link "Crawling" at bounding box center [338, 511] width 164 height 31
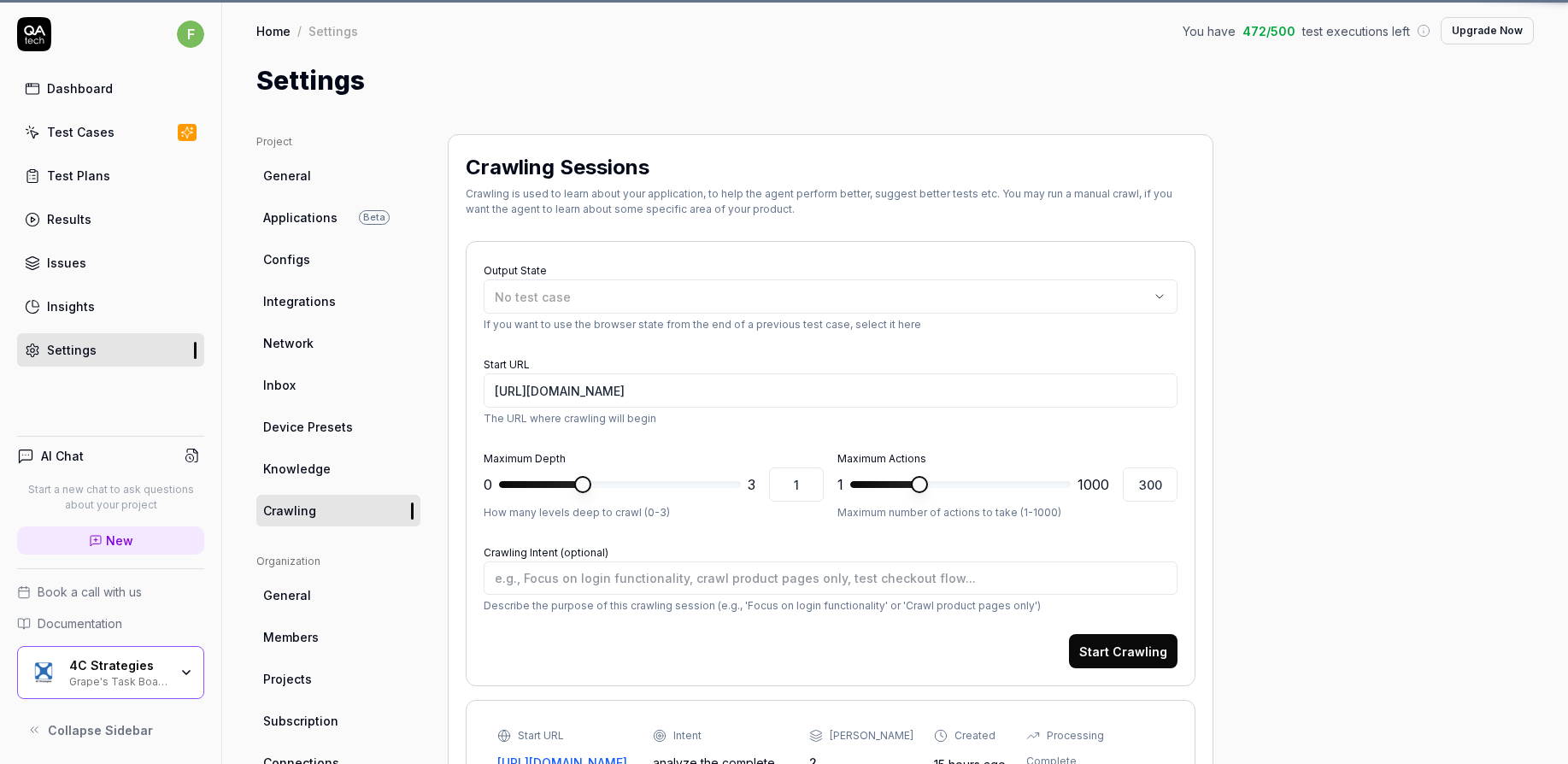
type textarea "*"
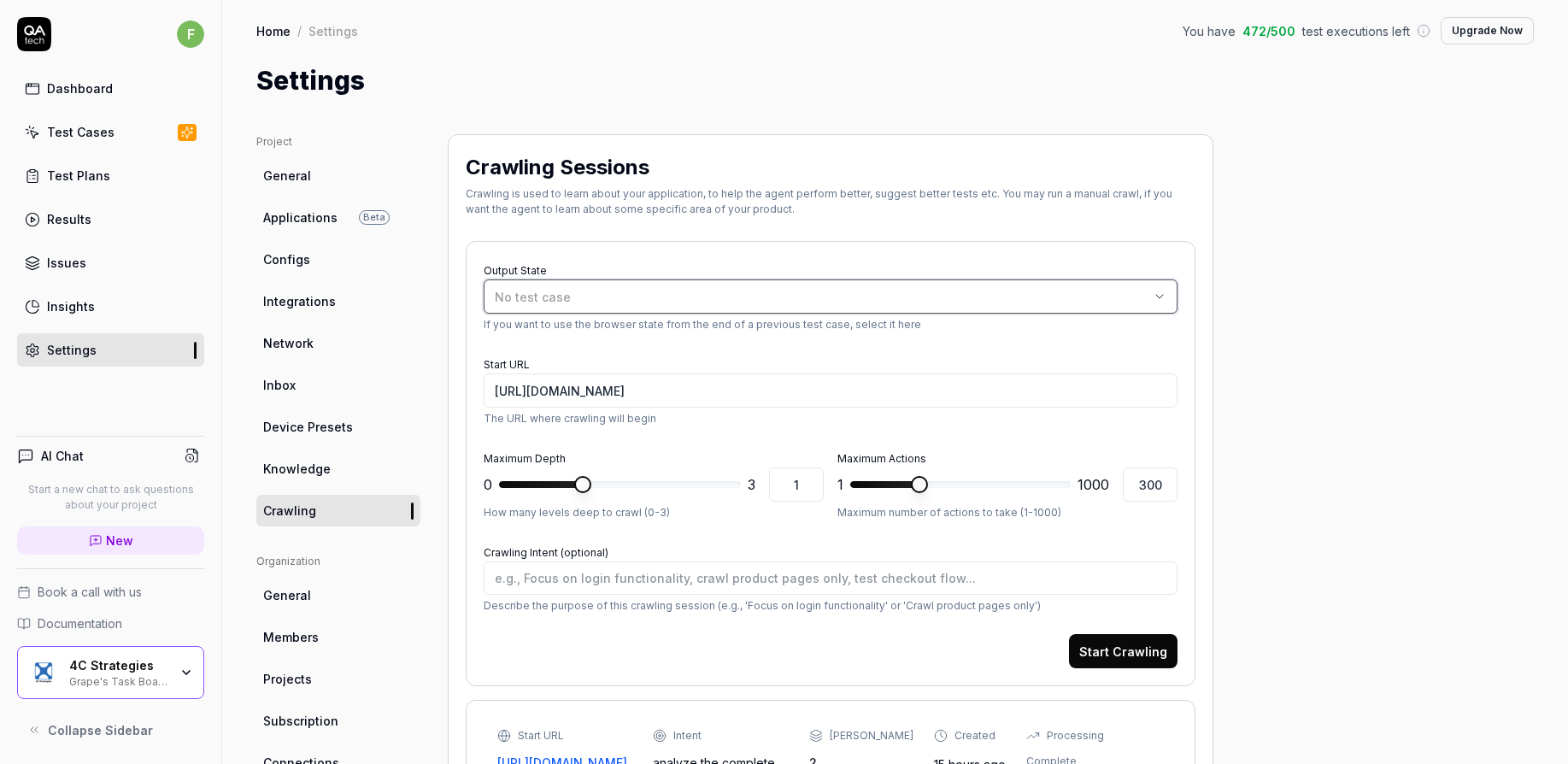
click at [527, 300] on span "No test case" at bounding box center [532, 297] width 76 height 15
click at [1308, 287] on div "Project General Applications Beta Configs Integrations Network Inbox Device Pre…" at bounding box center [894, 646] width 1277 height 1023
click at [342, 635] on link "Members" at bounding box center [338, 637] width 164 height 31
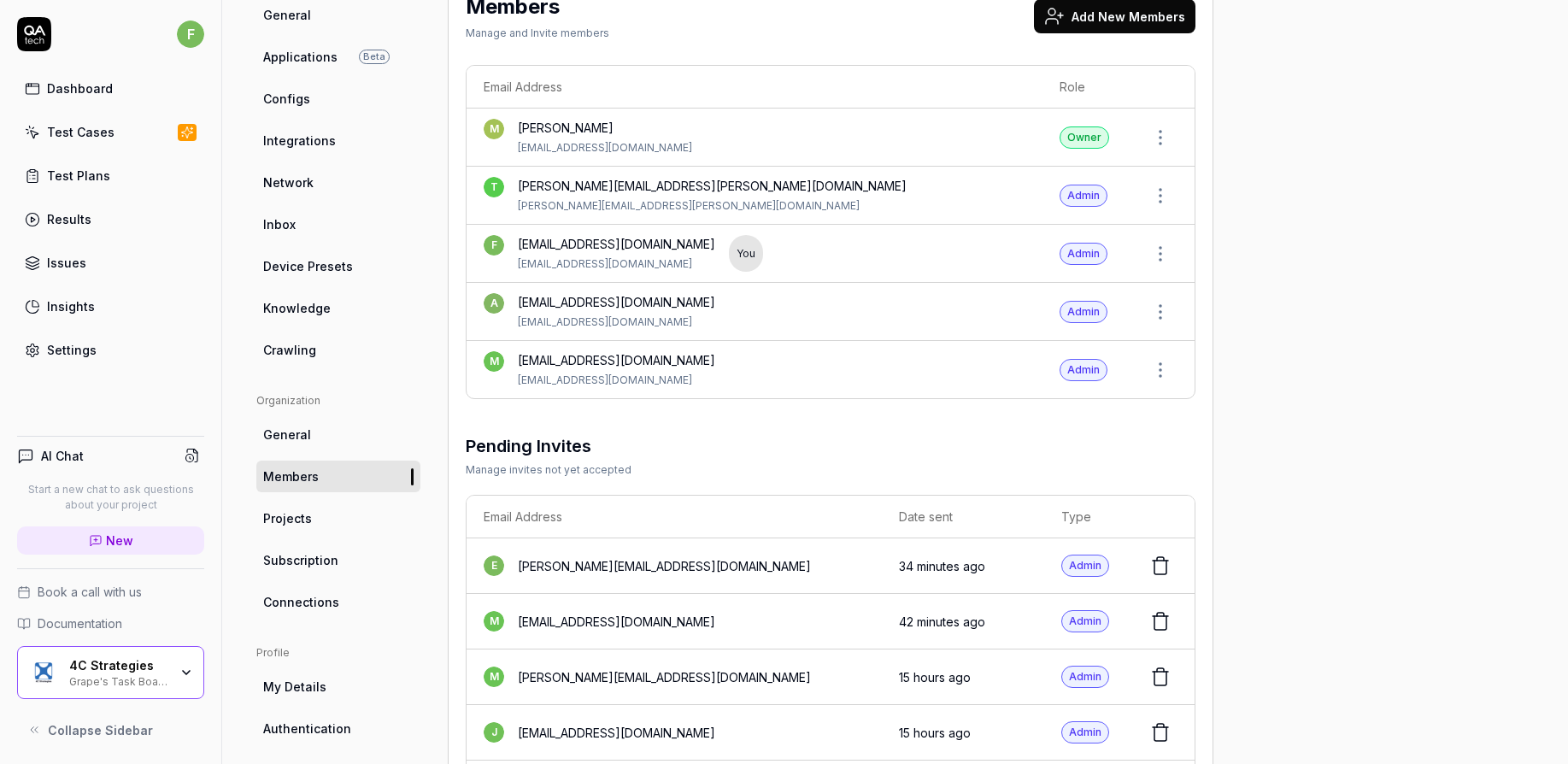
scroll to position [265, 0]
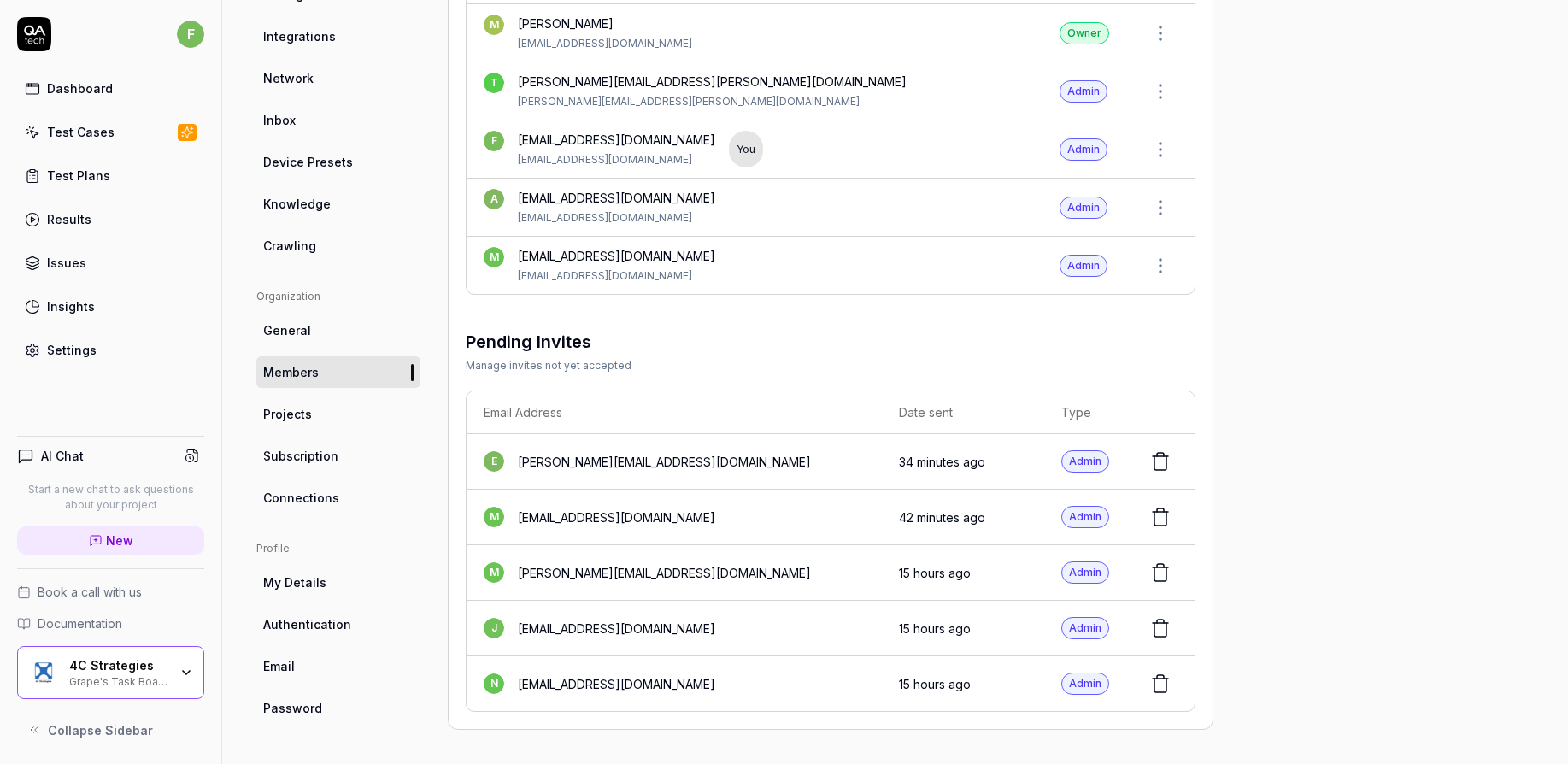
click at [599, 460] on div "elias.jonsson@cstrategies.com" at bounding box center [664, 462] width 294 height 18
click at [603, 464] on div "elias.jonsson@cstrategies.com" at bounding box center [664, 462] width 294 height 18
click at [1169, 464] on icon at bounding box center [1160, 462] width 21 height 21
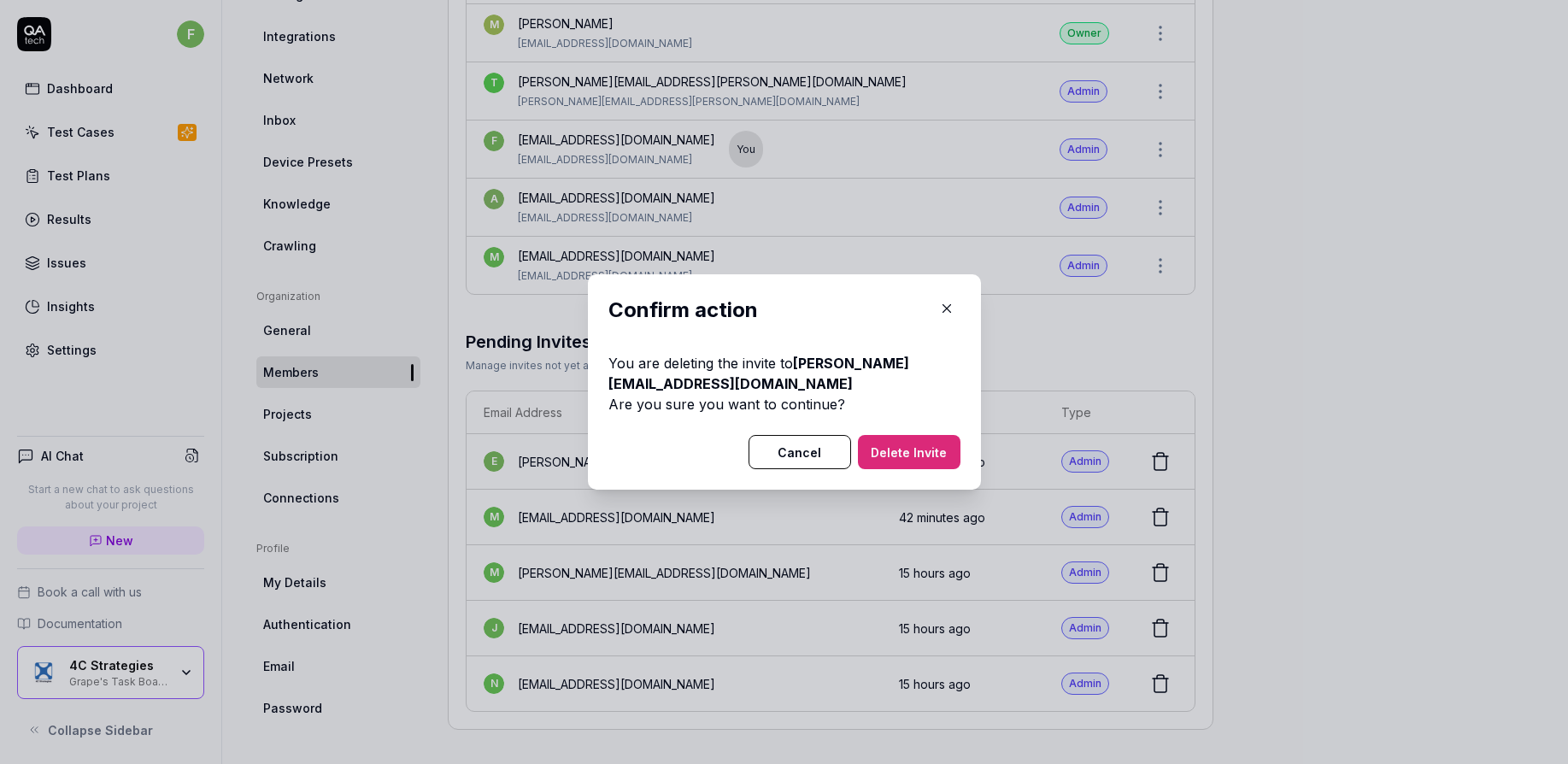
click at [883, 456] on button "Delete Invite" at bounding box center [909, 452] width 102 height 34
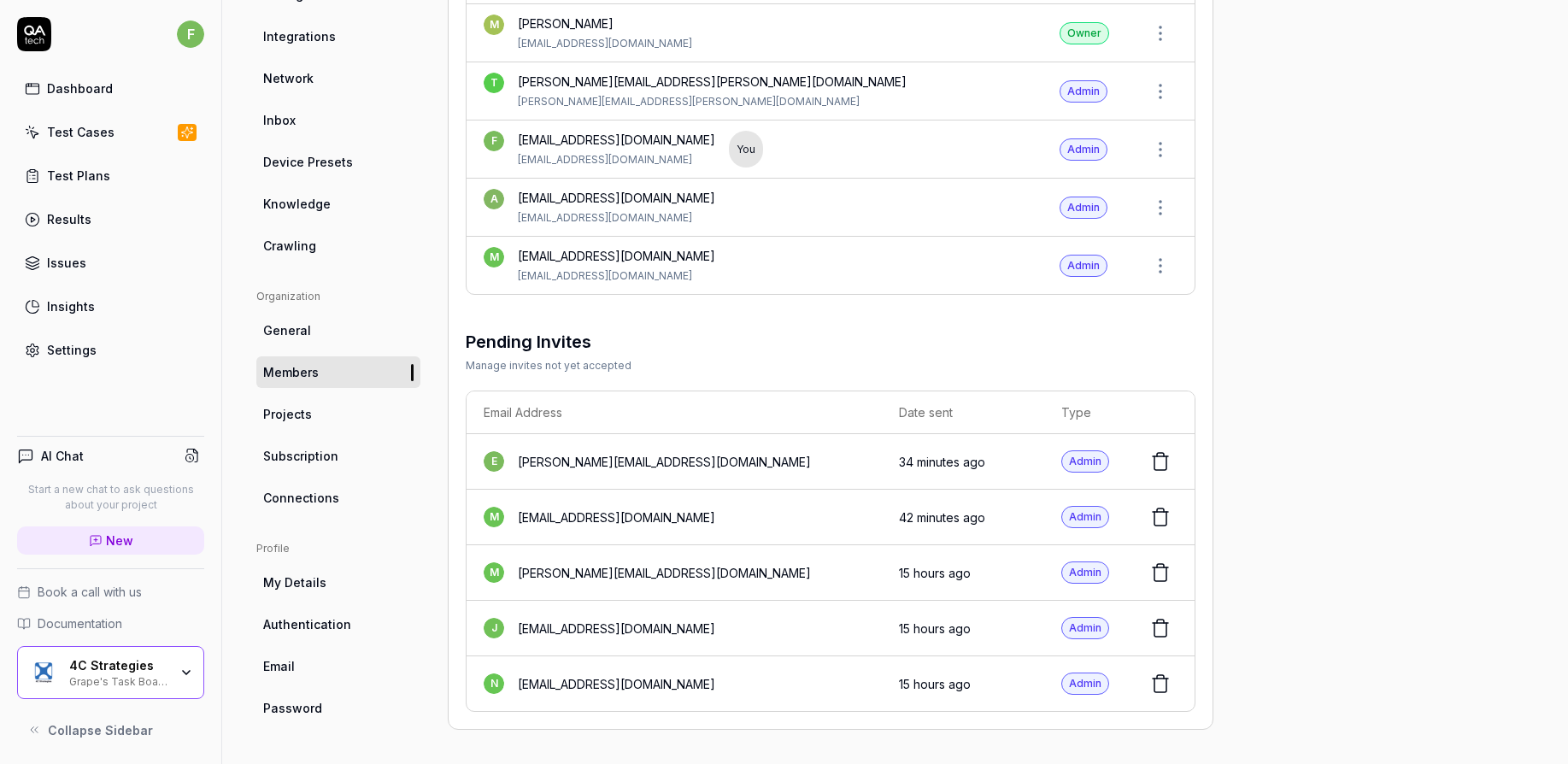
click at [882, 453] on td "34 minutes ago" at bounding box center [962, 462] width 162 height 56
click at [1162, 522] on icon at bounding box center [1160, 517] width 21 height 21
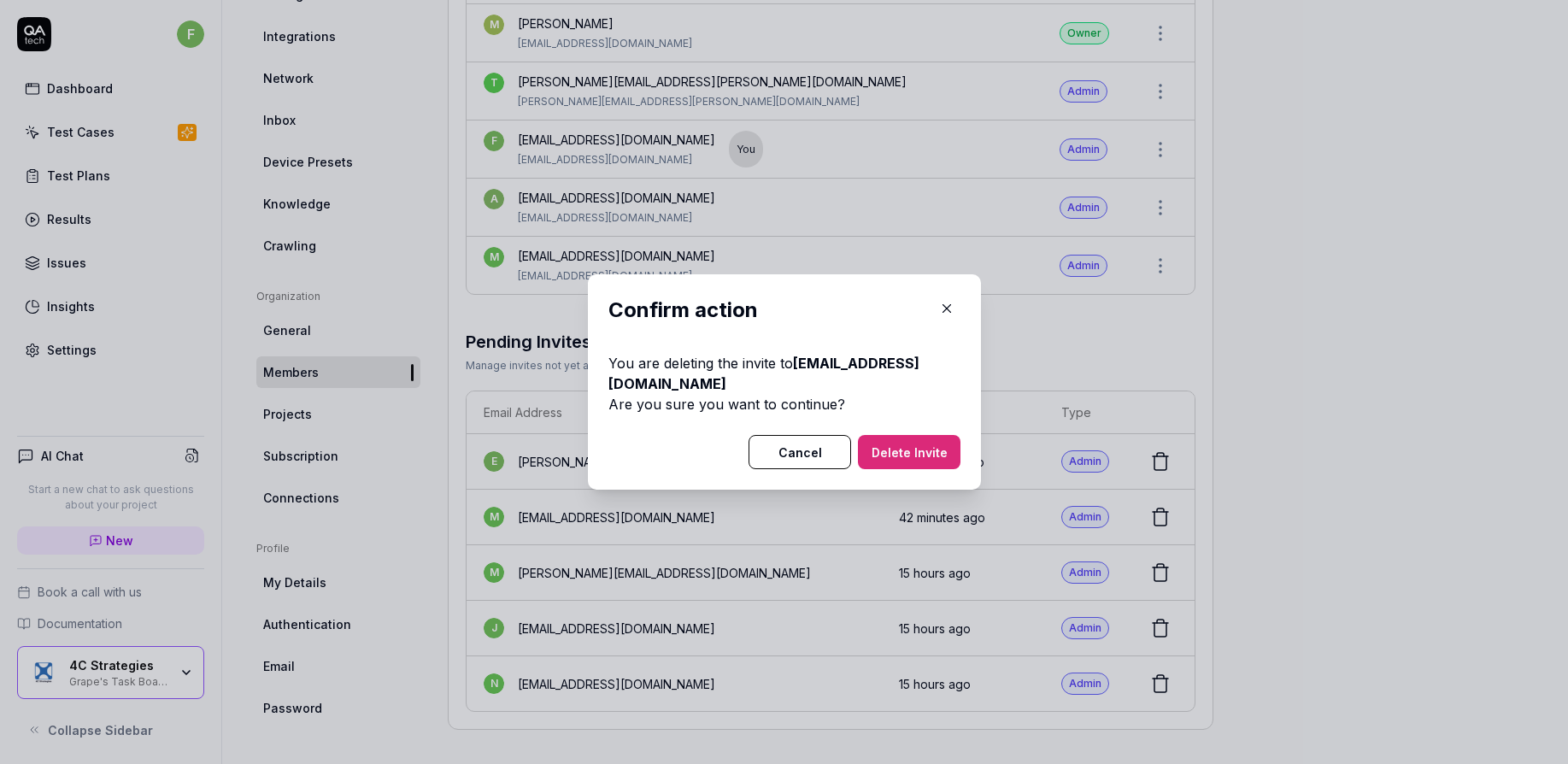
click at [915, 455] on button "Delete Invite" at bounding box center [909, 452] width 102 height 34
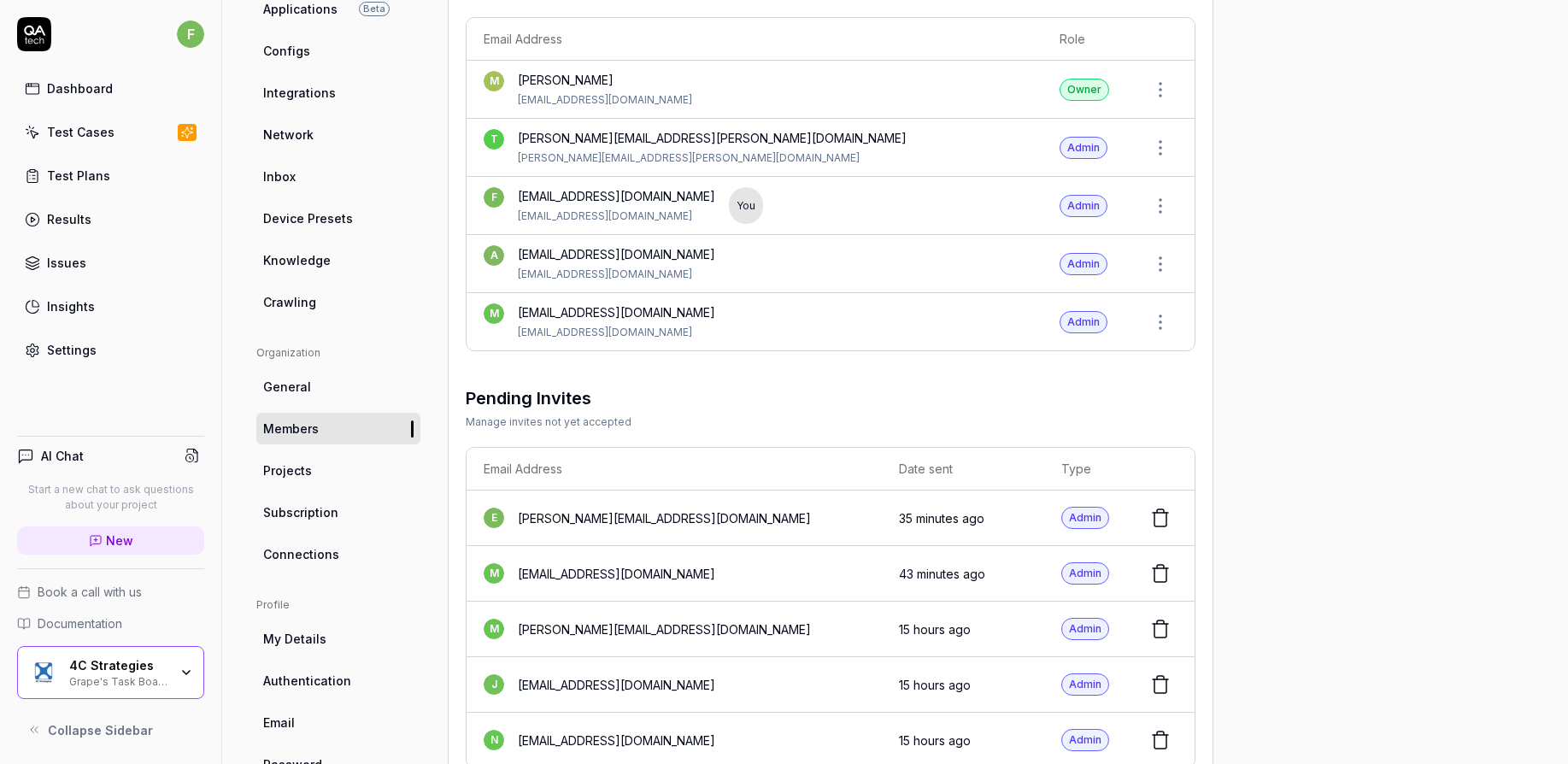
scroll to position [0, 0]
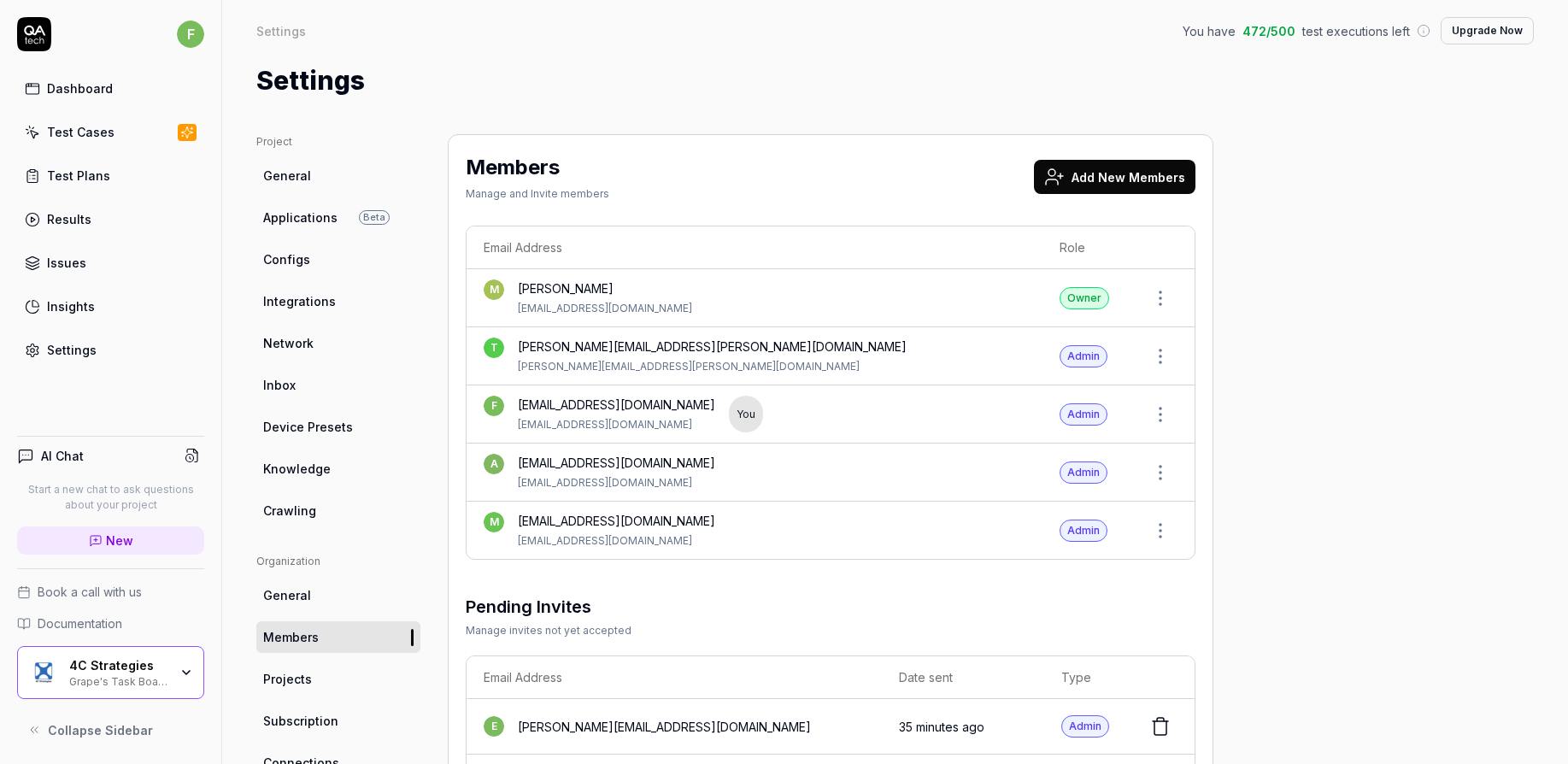
scroll to position [265, 0]
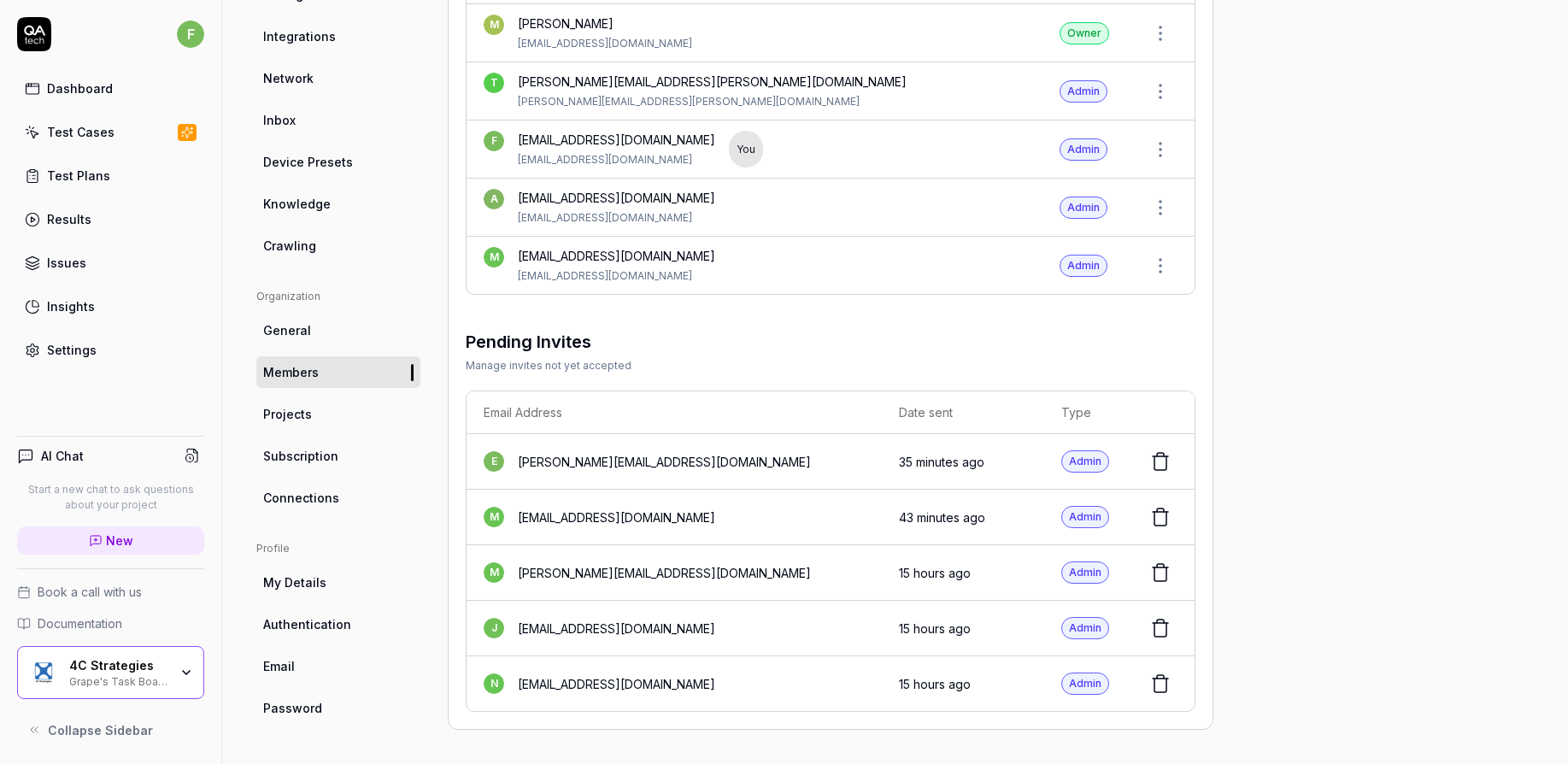
click at [1151, 455] on icon at bounding box center [1160, 462] width 21 height 21
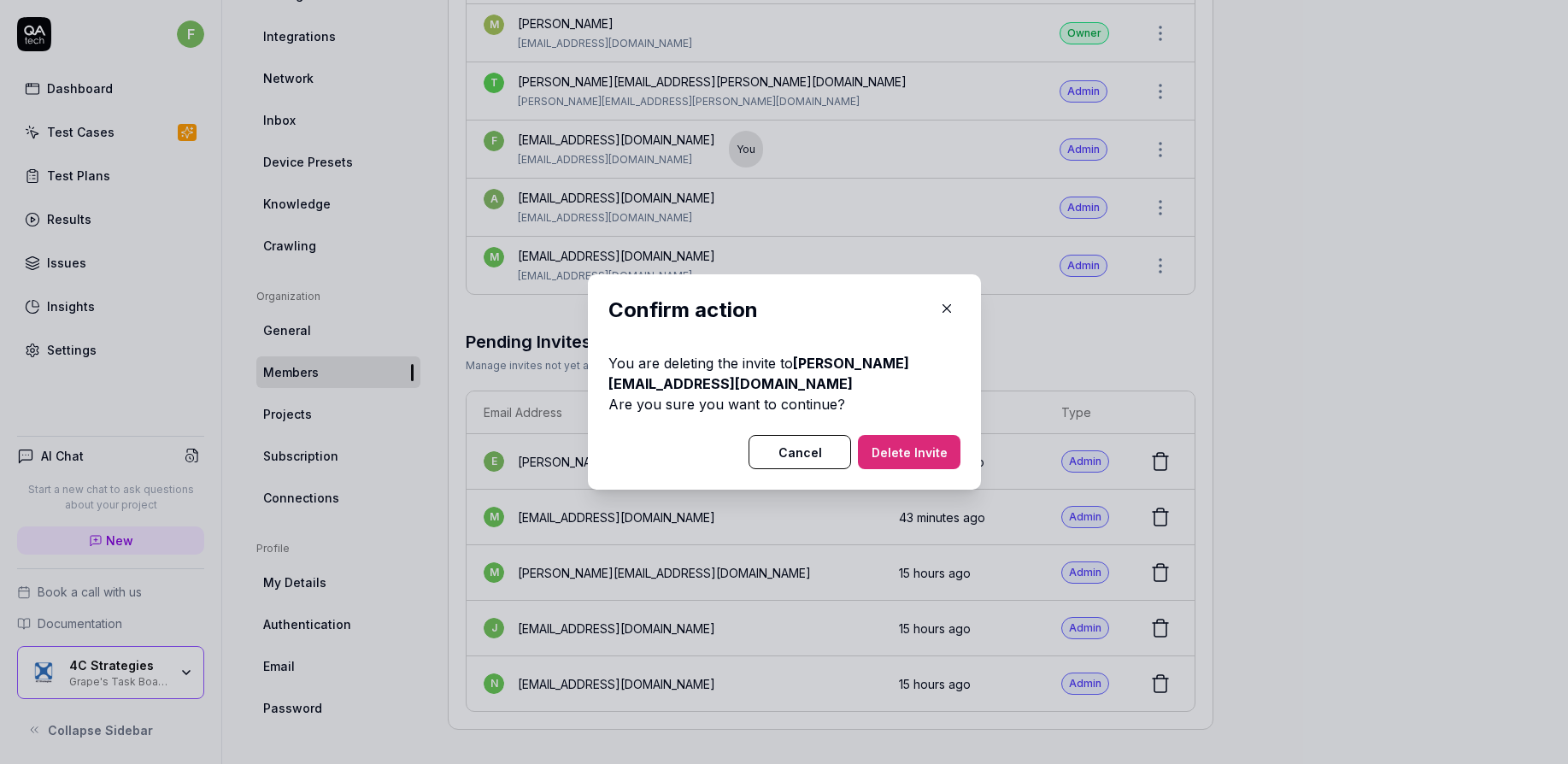
click at [886, 448] on button "Delete Invite" at bounding box center [909, 452] width 102 height 34
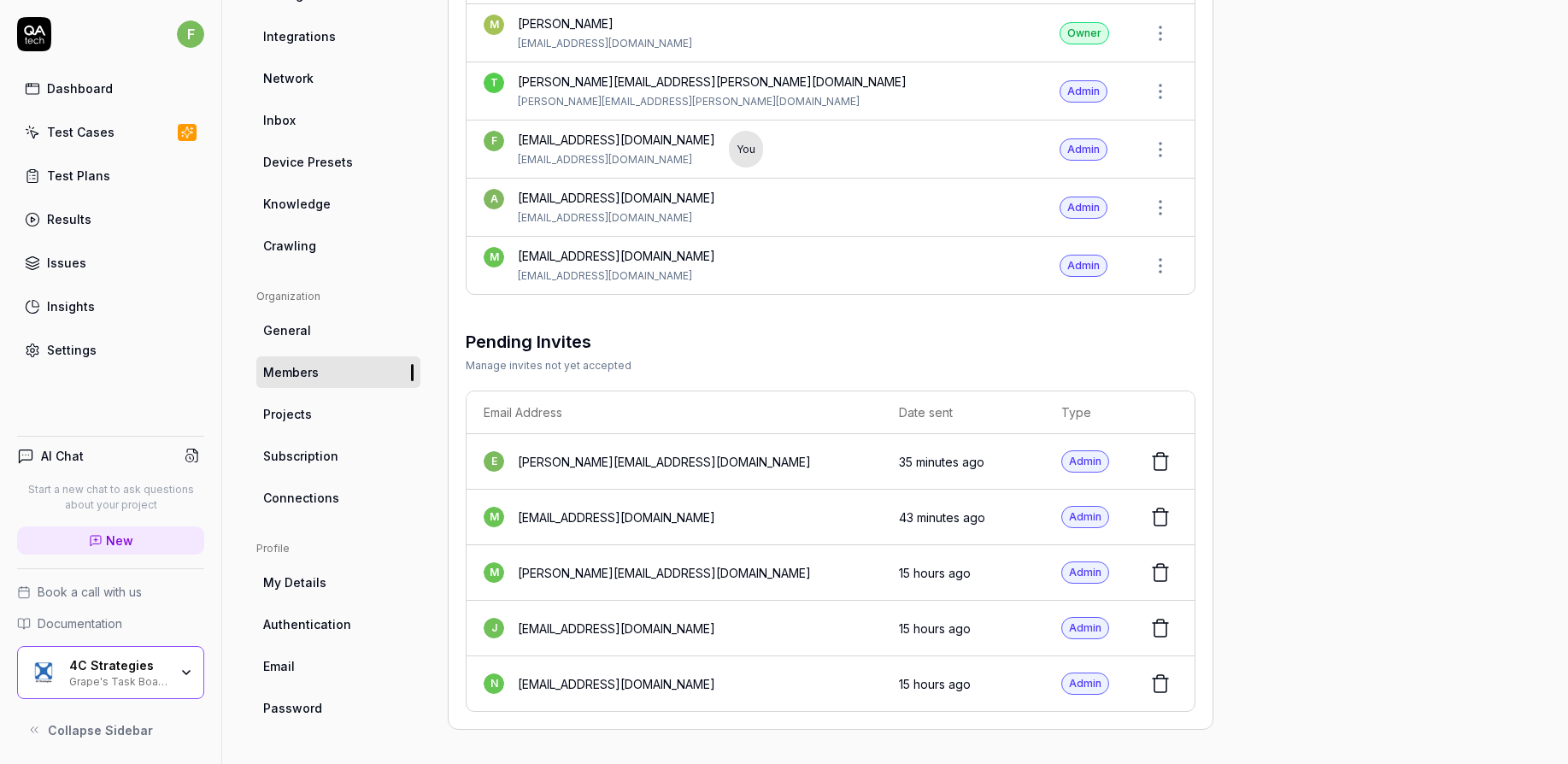
click at [1157, 518] on icon at bounding box center [1160, 517] width 21 height 21
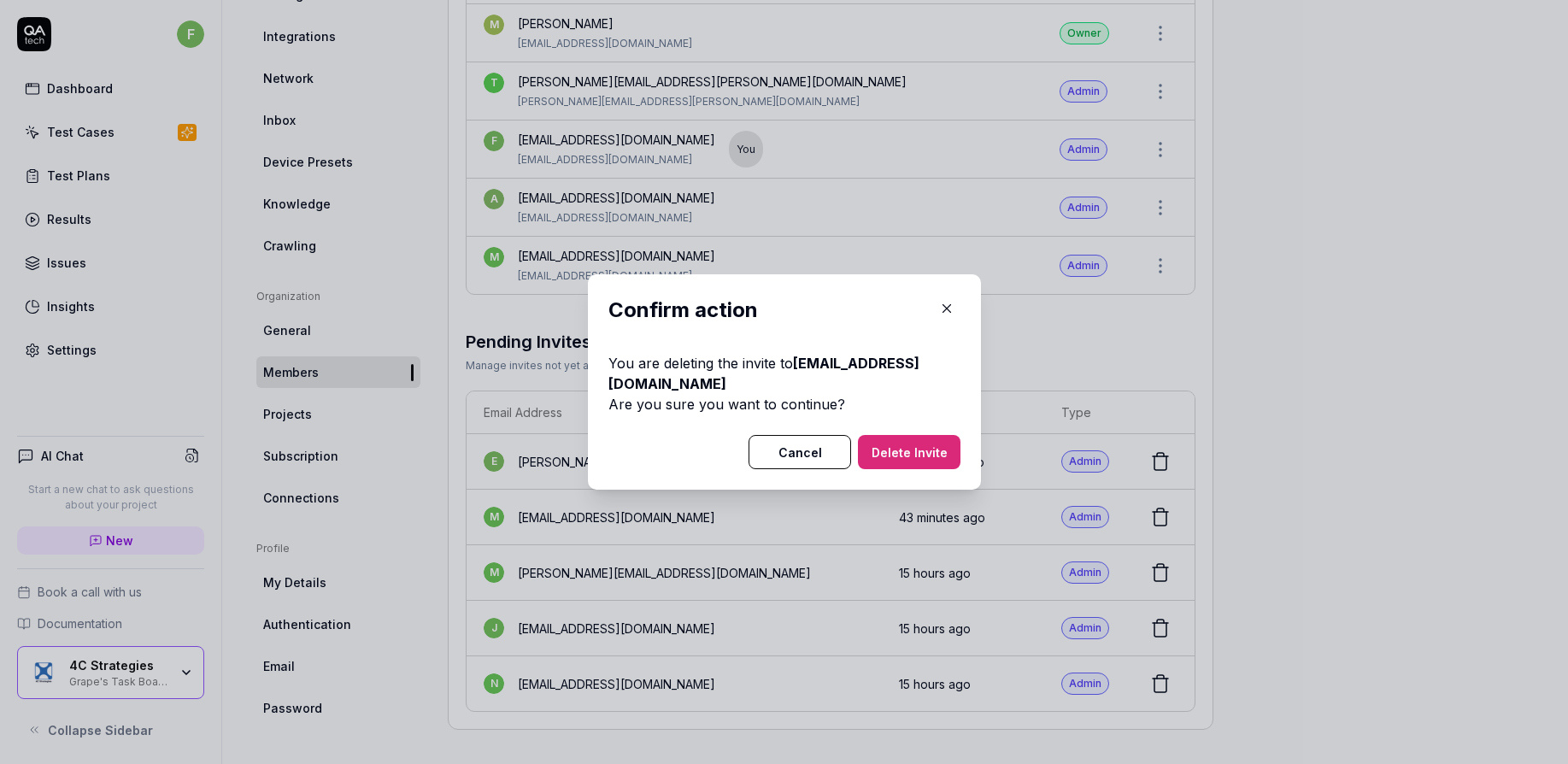
click at [885, 447] on button "Delete Invite" at bounding box center [909, 452] width 102 height 34
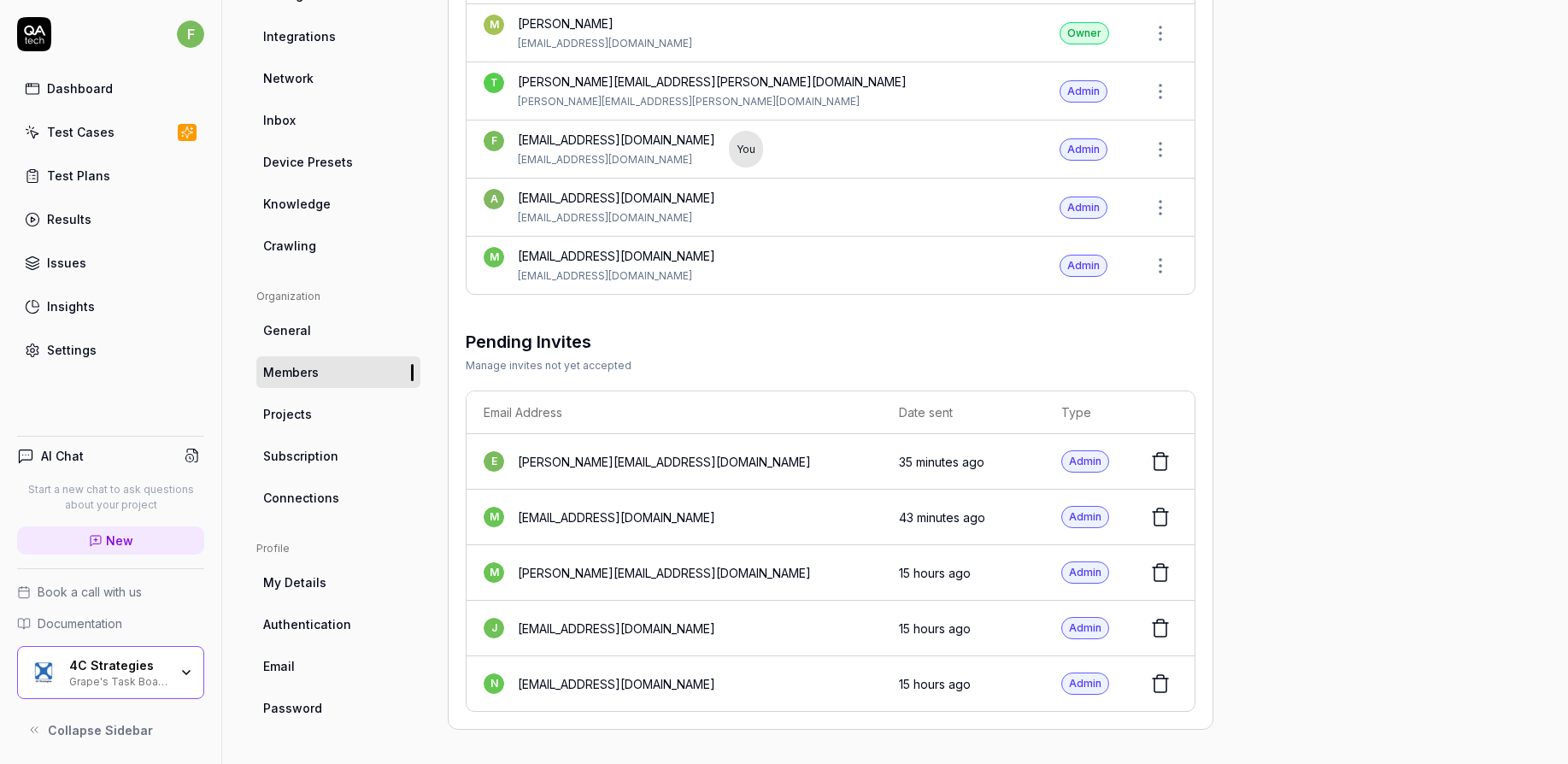
click at [1313, 389] on div "Project General Applications Beta Configs Integrations Network Inbox Device Pre…" at bounding box center [894, 300] width 1277 height 860
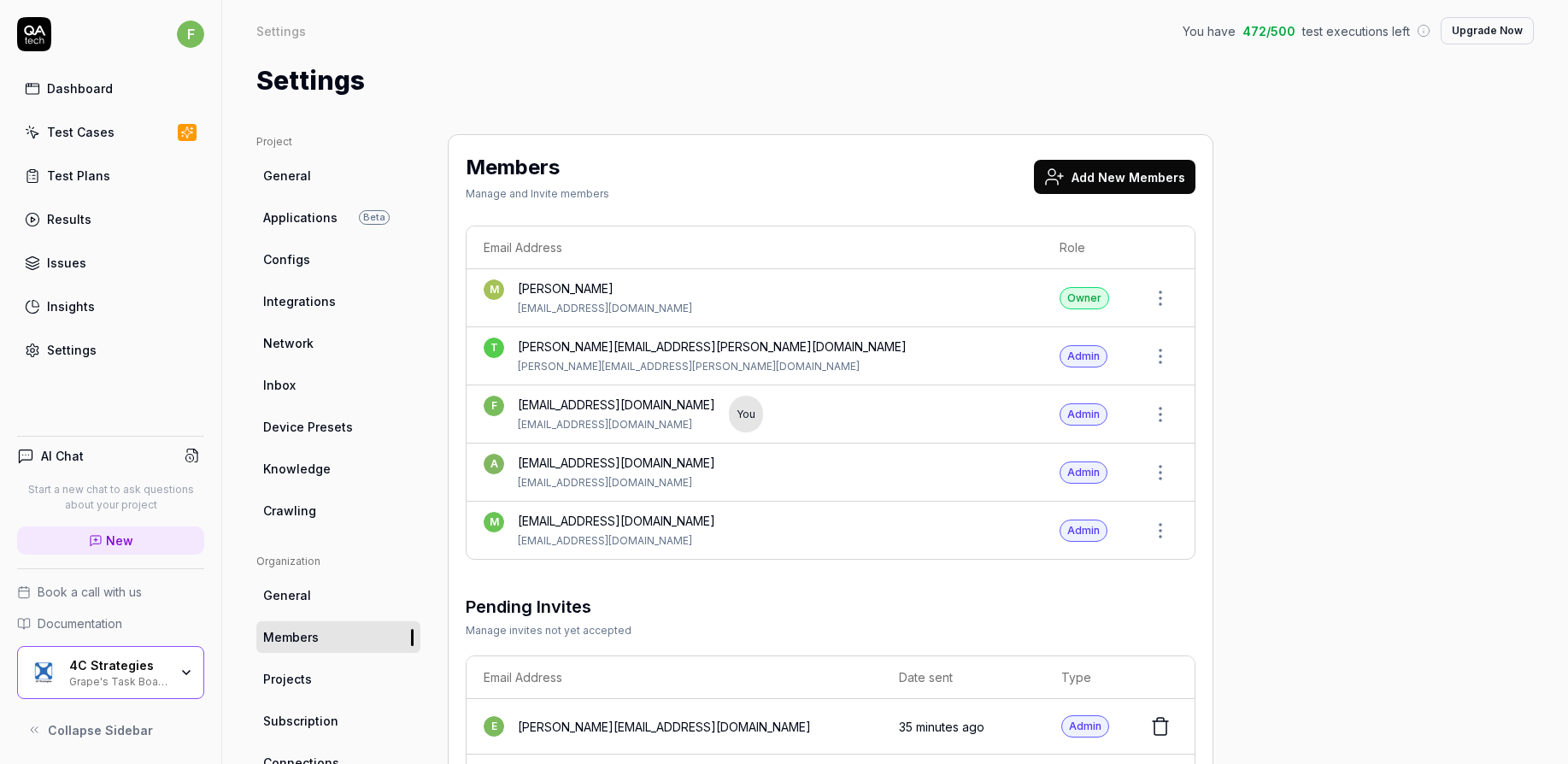
click at [1150, 175] on button "Add New Members" at bounding box center [1114, 177] width 161 height 34
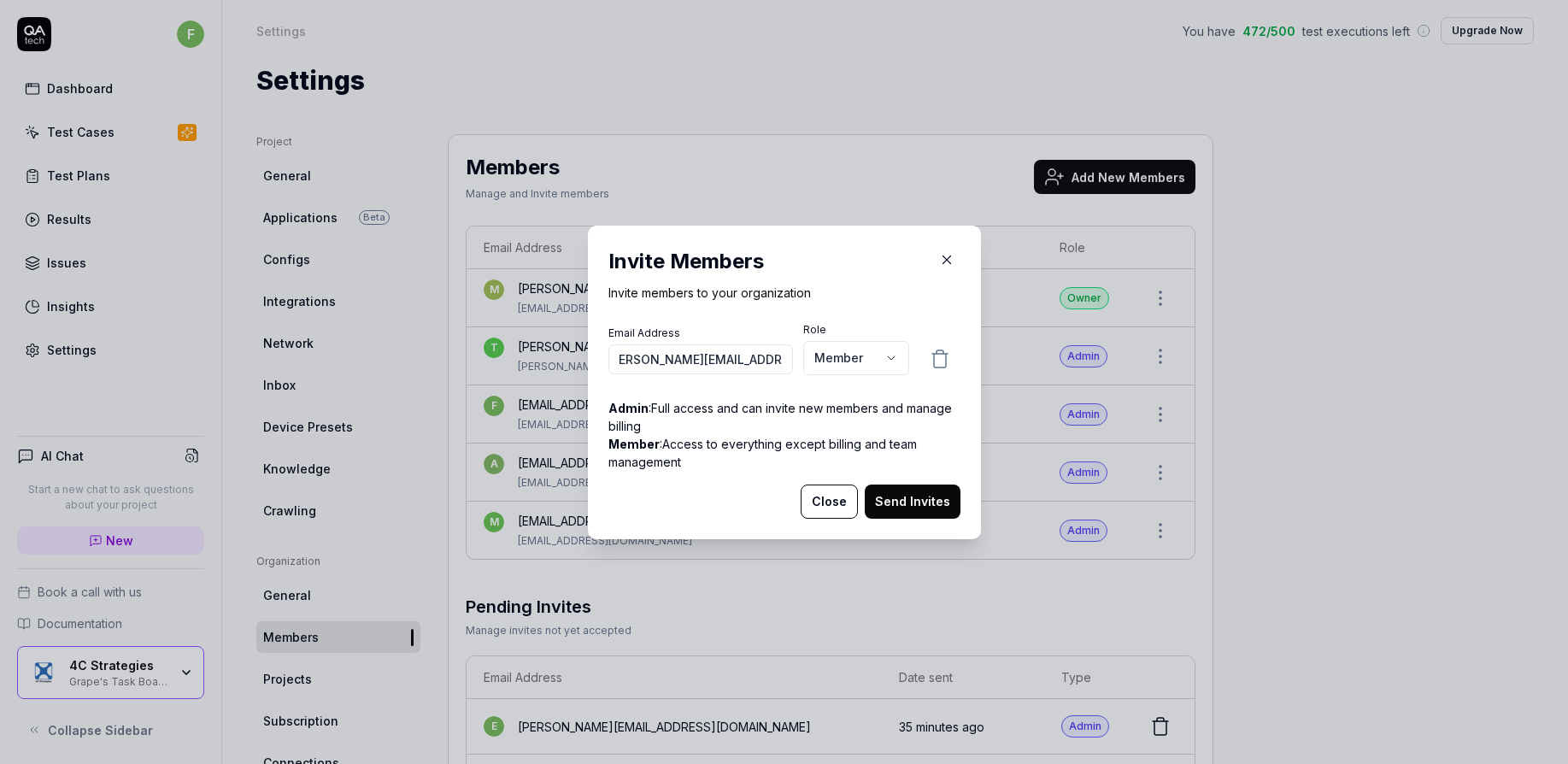
scroll to position [0, 24]
type input "elias.jonsson@4cstrategies.com"
click at [869, 354] on body "f Dashboard Test Cases Test Plans Results Issues Insights Settings AI Chat Star…" at bounding box center [784, 382] width 1568 height 764
select select "*"
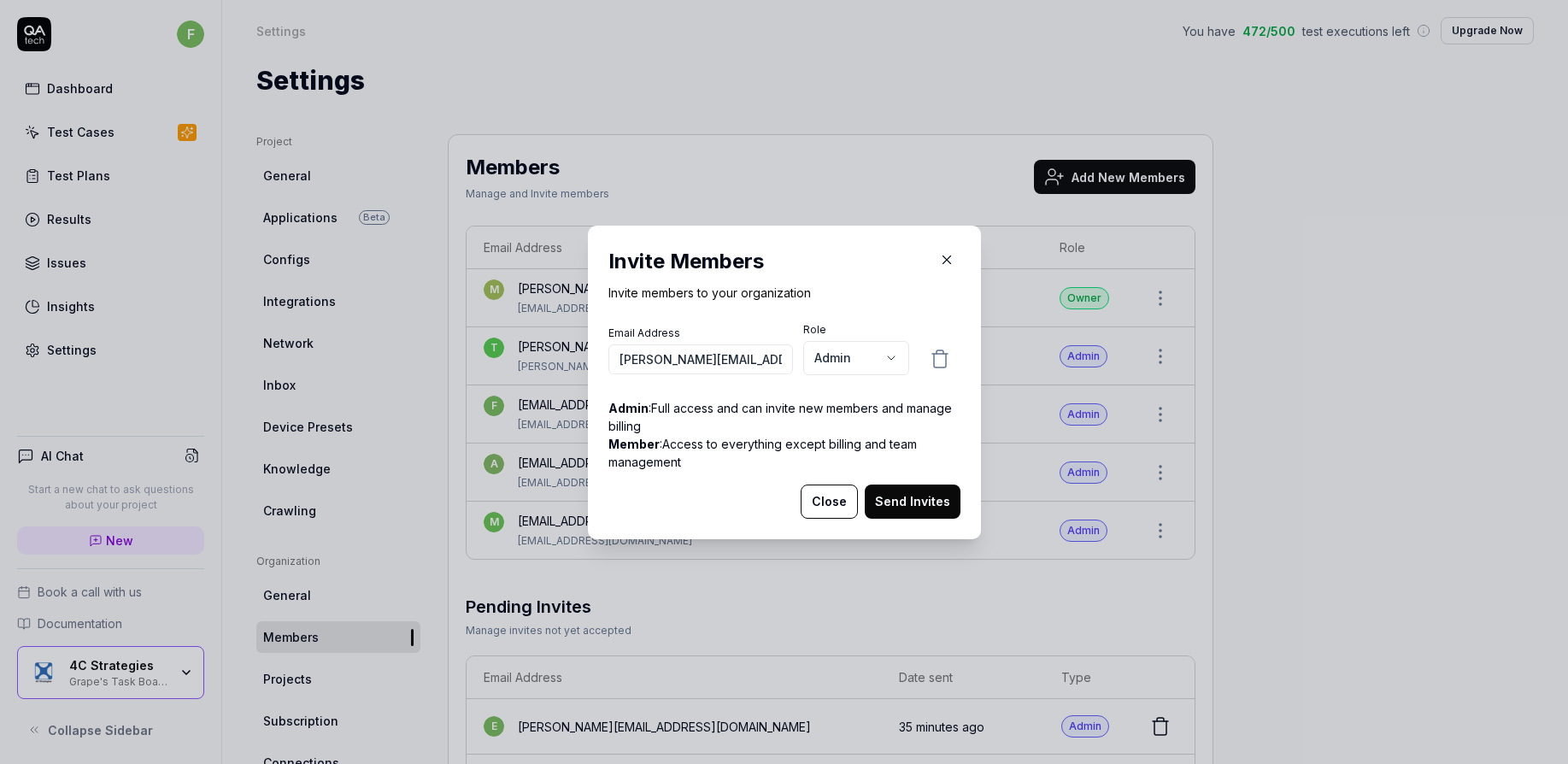
click at [916, 498] on button "Send Invites" at bounding box center [912, 501] width 95 height 34
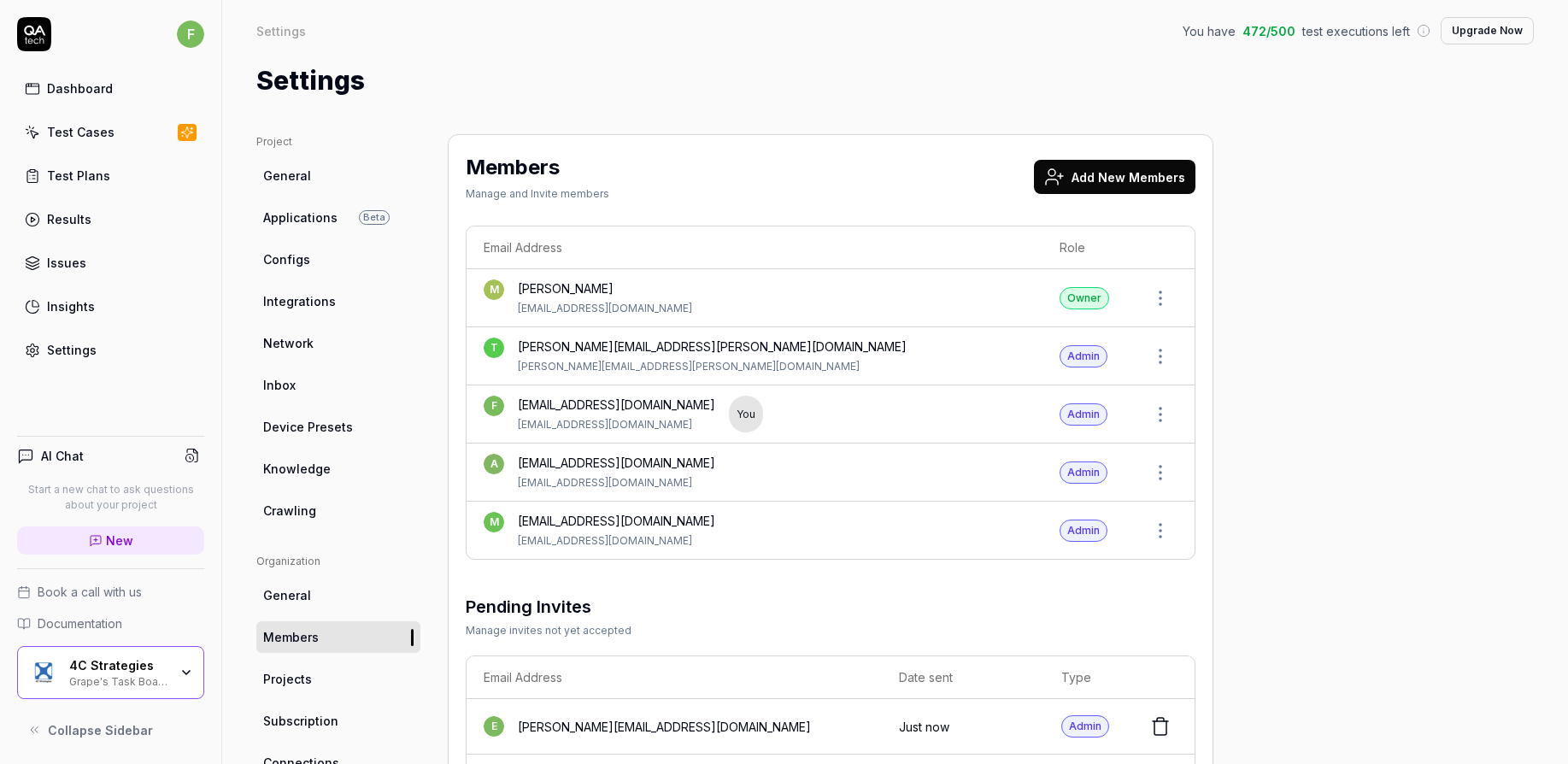
click at [1144, 183] on button "Add New Members" at bounding box center [1114, 177] width 161 height 34
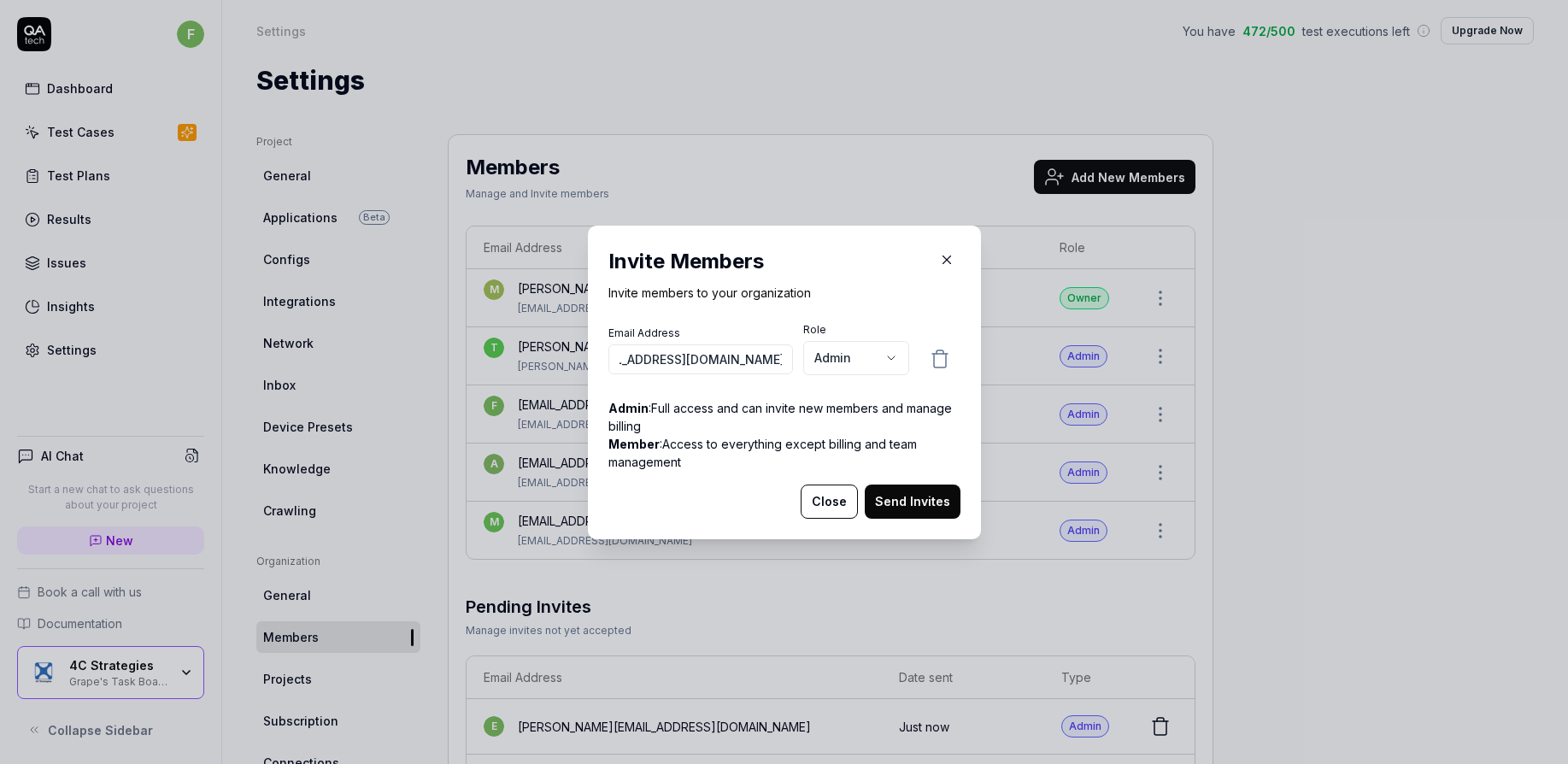
scroll to position [0, 49]
type input "mikael.johansson@4cstrategies.com"
click at [912, 498] on button "Send Invites" at bounding box center [912, 501] width 95 height 34
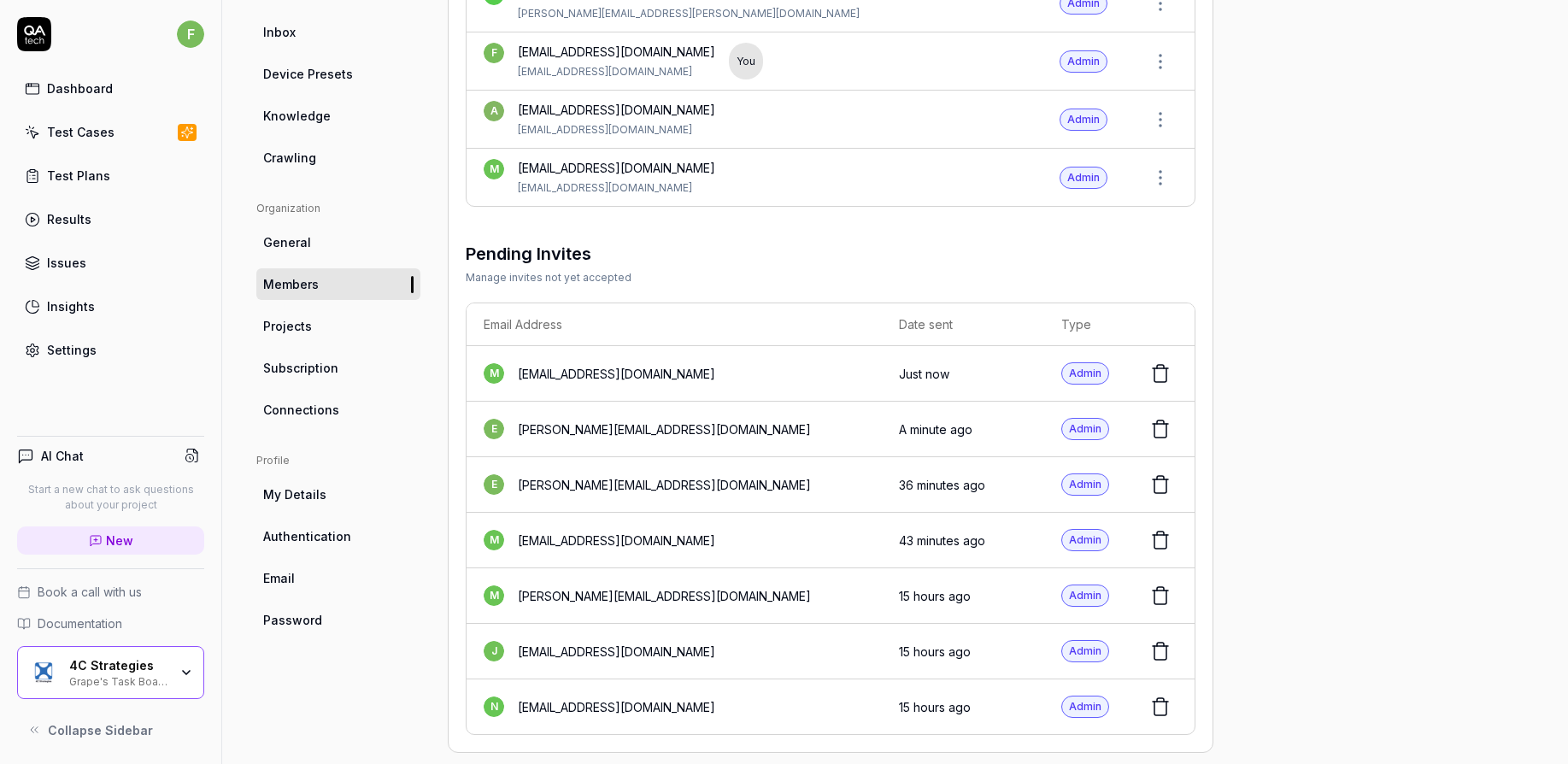
scroll to position [354, 0]
click at [95, 169] on div "Test Plans" at bounding box center [79, 176] width 63 height 18
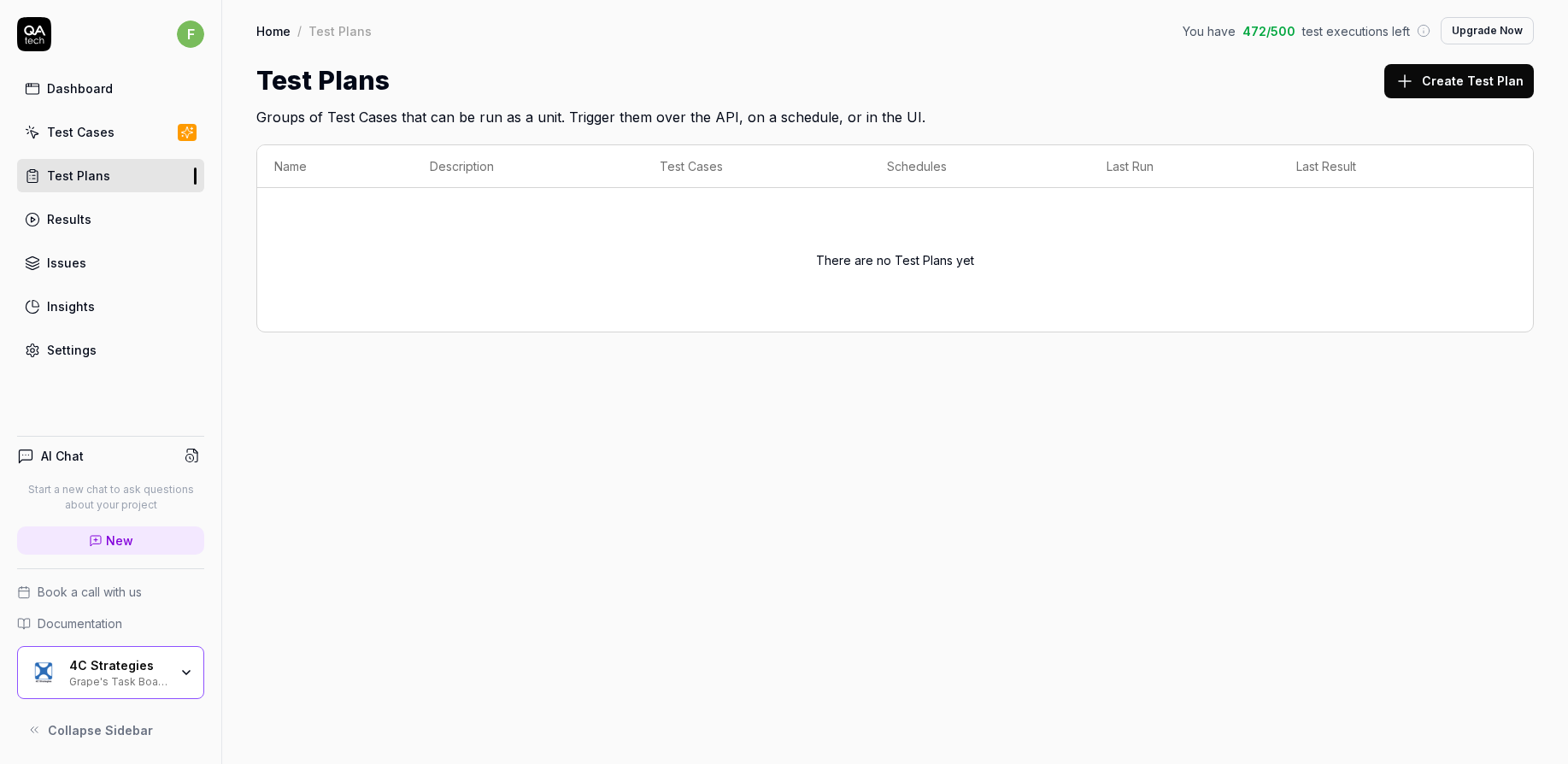
click at [1498, 86] on button "Create Test Plan" at bounding box center [1459, 81] width 149 height 34
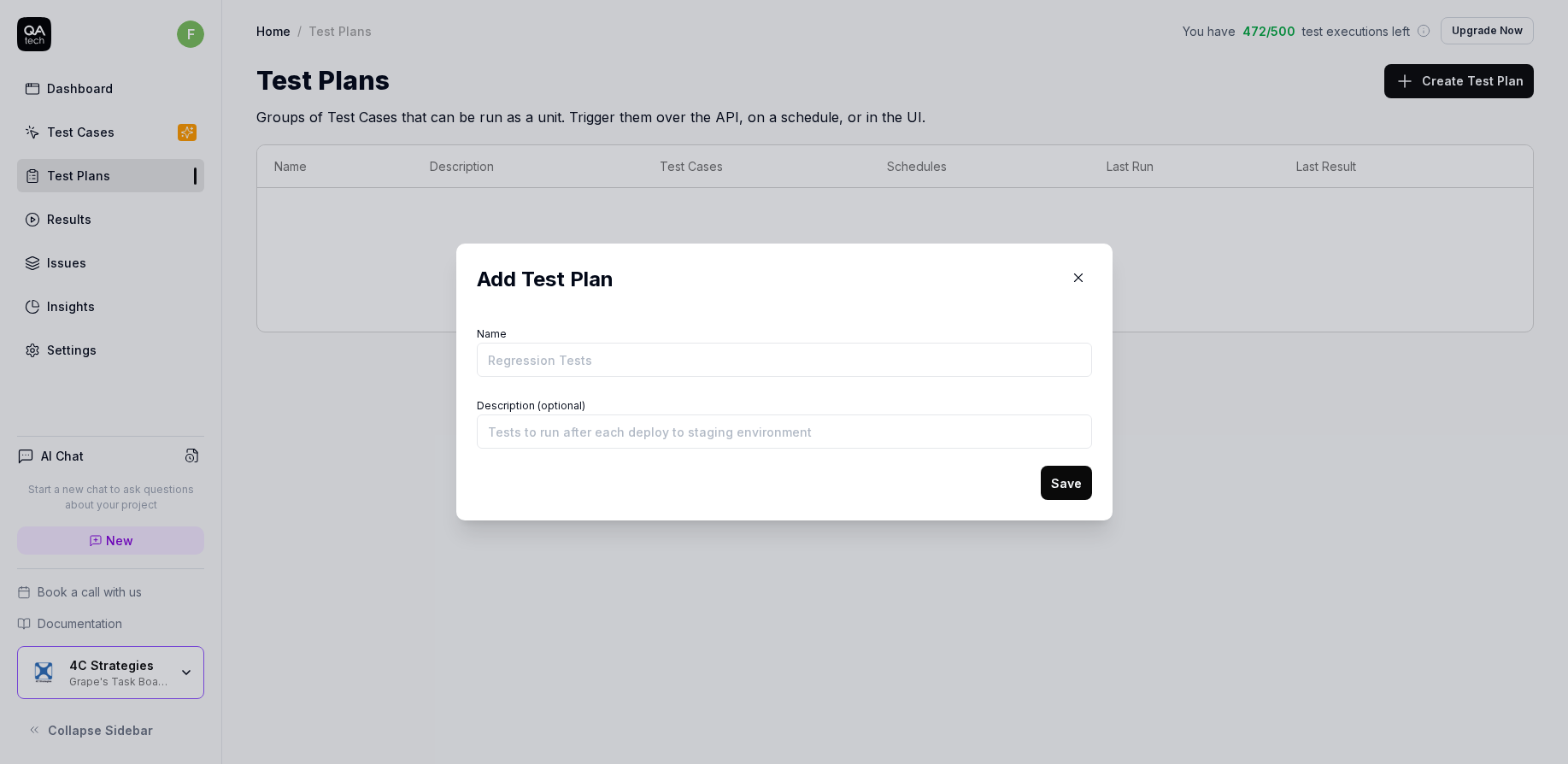
click at [1075, 276] on icon "button" at bounding box center [1078, 278] width 16 height 16
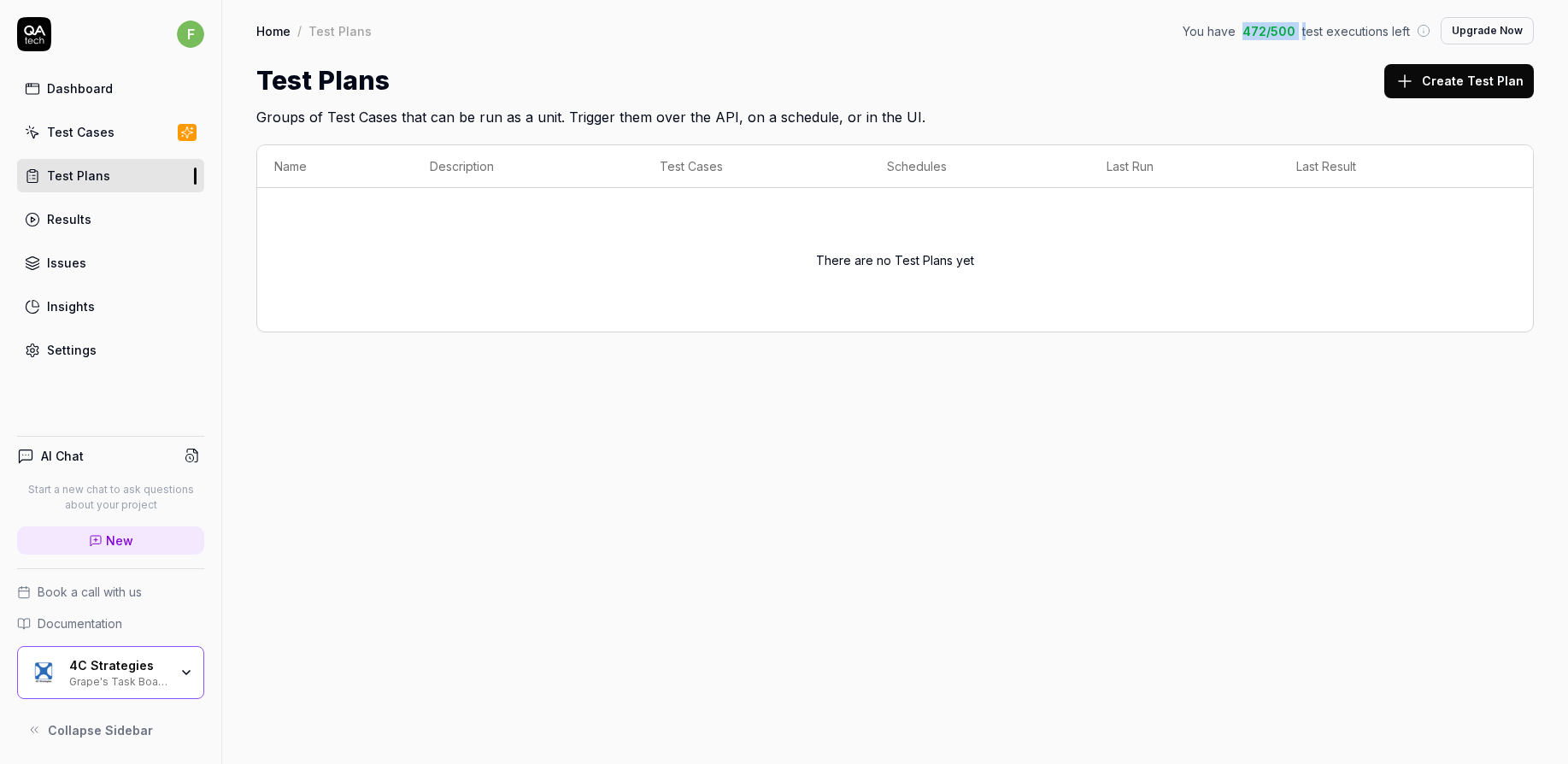
drag, startPoint x: 1246, startPoint y: 29, endPoint x: 1310, endPoint y: 29, distance: 64.0
click at [1310, 29] on div "You have 472 / 500 test executions left" at bounding box center [1306, 31] width 247 height 18
click at [1277, 36] on span "472 / 500" at bounding box center [1269, 31] width 53 height 18
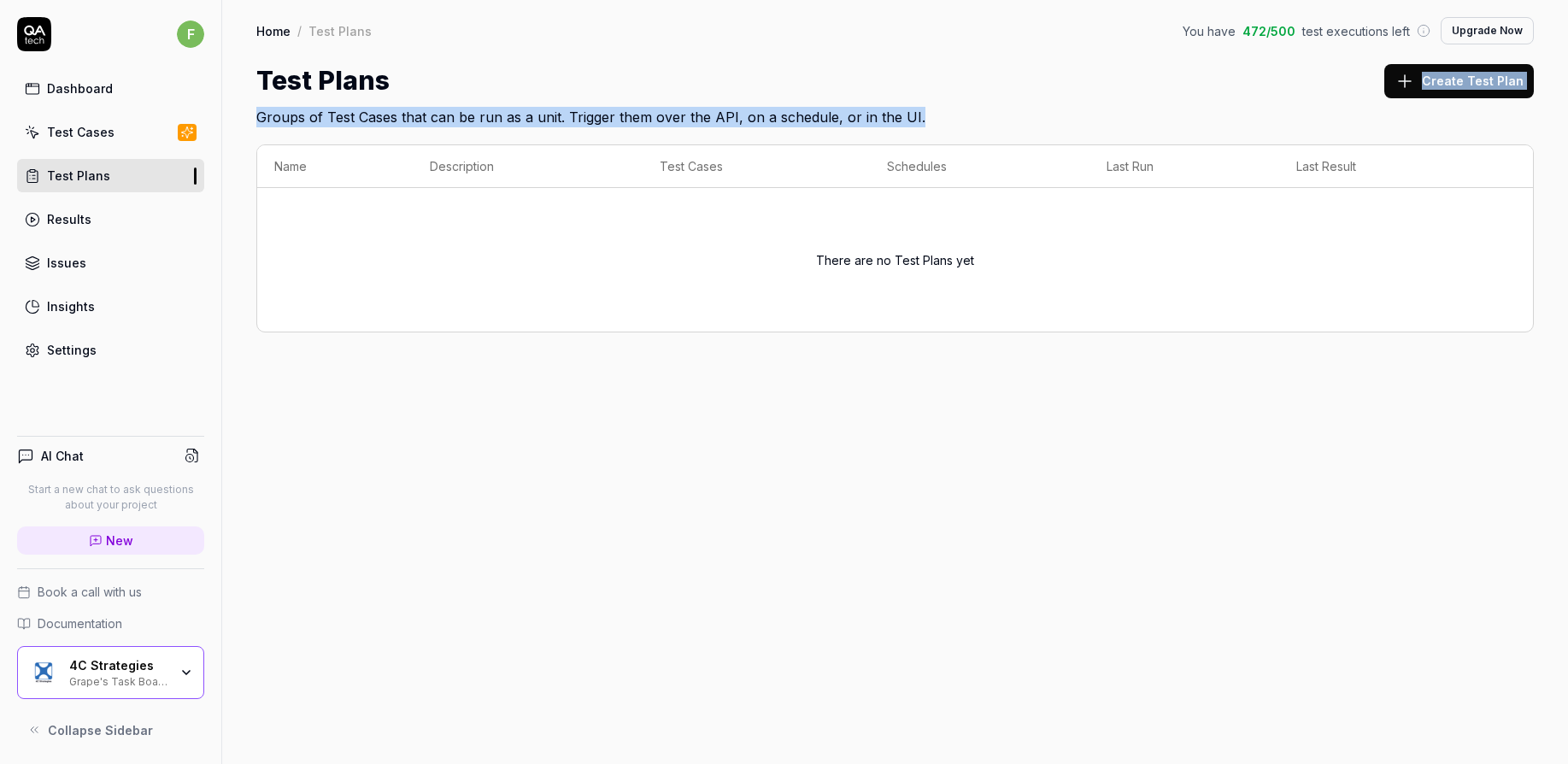
click at [1307, 100] on div "Test Plans Create Test Plan Groups of Test Cases that can be run as a unit. Tri…" at bounding box center [894, 94] width 1277 height 66
click at [1167, 120] on h2 "Groups of Test Cases that can be run as a unit. Trigger them over the API, on a…" at bounding box center [894, 114] width 1277 height 27
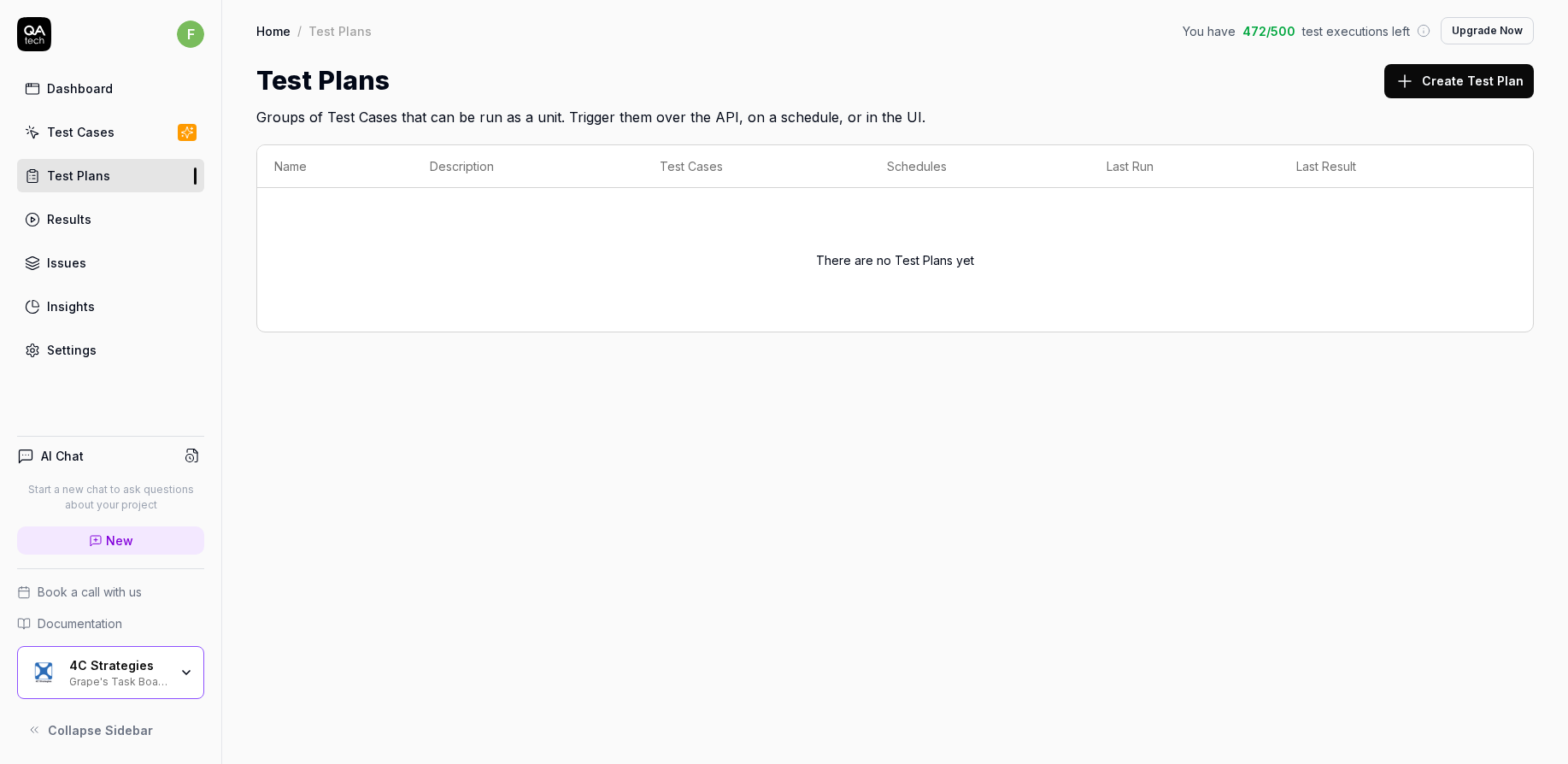
click at [1143, 288] on div "There are no Test Plans yet" at bounding box center [894, 259] width 1242 height 123
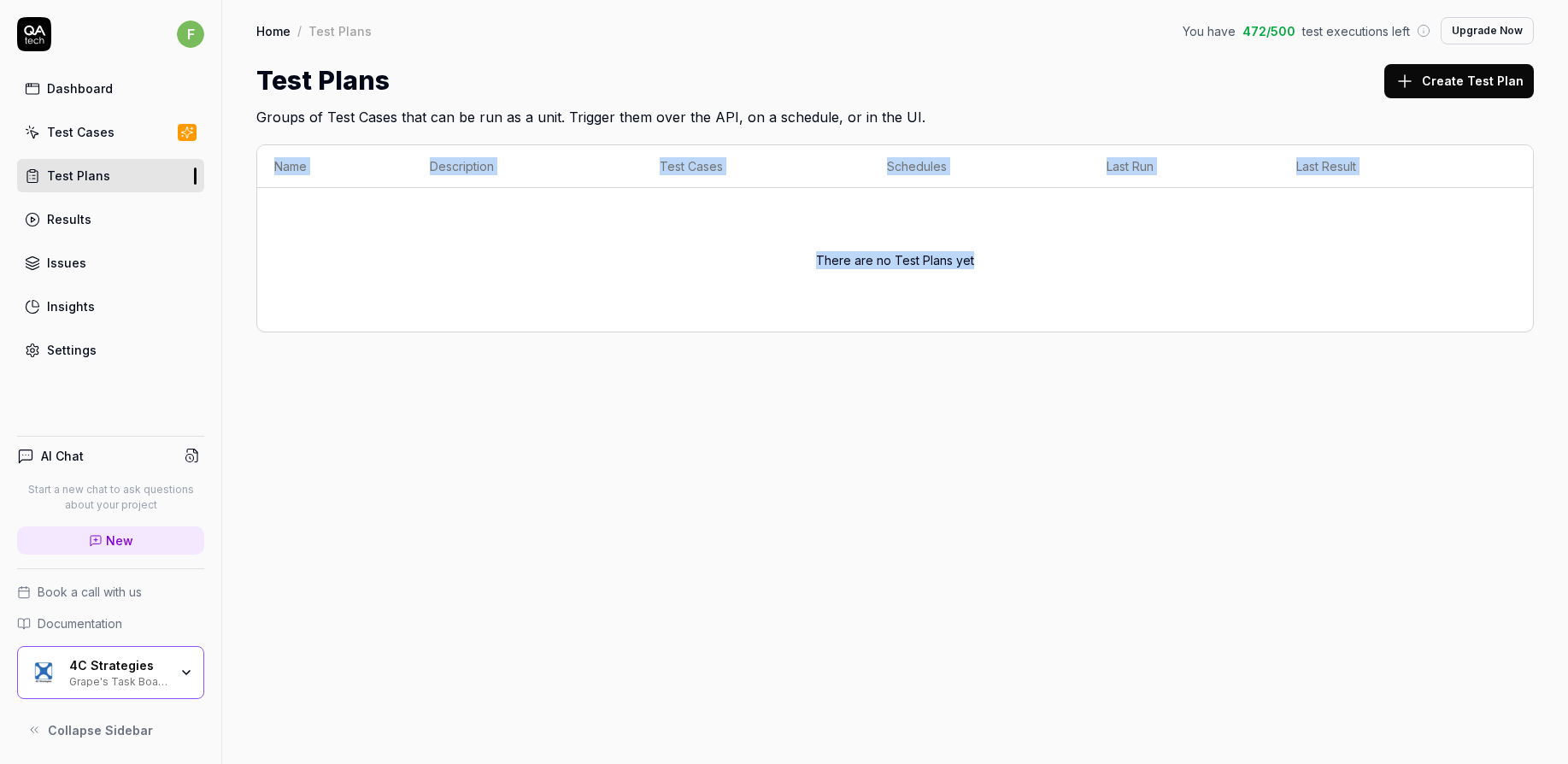
drag, startPoint x: 1143, startPoint y: 288, endPoint x: 1141, endPoint y: 365, distance: 77.0
click at [1141, 365] on div "Name Description Test Cases Schedules Last Run Last Result There are no Test Pl…" at bounding box center [894, 247] width 1346 height 240
click at [1022, 648] on div "Home / Test Plans You have 472 / 500 test executions left Upgrade Now Home / Te…" at bounding box center [894, 382] width 1346 height 764
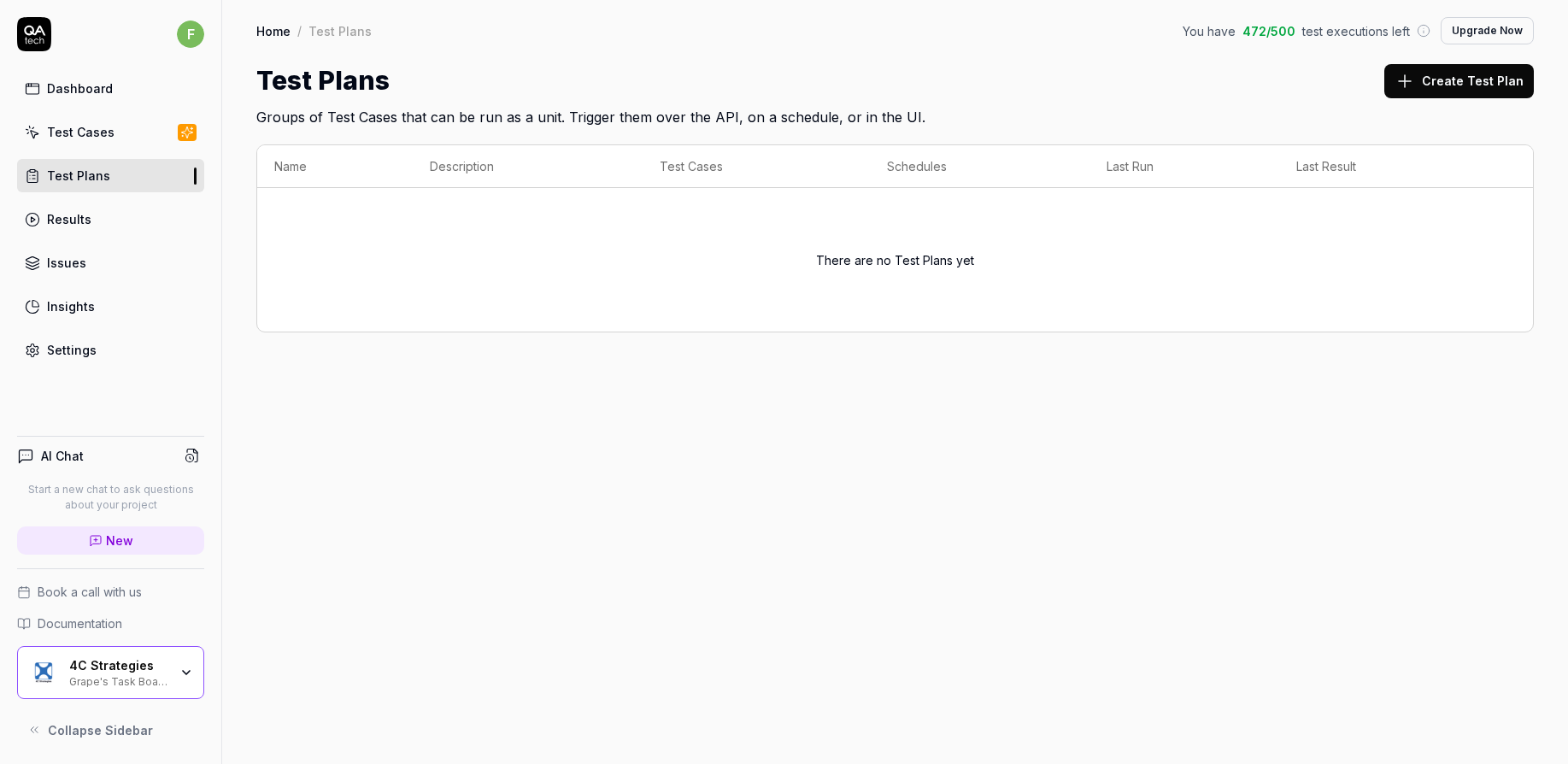
click at [1022, 648] on div "Home / Test Plans You have 472 / 500 test executions left Upgrade Now Home / Te…" at bounding box center [894, 382] width 1346 height 764
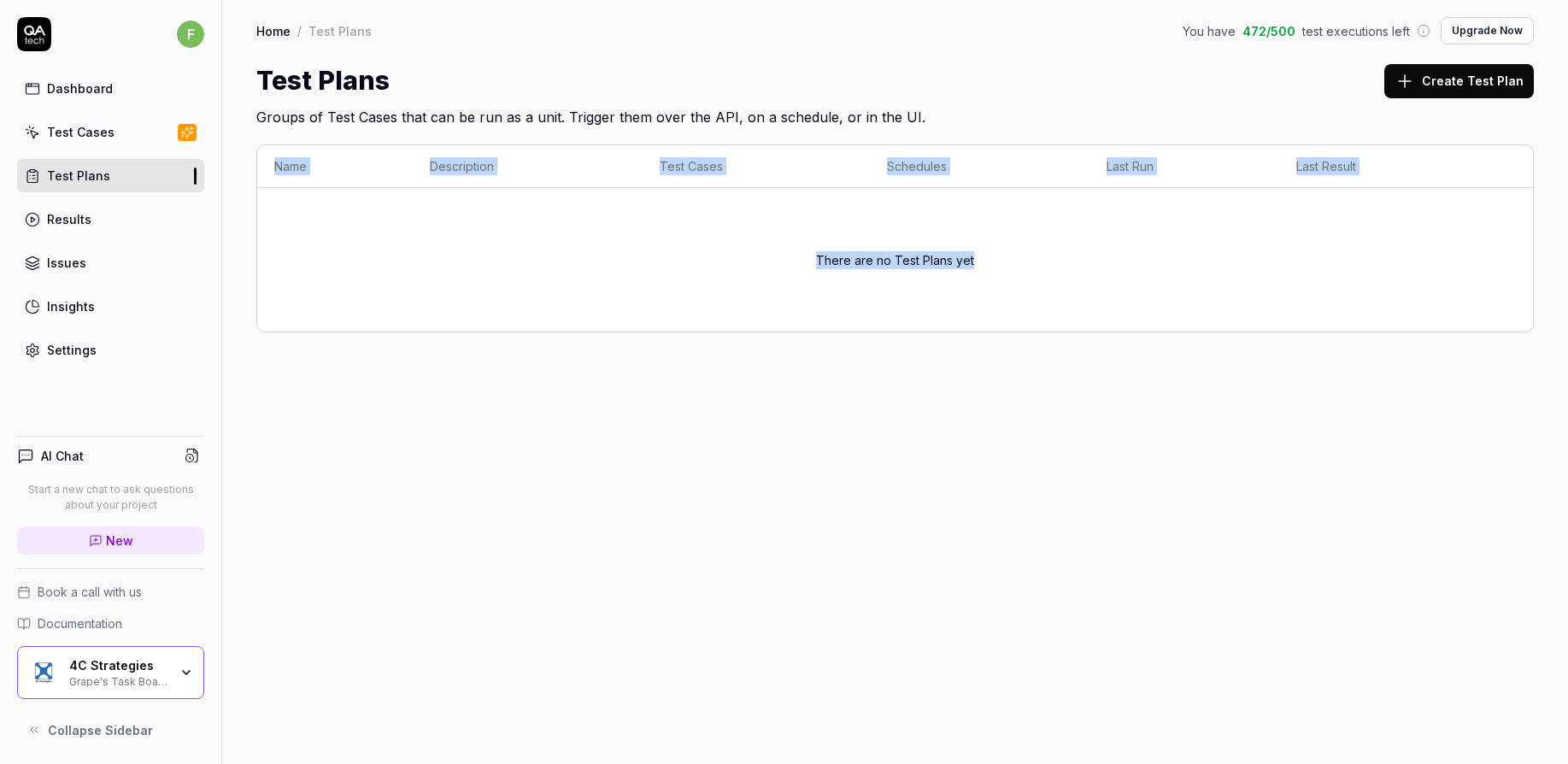
click at [1022, 648] on div "Home / Test Plans You have 472 / 500 test executions left Upgrade Now Home / Te…" at bounding box center [894, 382] width 1346 height 764
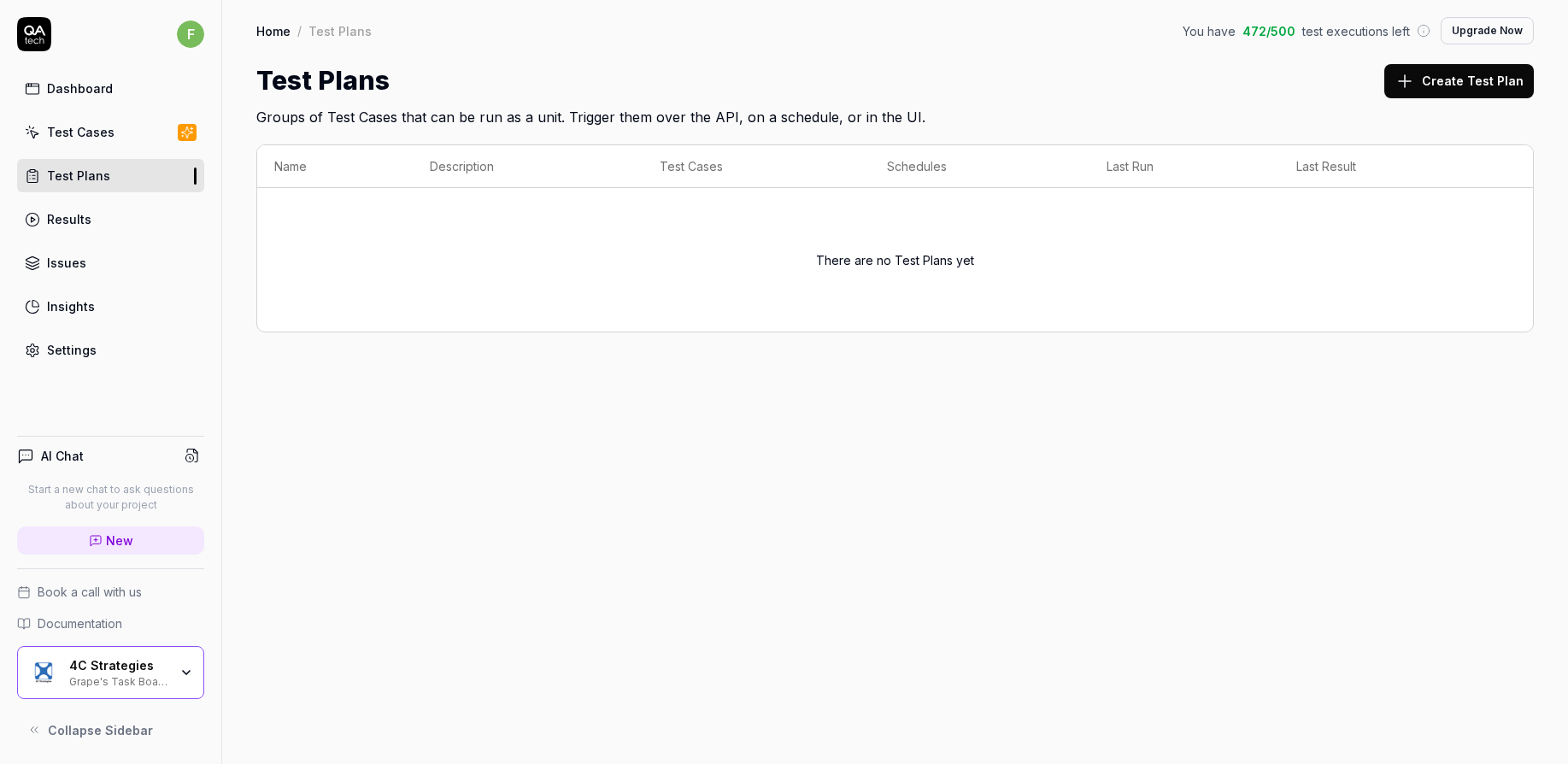
click at [141, 682] on div "Grape's Task Board Hack" at bounding box center [118, 681] width 99 height 14
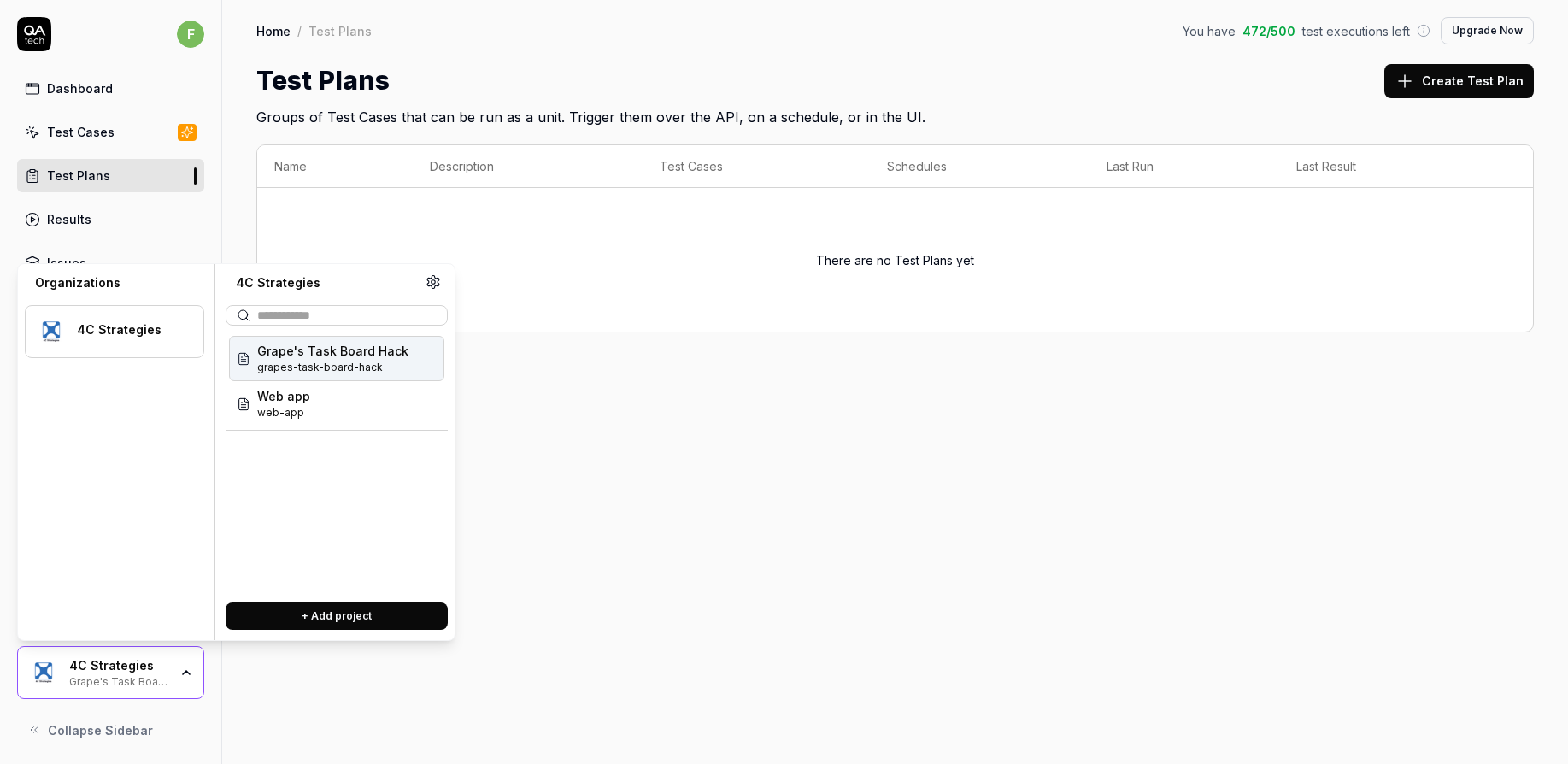
click at [674, 579] on div "Home / Test Plans You have 472 / 500 test executions left Upgrade Now Home / Te…" at bounding box center [894, 382] width 1346 height 764
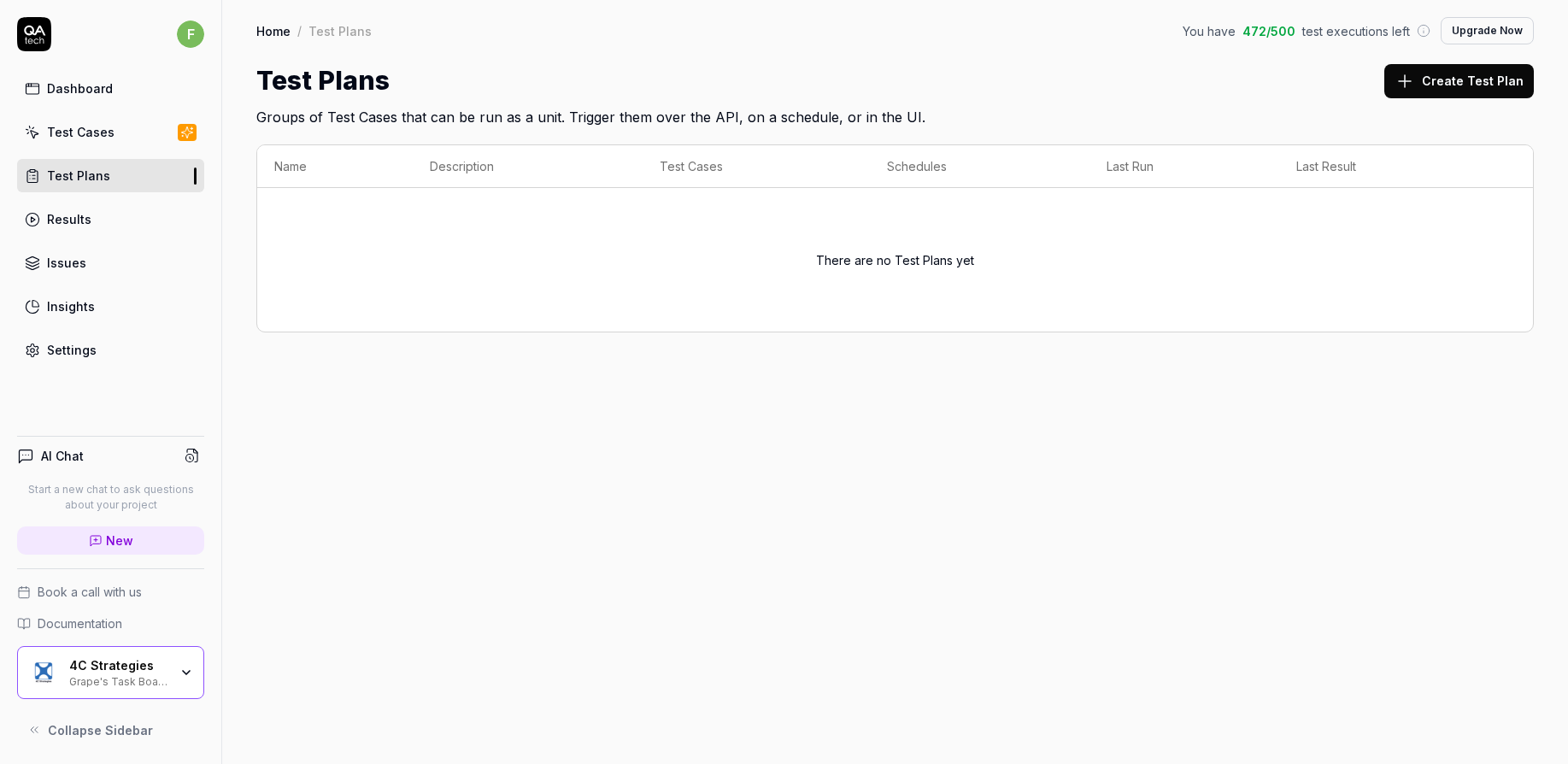
click at [72, 81] on div "Dashboard" at bounding box center [80, 88] width 66 height 18
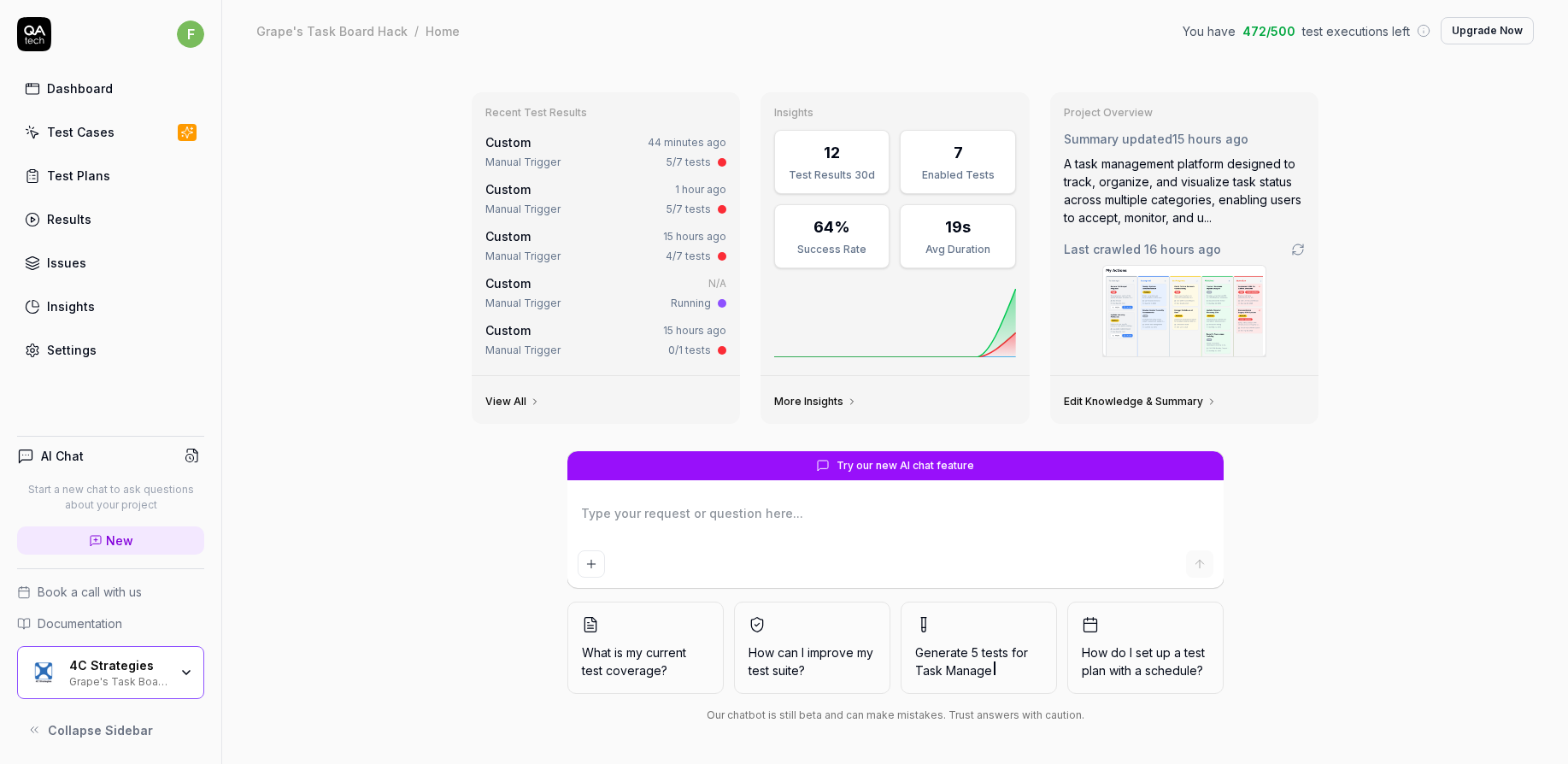
type textarea "*"
